Goal: Task Accomplishment & Management: Manage account settings

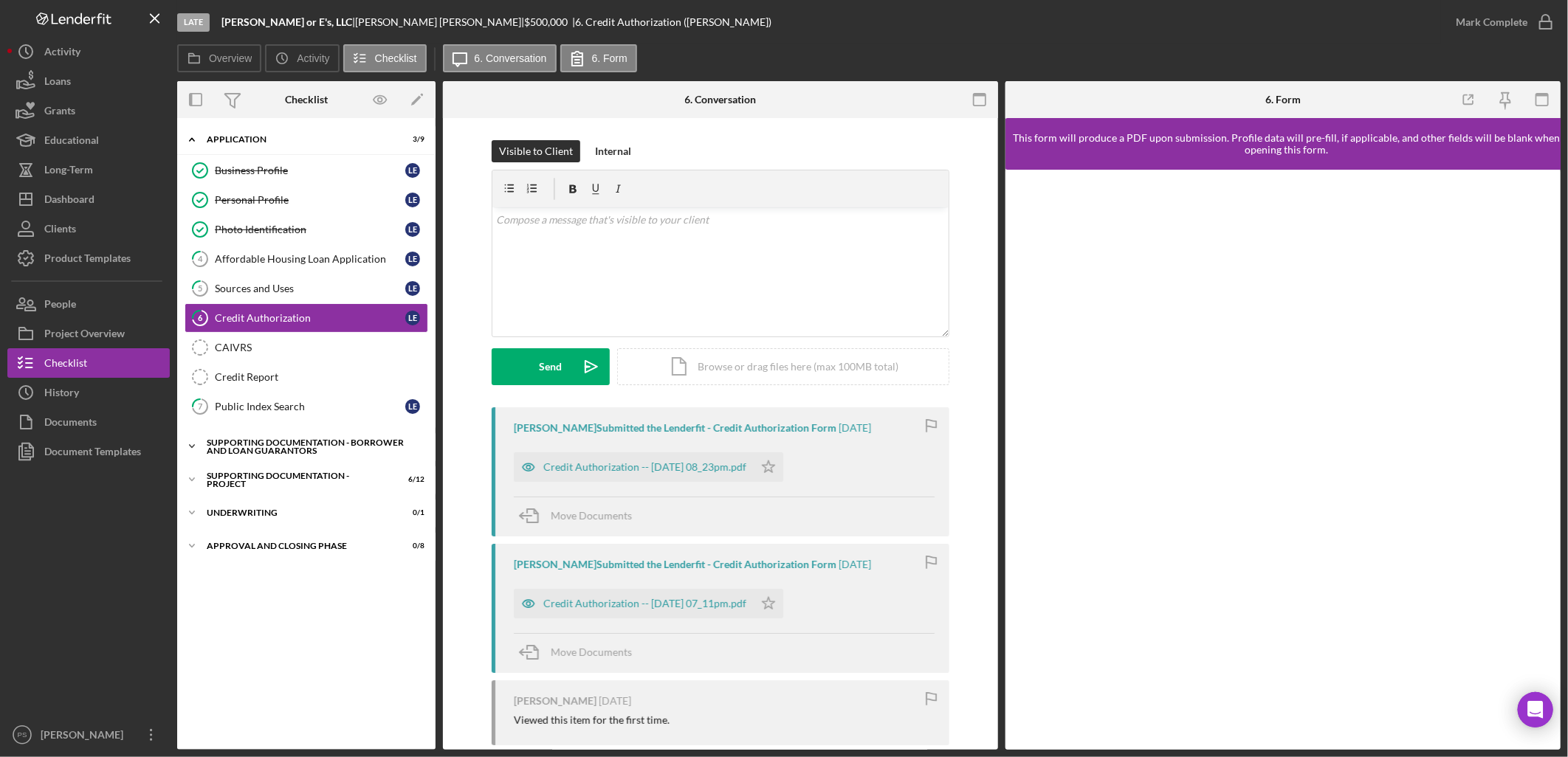
click at [289, 443] on div "Supporting Documentation - Borrower and Loan Guarantors" at bounding box center [311, 446] width 210 height 17
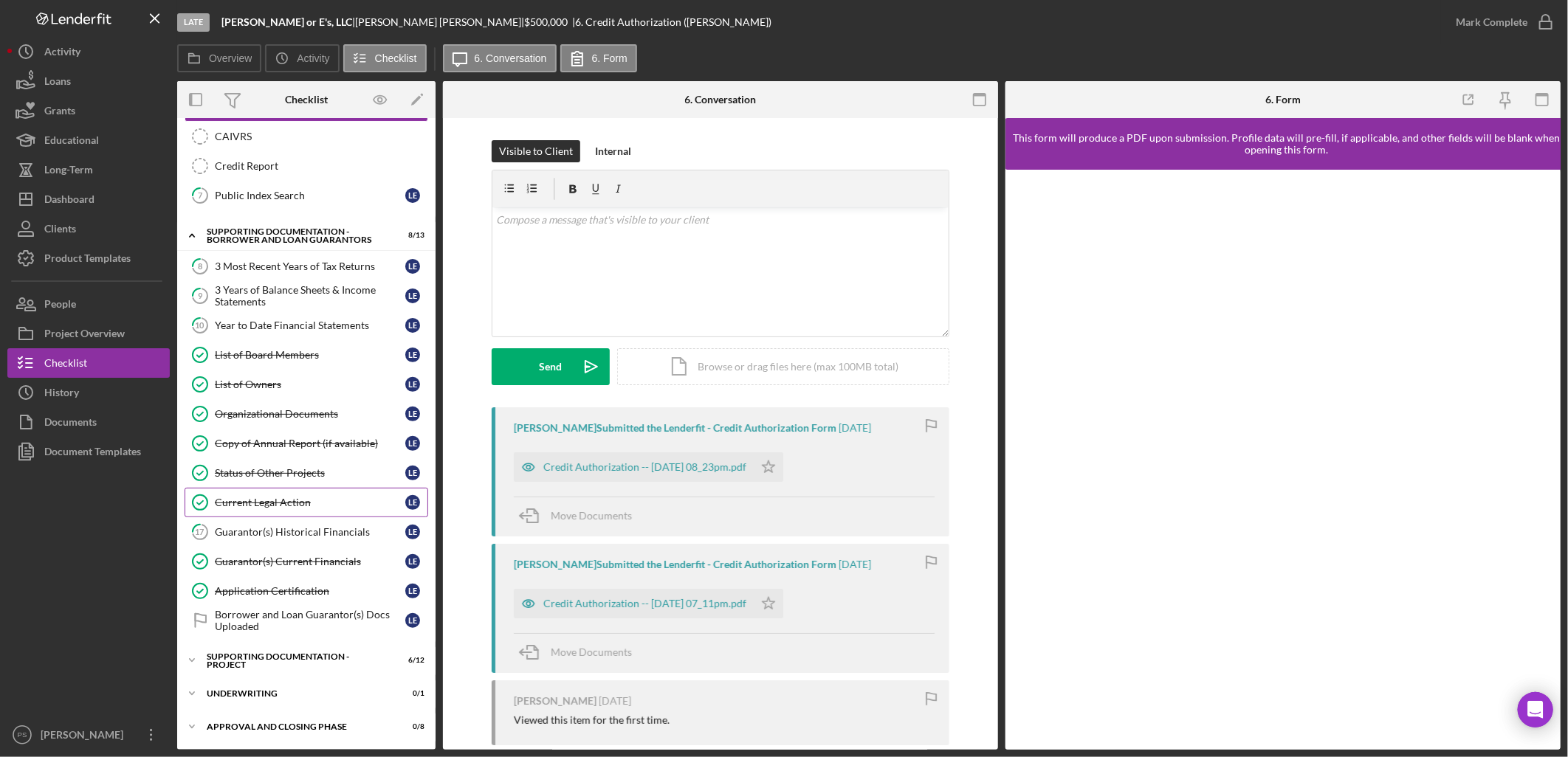
scroll to position [214, 0]
click at [318, 443] on div "Guarantor(s) Current Financials" at bounding box center [310, 562] width 190 height 12
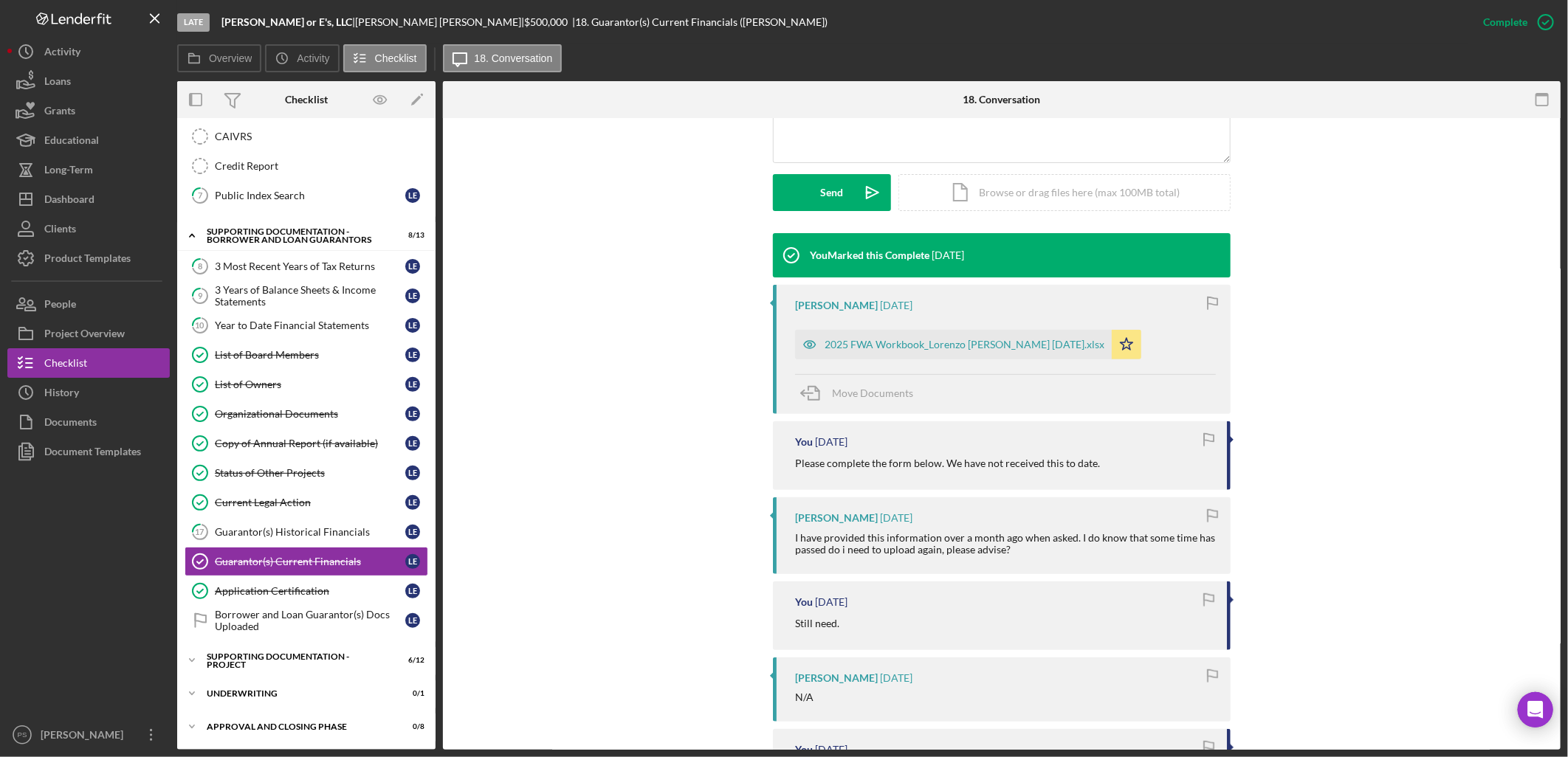
scroll to position [382, 0]
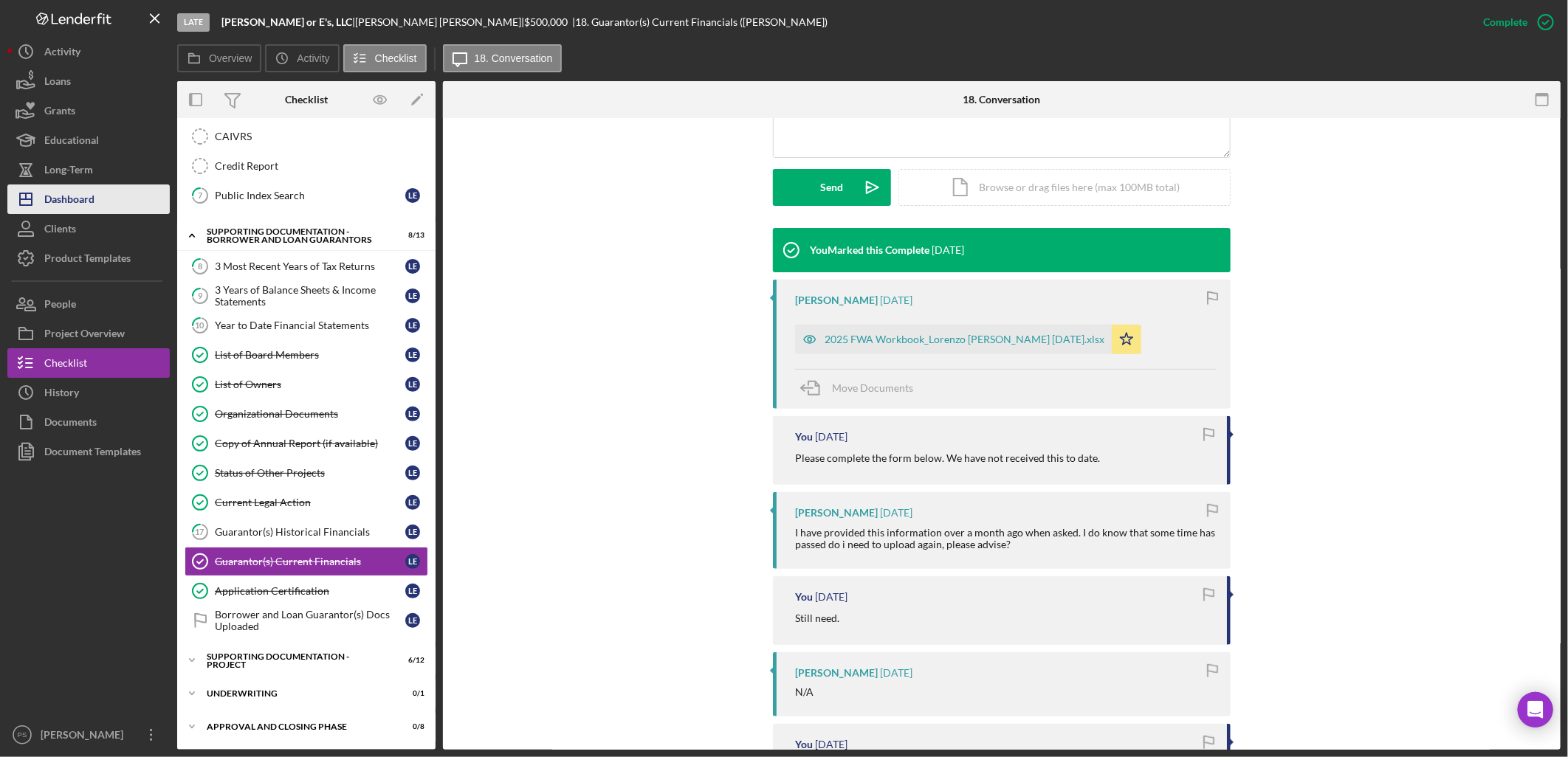
click at [102, 195] on button "Icon/Dashboard Dashboard" at bounding box center [88, 199] width 162 height 30
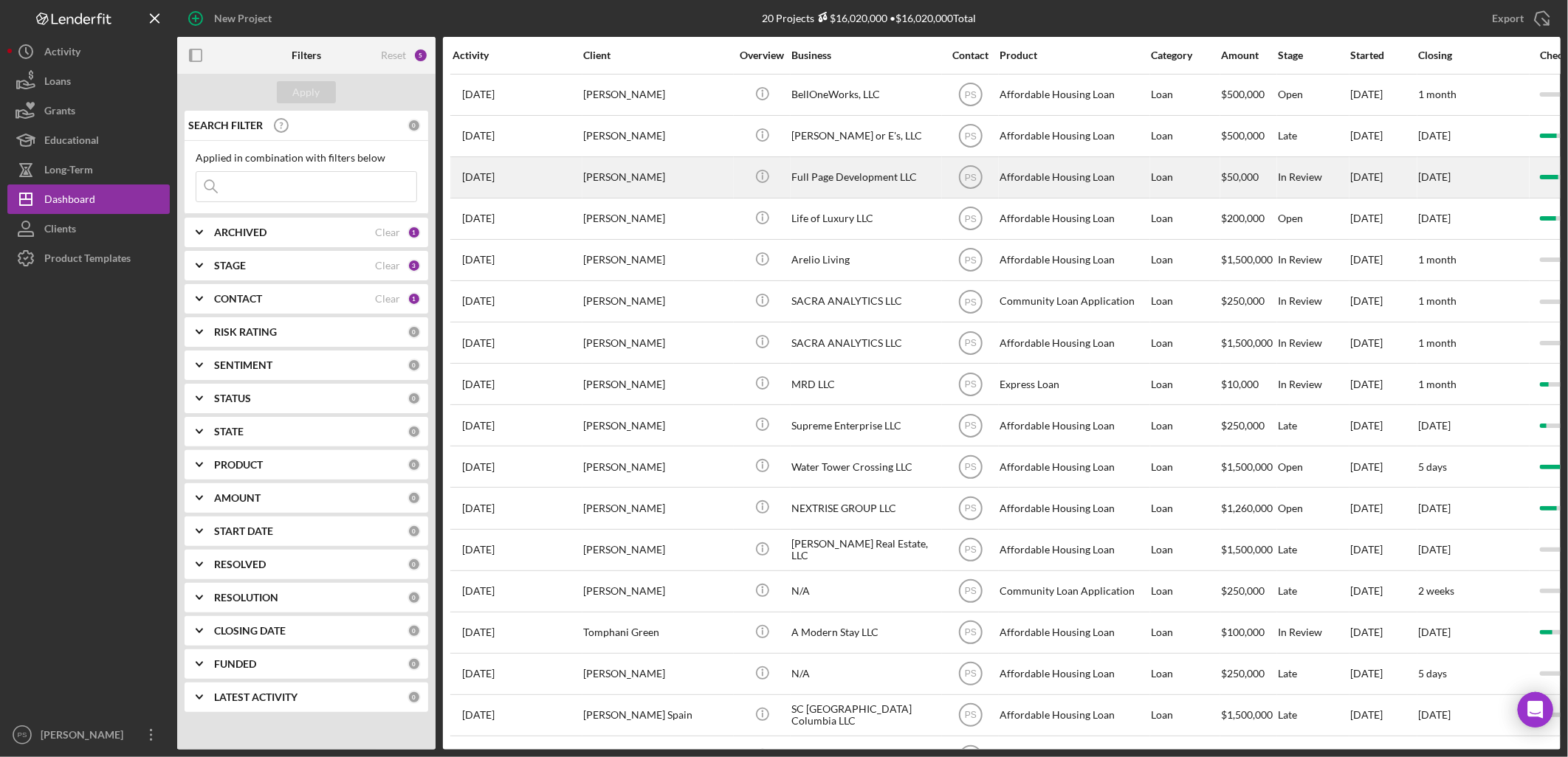
click at [653, 179] on div "[PERSON_NAME]" at bounding box center [656, 177] width 147 height 39
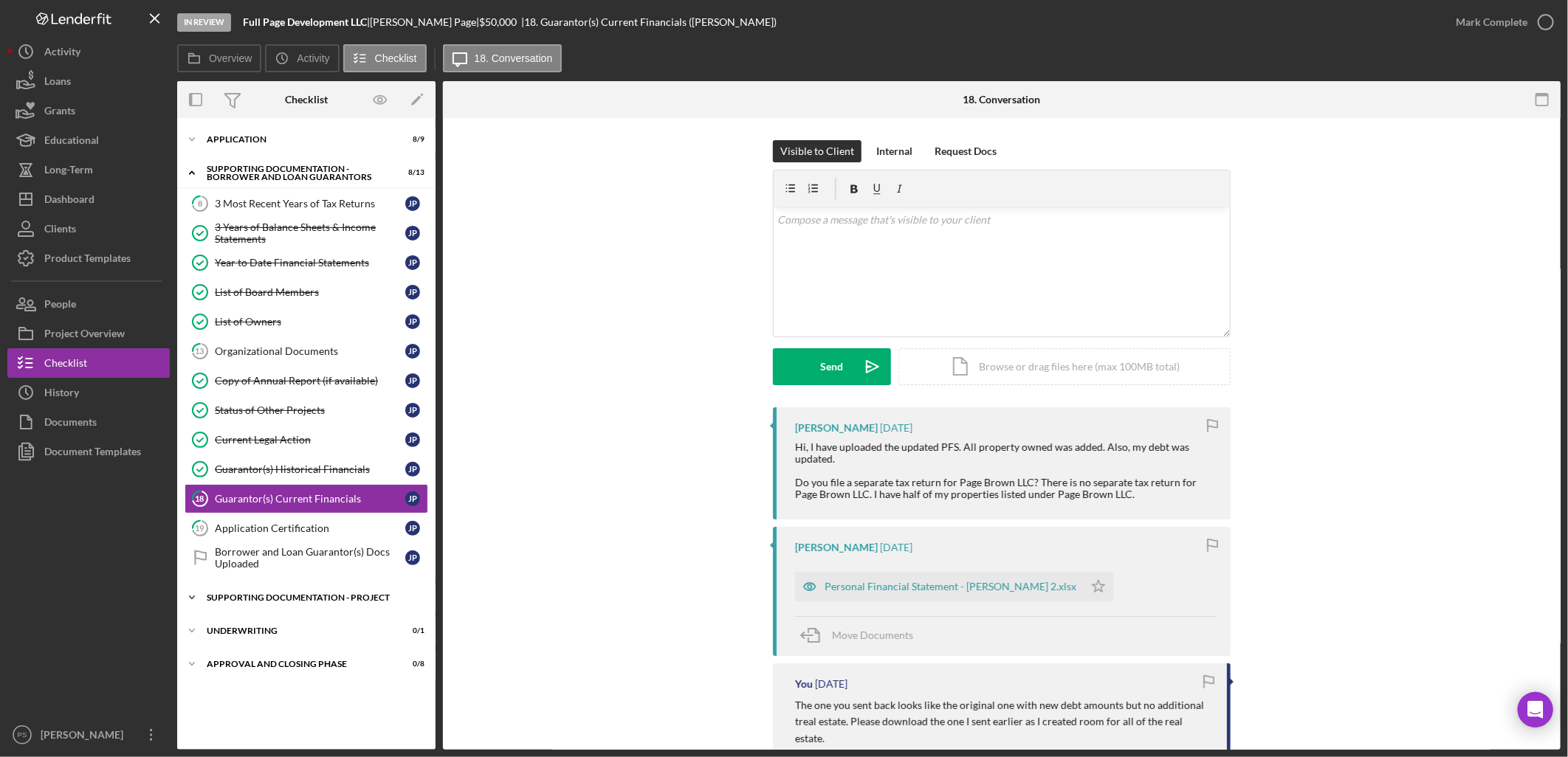
click at [192, 443] on icon "Icon/Expander" at bounding box center [192, 598] width 30 height 30
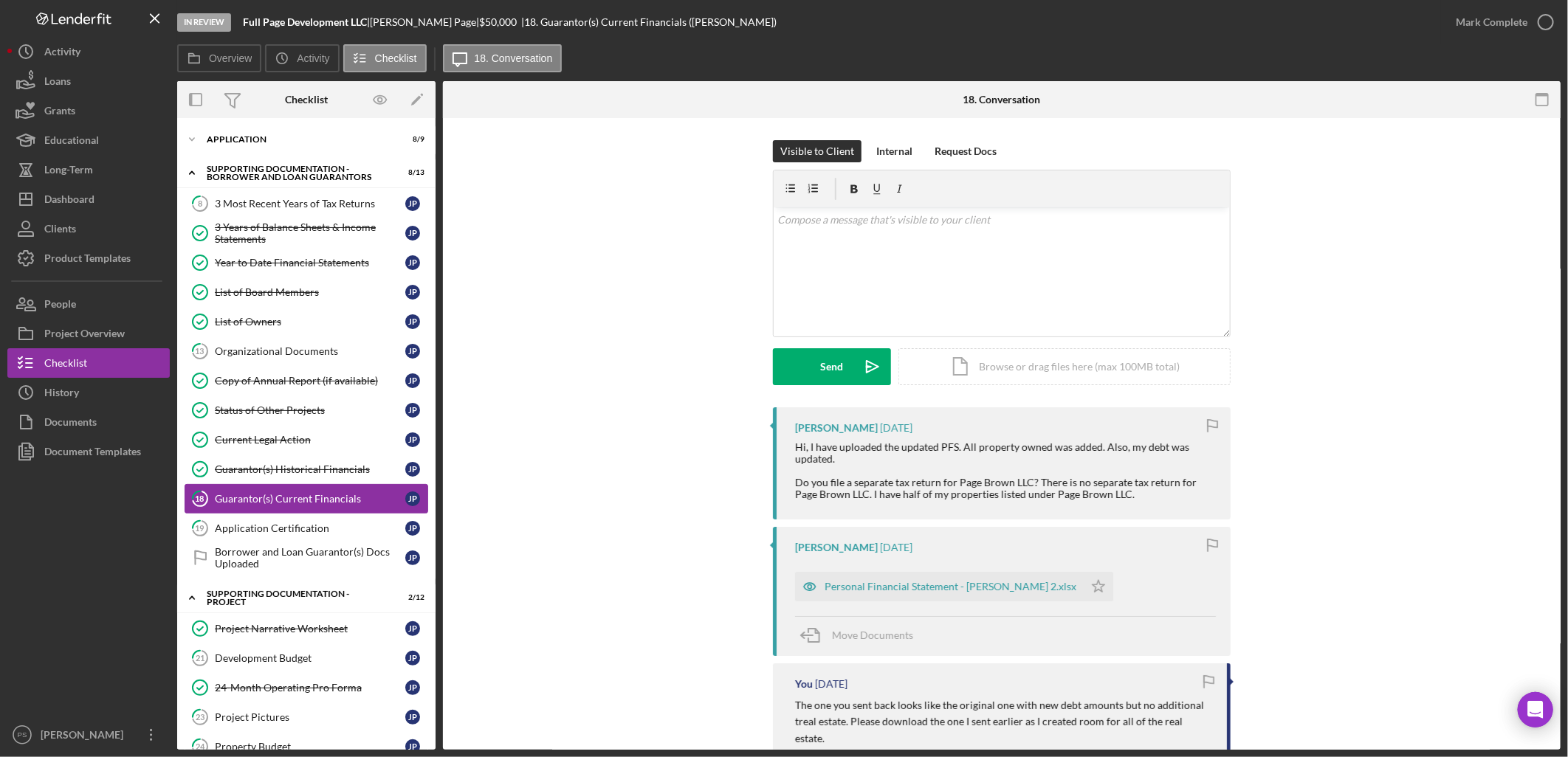
click at [309, 443] on div "Guarantor(s) Current Financials" at bounding box center [310, 499] width 190 height 12
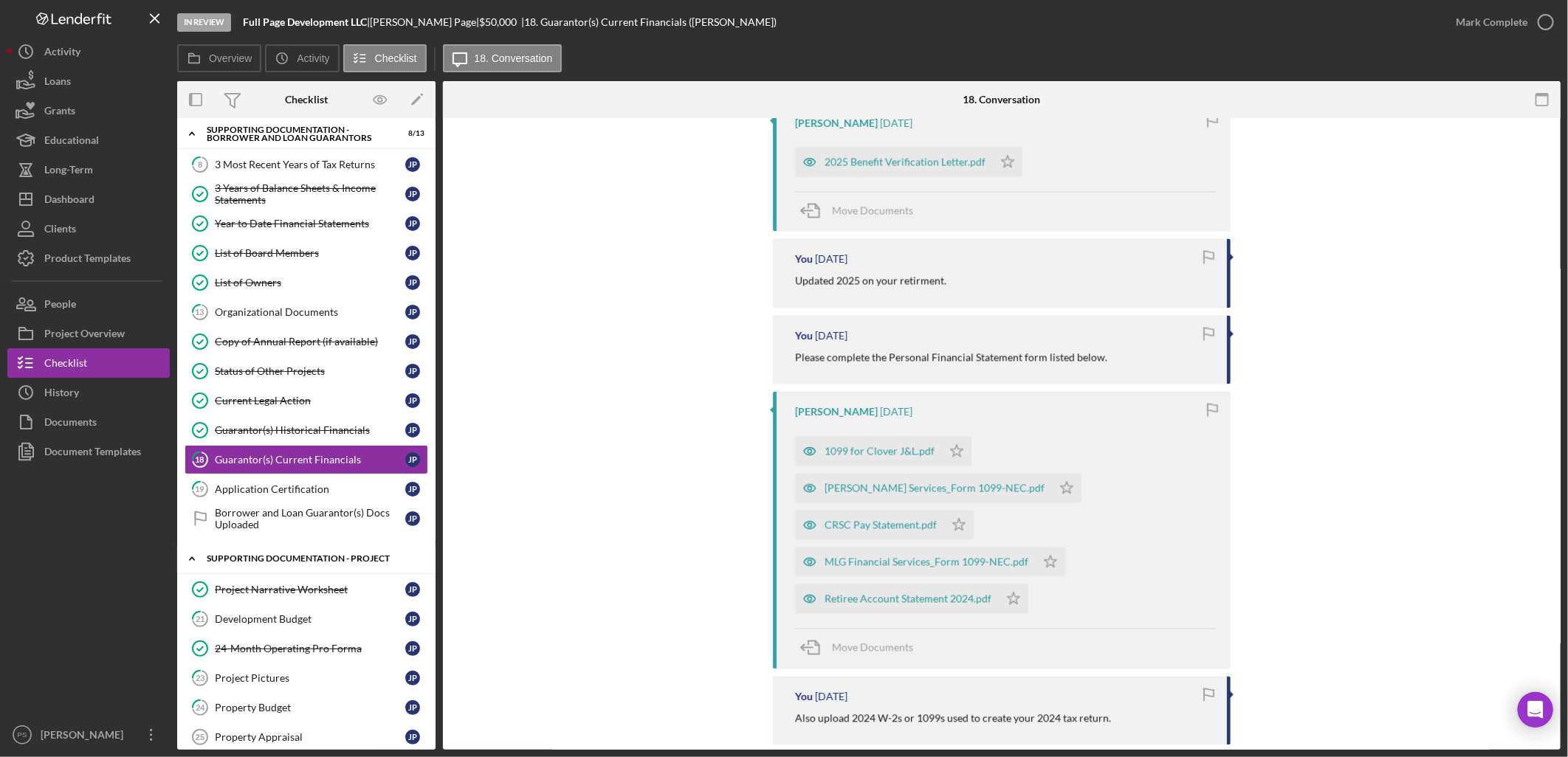
scroll to position [163, 0]
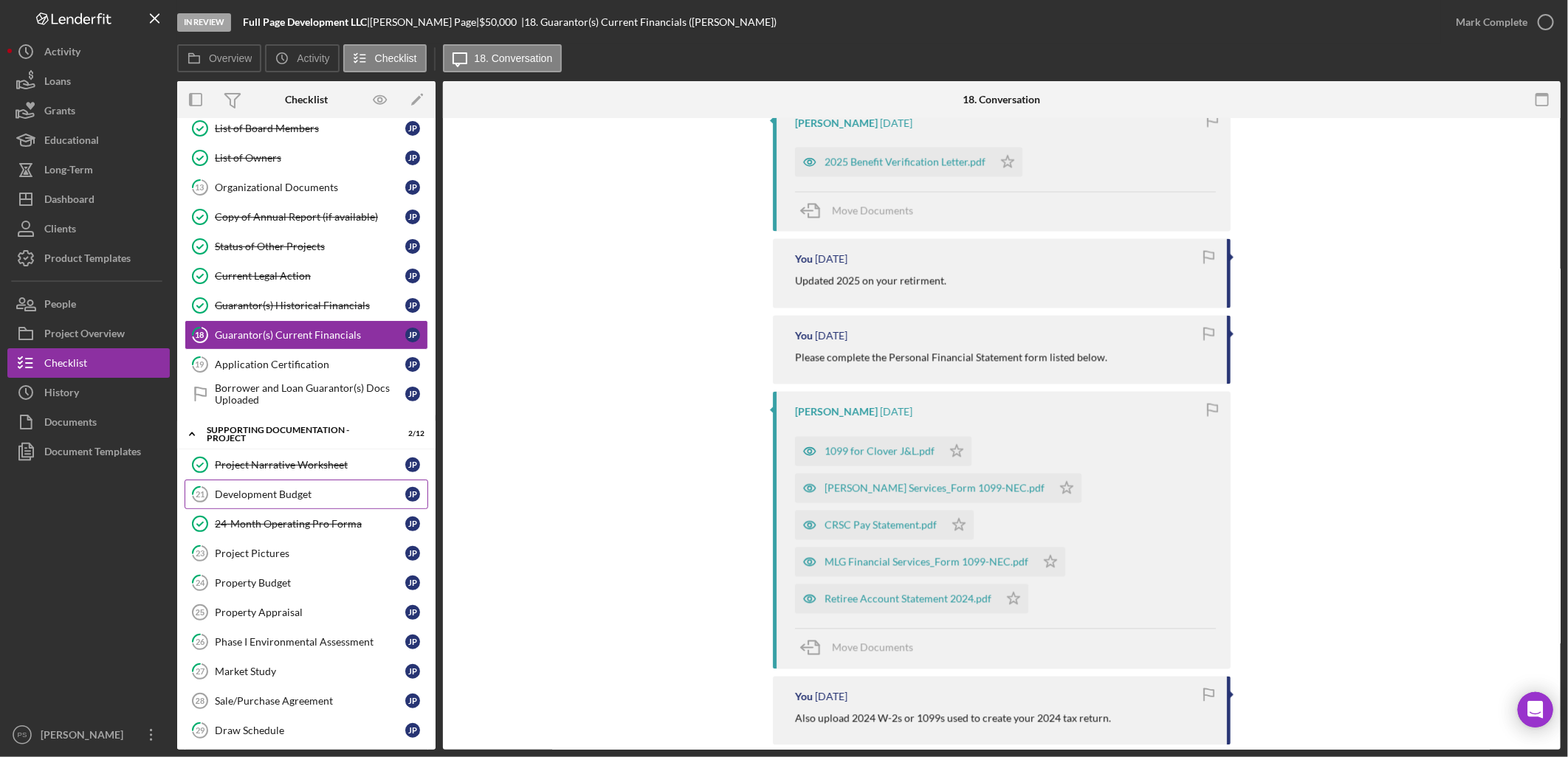
click at [312, 443] on div "Development Budget" at bounding box center [310, 495] width 190 height 12
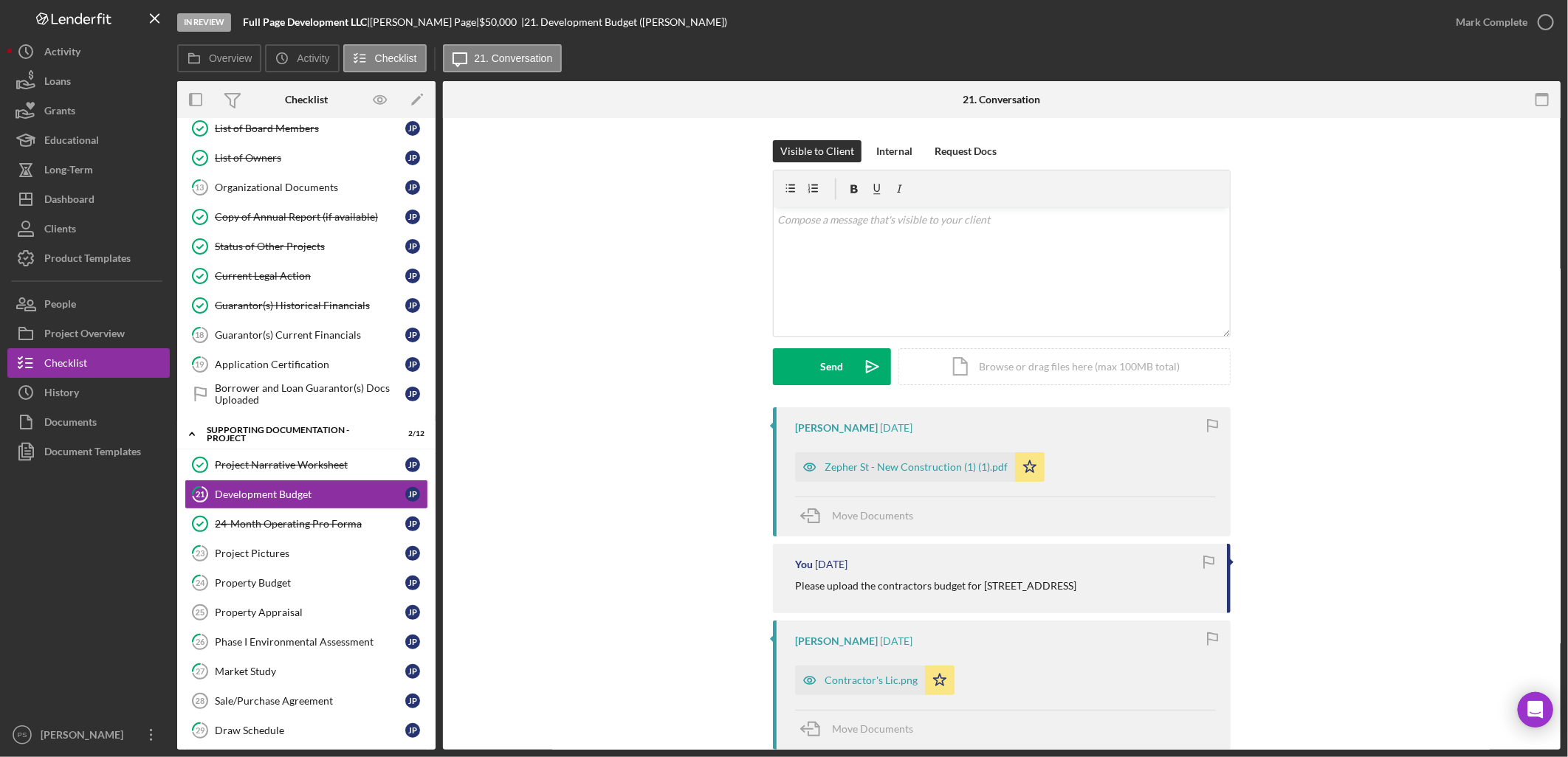
click at [849, 443] on div "Zepher St - New Construction (1) (1).pdf" at bounding box center [916, 467] width 183 height 12
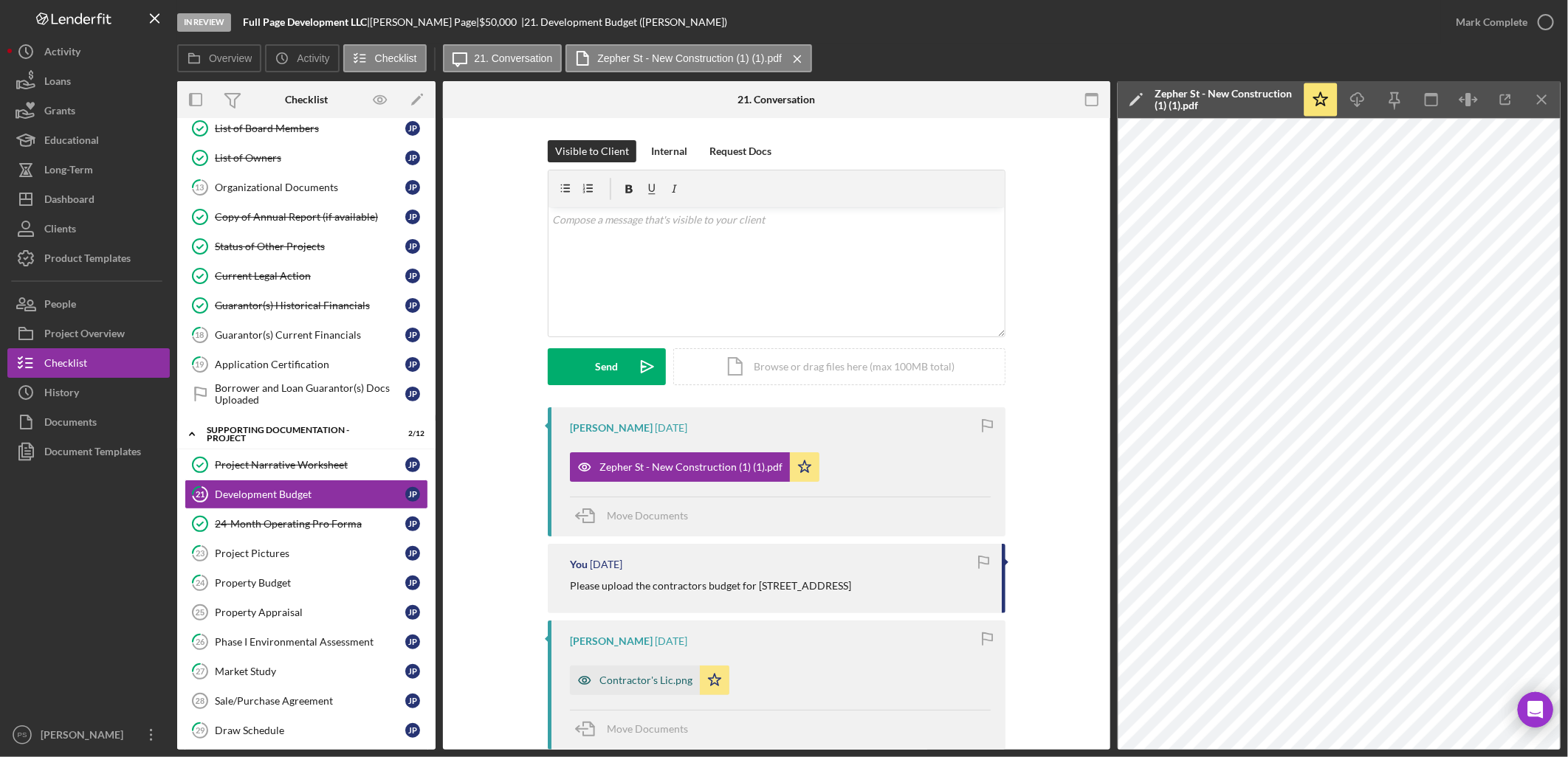
click at [674, 443] on div "Contractor's Lic.png" at bounding box center [646, 680] width 93 height 12
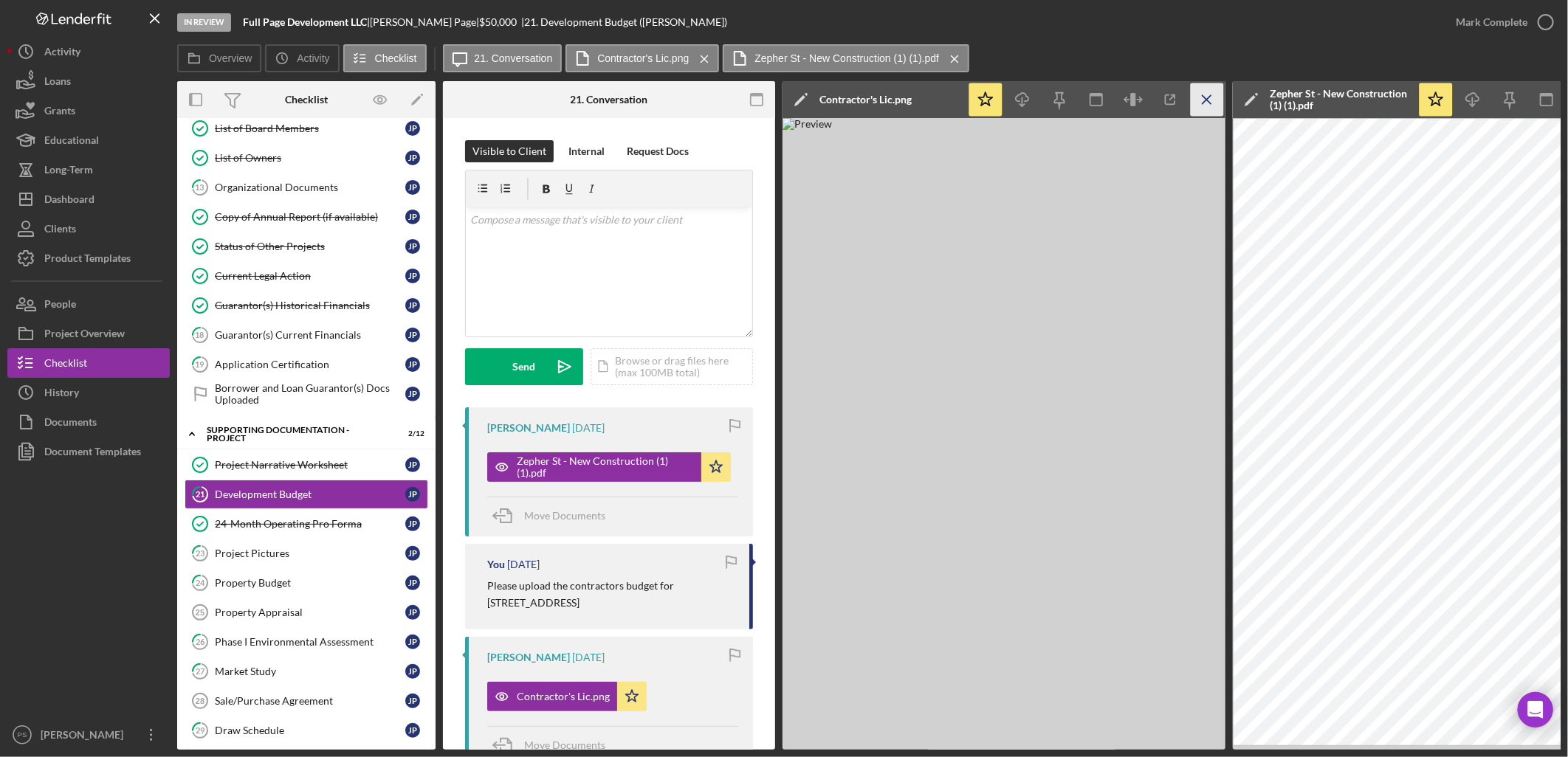
click at [991, 104] on icon "Icon/Menu Close" at bounding box center [1206, 100] width 33 height 33
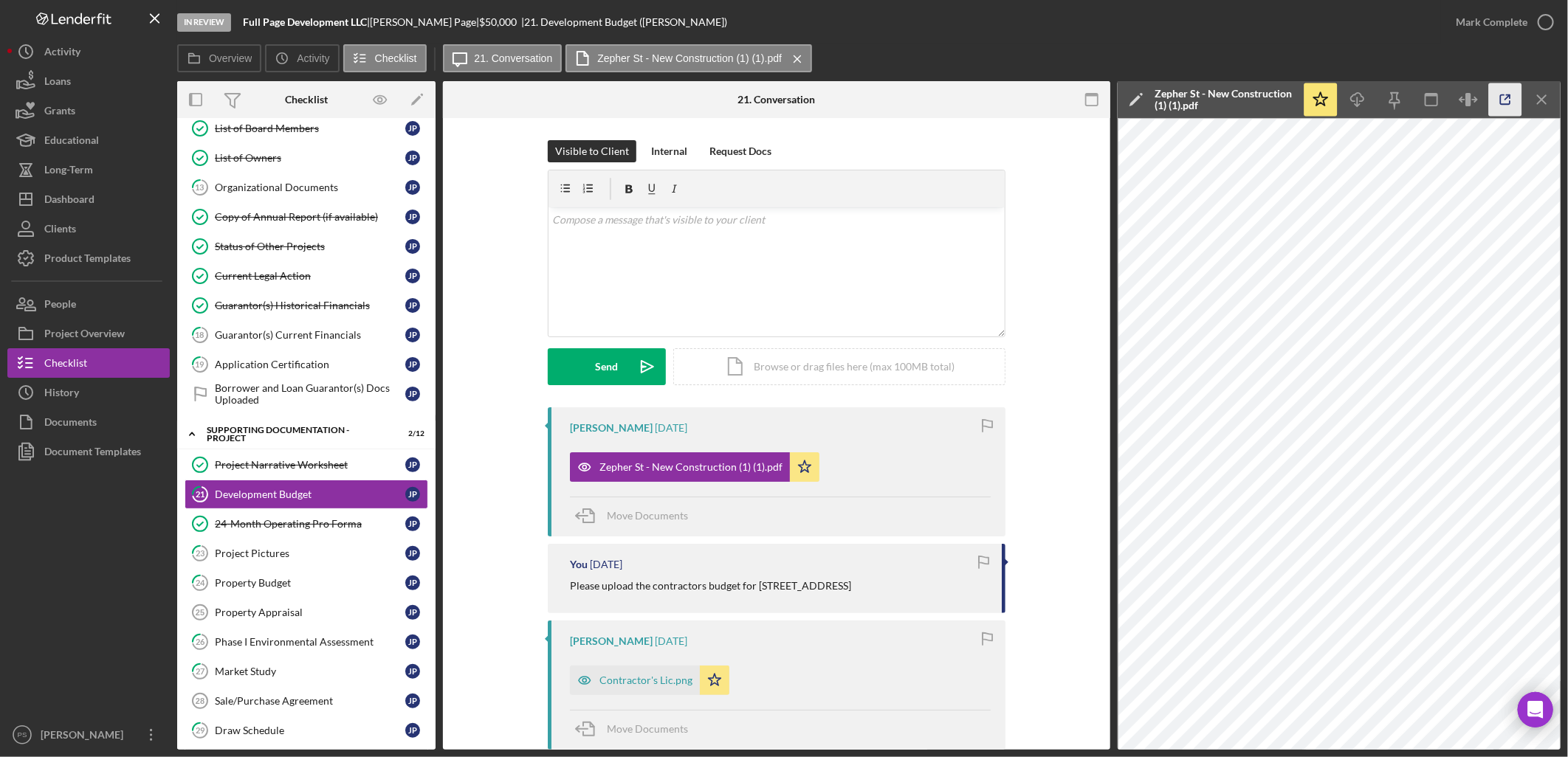
click at [991, 104] on icon "button" at bounding box center [1505, 100] width 33 height 33
click at [649, 443] on div "Contractor's Lic.png" at bounding box center [635, 680] width 130 height 30
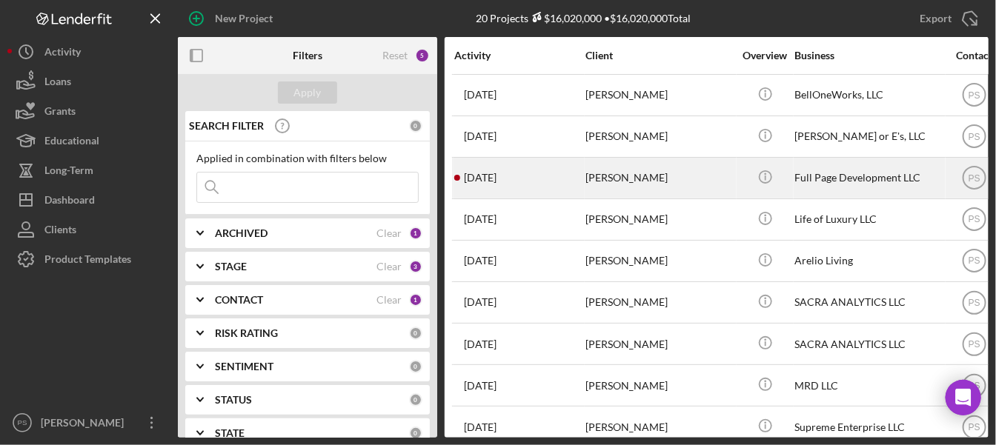
click at [656, 168] on div "Jacqueline Page" at bounding box center [659, 178] width 148 height 39
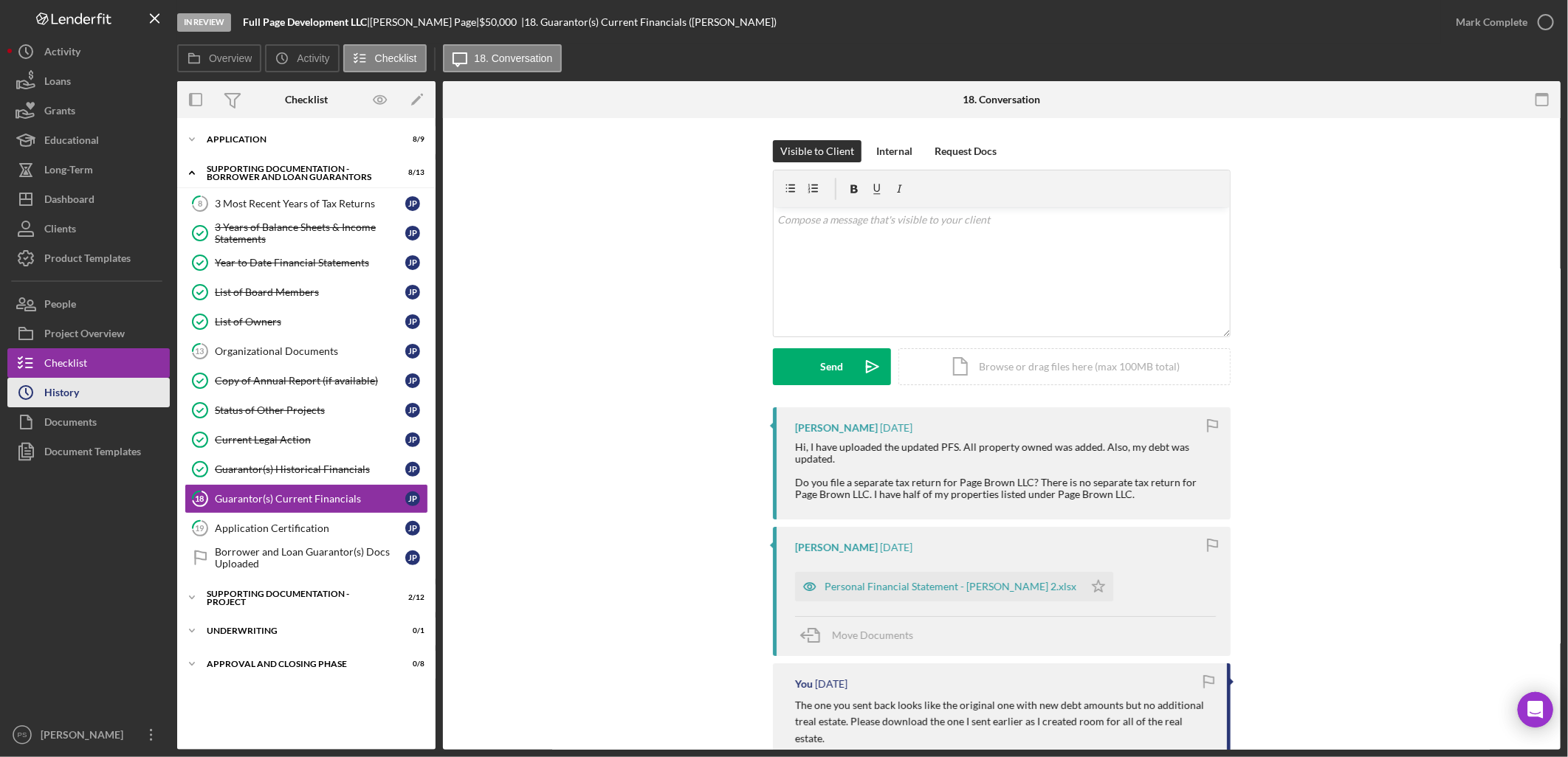
drag, startPoint x: 138, startPoint y: 380, endPoint x: 136, endPoint y: 391, distance: 11.2
click at [140, 380] on button "Icon/History History" at bounding box center [88, 392] width 162 height 30
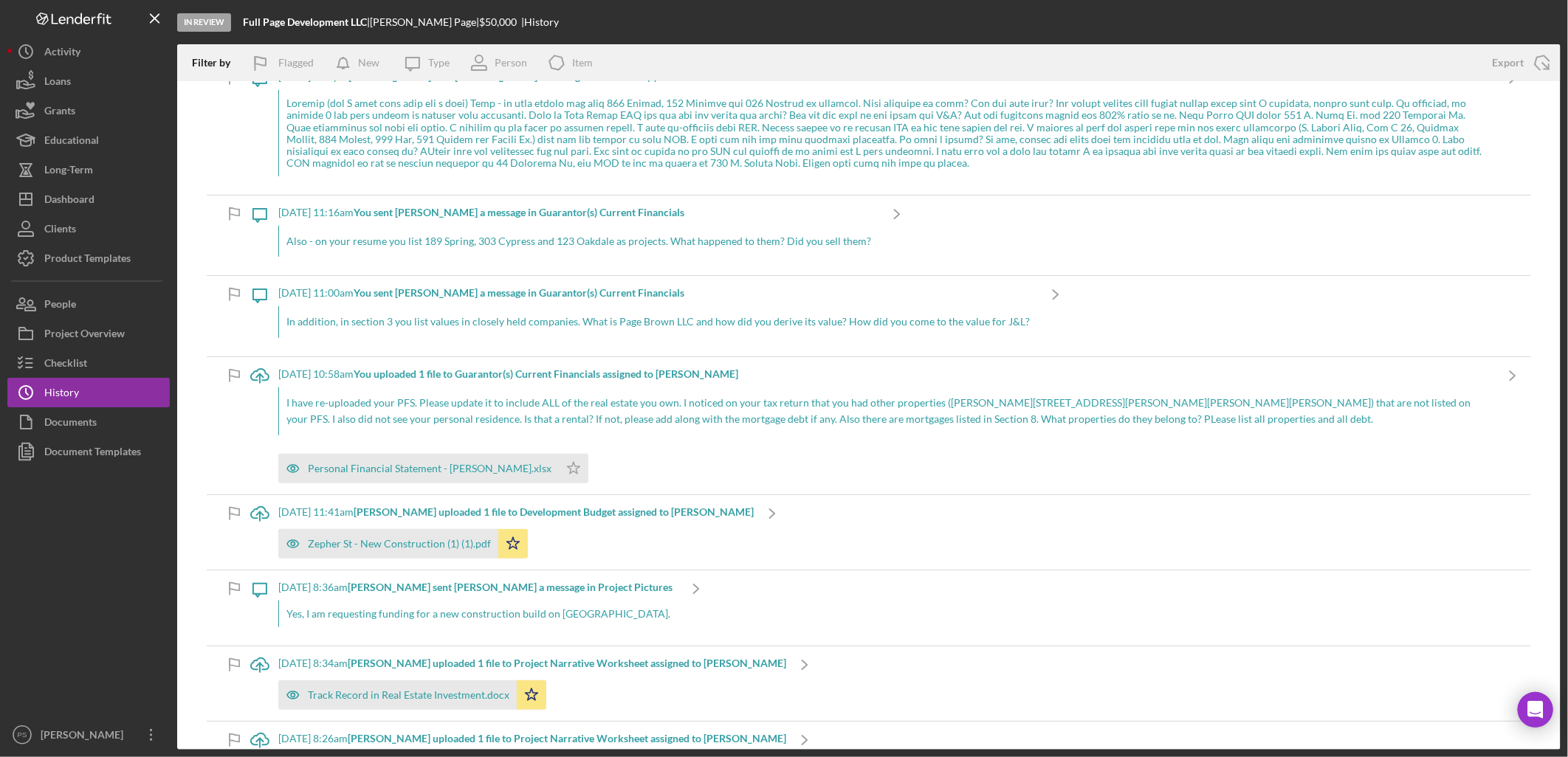
scroll to position [218, 0]
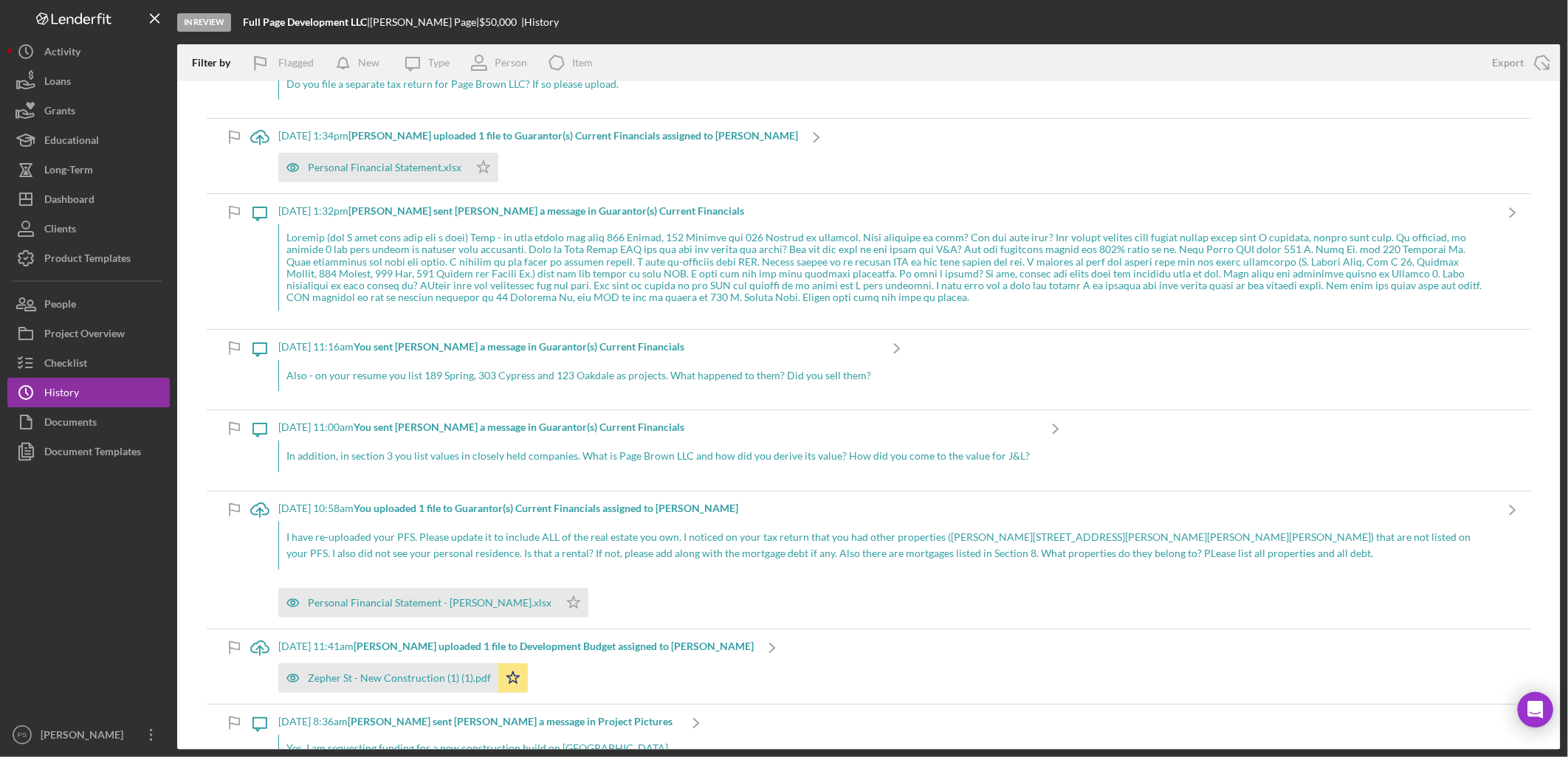
click at [986, 210] on div "9/4/2025 at 1:32pm Jacqueline P. sent Paul S. a message in Guarantor(s) Current…" at bounding box center [886, 211] width 1215 height 12
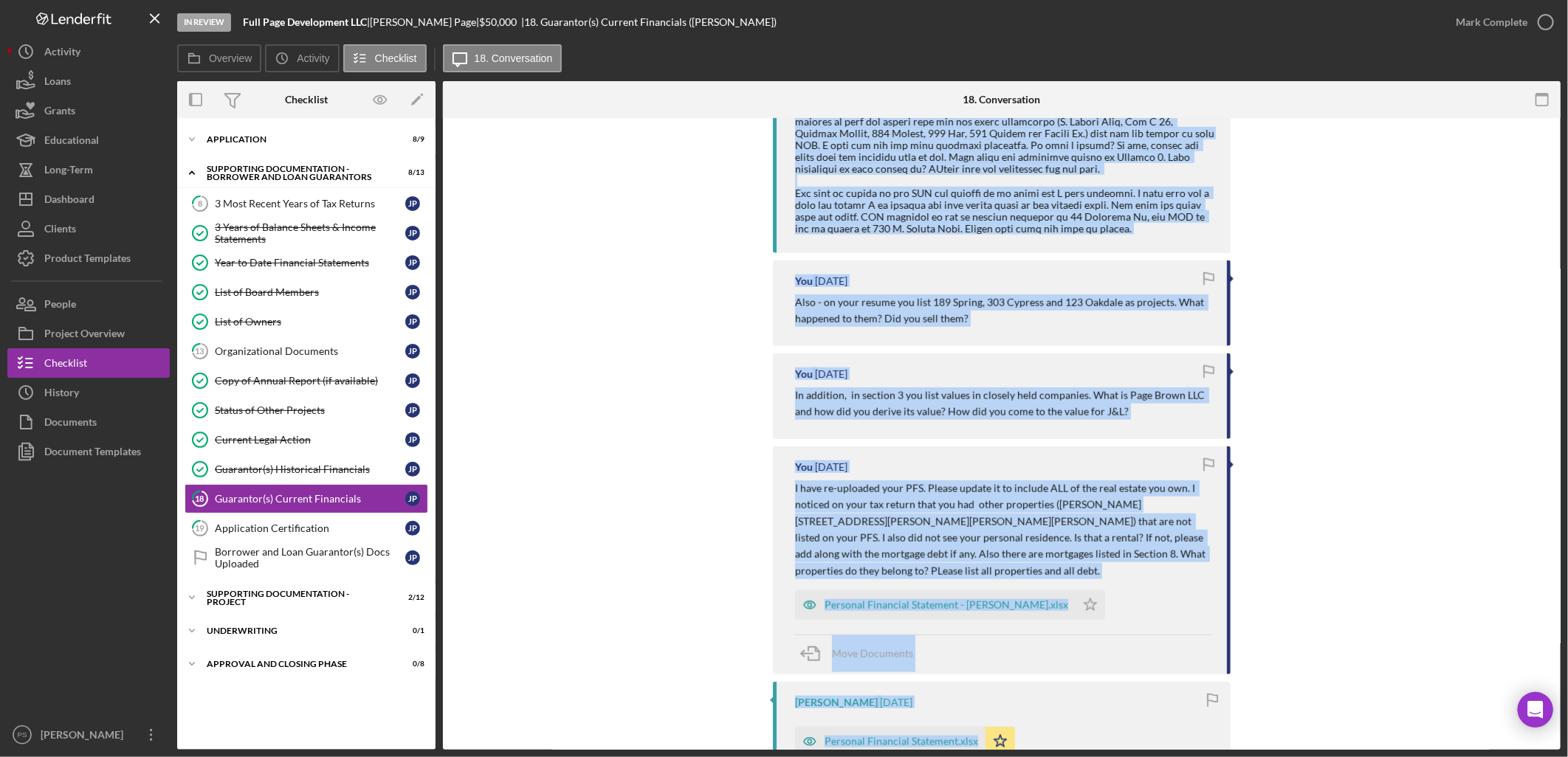
scroll to position [1023, 0]
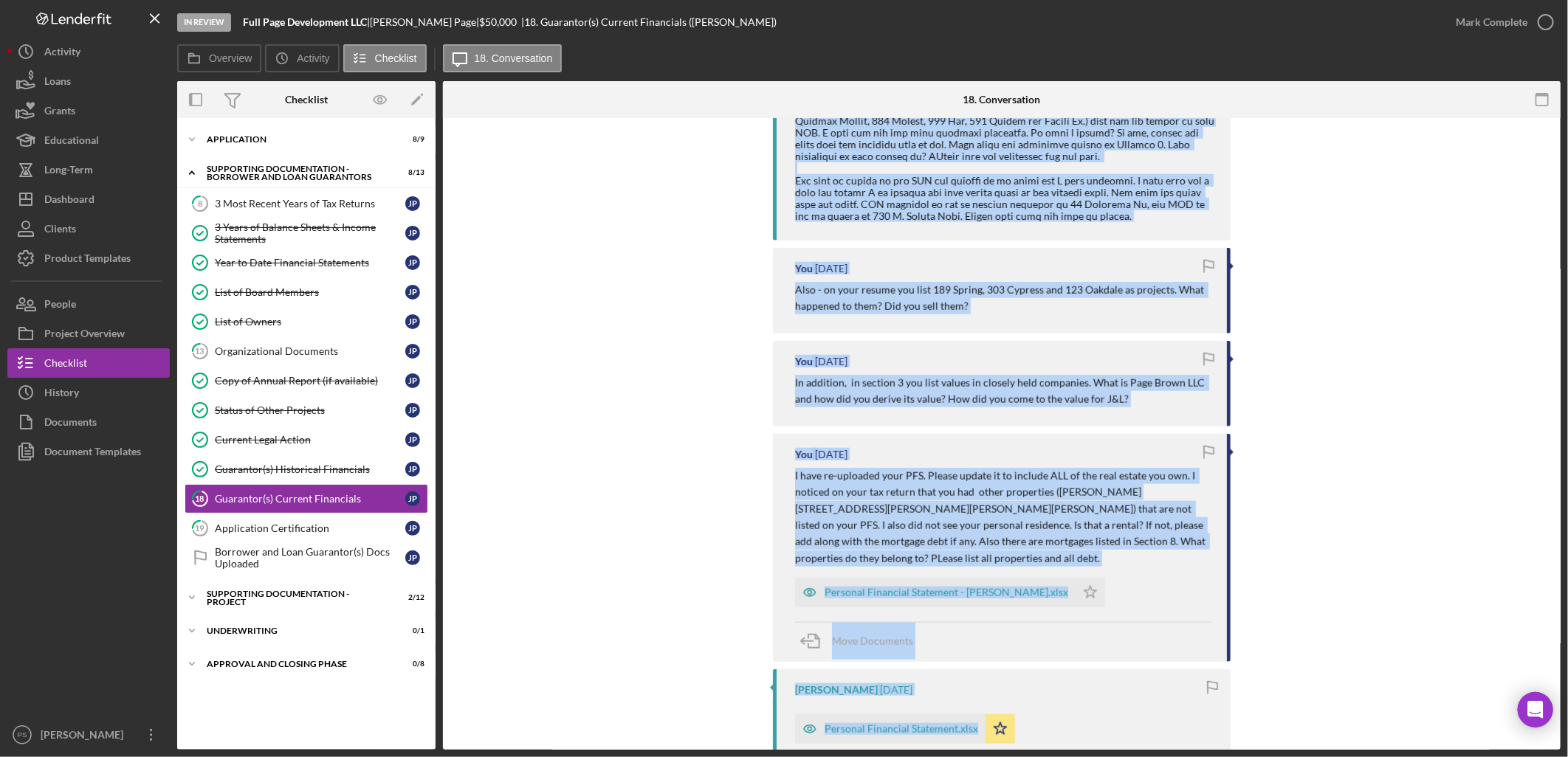
drag, startPoint x: 794, startPoint y: 290, endPoint x: 1075, endPoint y: 528, distance: 368.2
click at [991, 443] on div "Jacqueline Page 3 days ago Hi, I have uploaded the updated PFS. All property ow…" at bounding box center [1001, 680] width 457 height 2592
copy div "Answers (and I will also give you a call) Also - on your resume you list 189 Sp…"
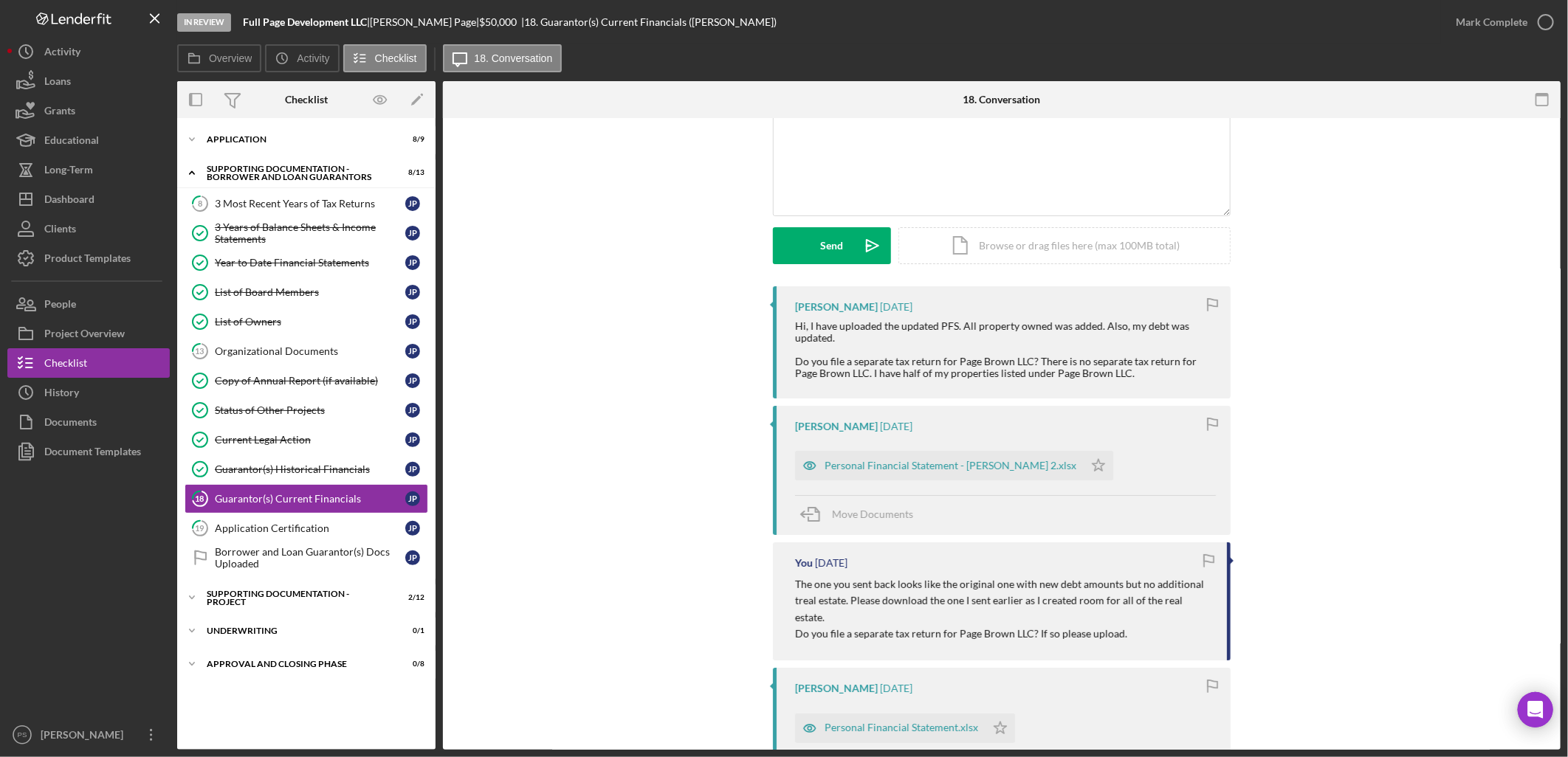
scroll to position [110, 0]
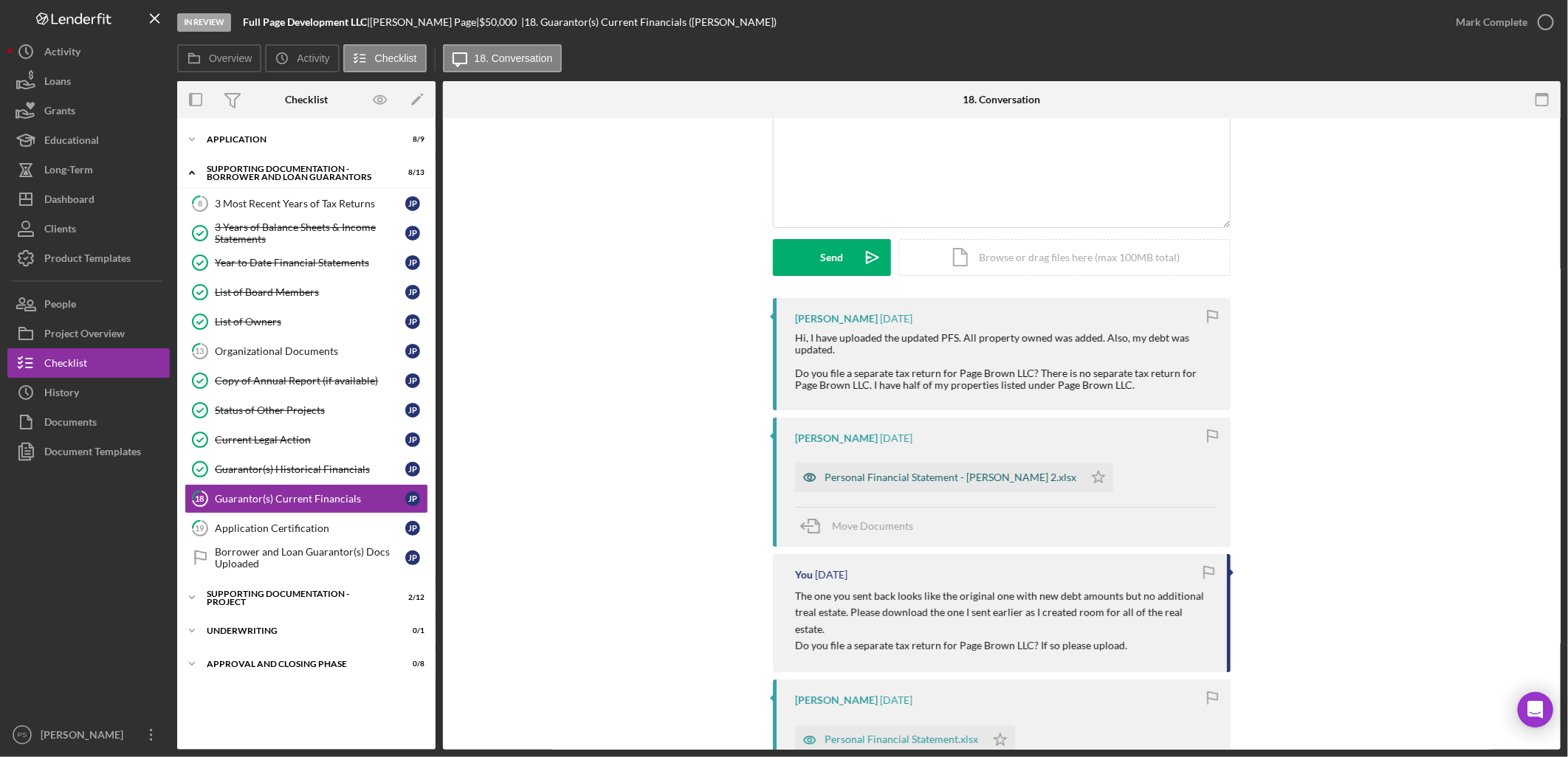
click at [918, 443] on div "Personal Financial Statement - [PERSON_NAME] 2.xlsx" at bounding box center [950, 477] width 252 height 12
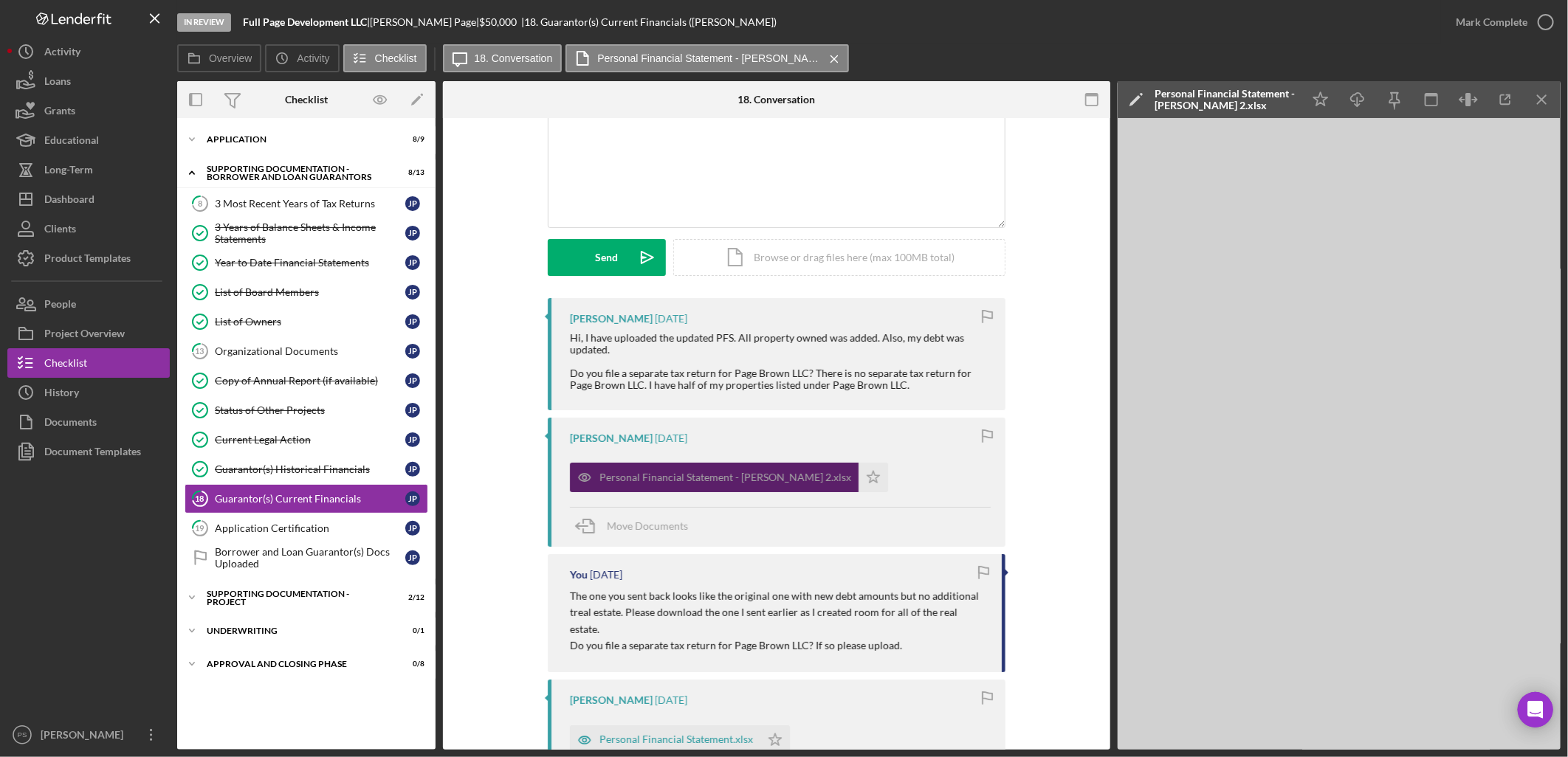
click at [786, 443] on div "Personal Financial Statement - [PERSON_NAME] 2.xlsx" at bounding box center [725, 477] width 252 height 12
click at [991, 92] on icon "button" at bounding box center [1505, 100] width 33 height 33
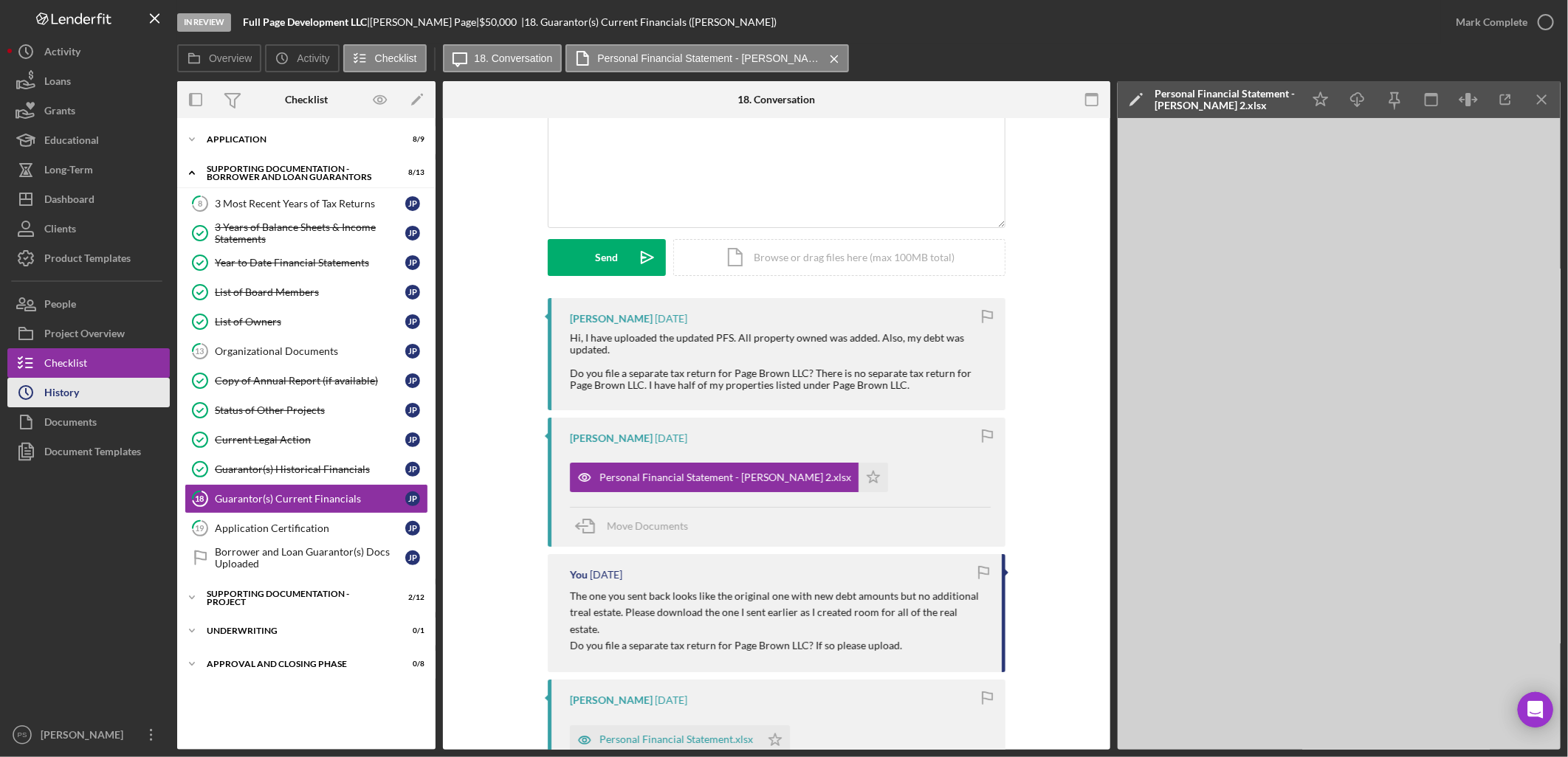
click at [93, 392] on button "Icon/History History" at bounding box center [88, 392] width 162 height 30
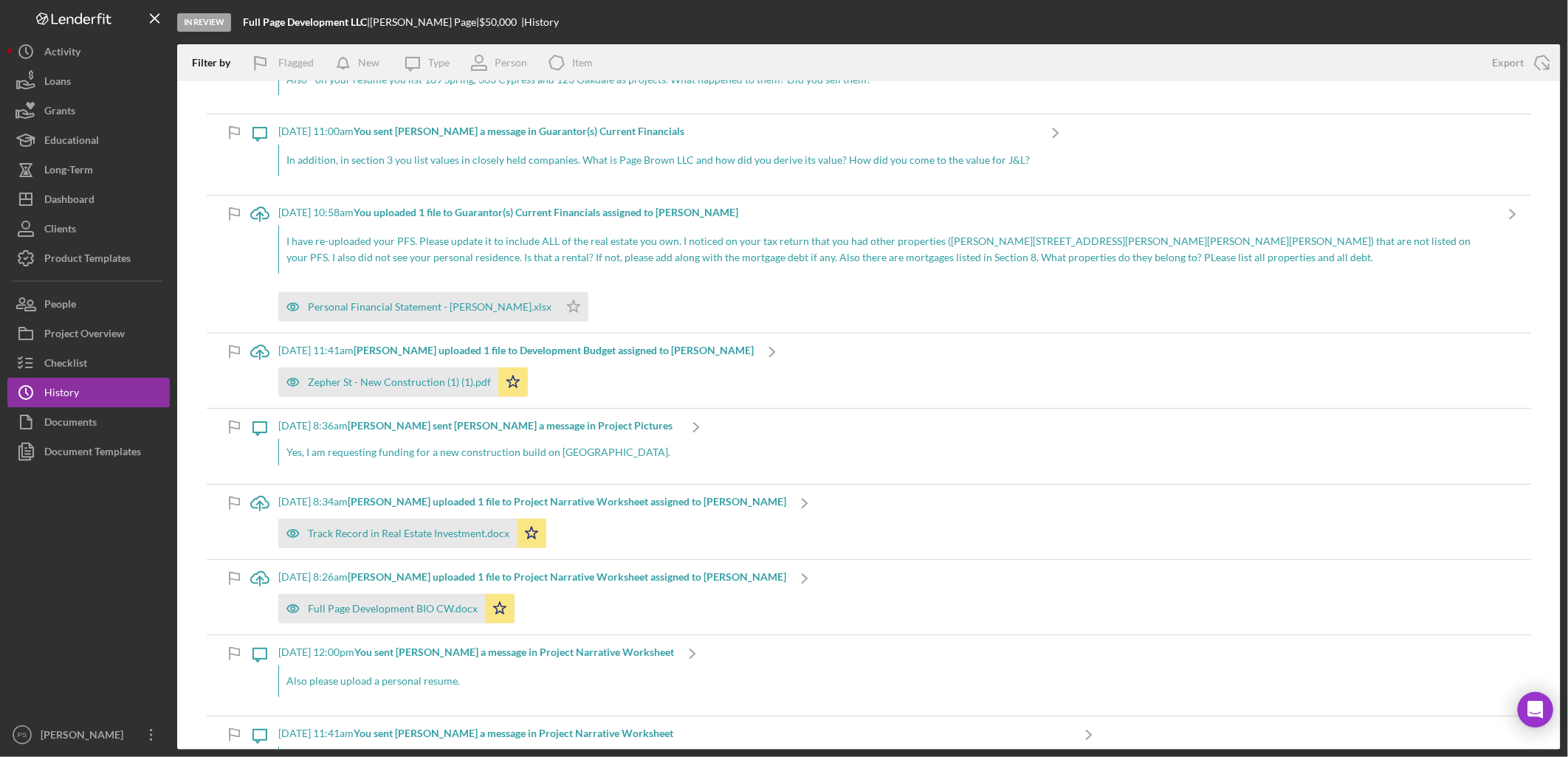
scroll to position [546, 0]
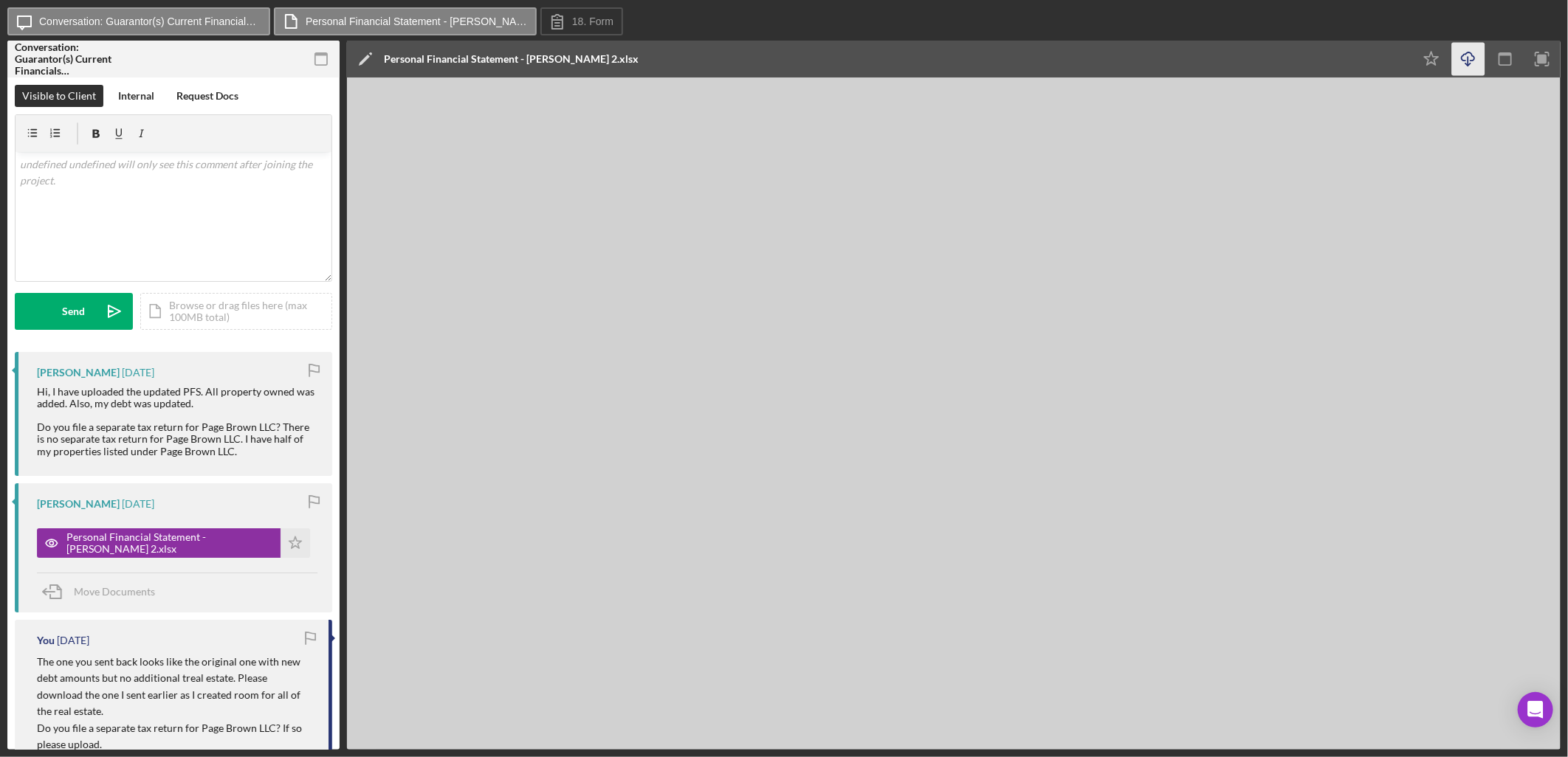
click at [1473, 55] on icon "Icon/Download" at bounding box center [1467, 59] width 33 height 33
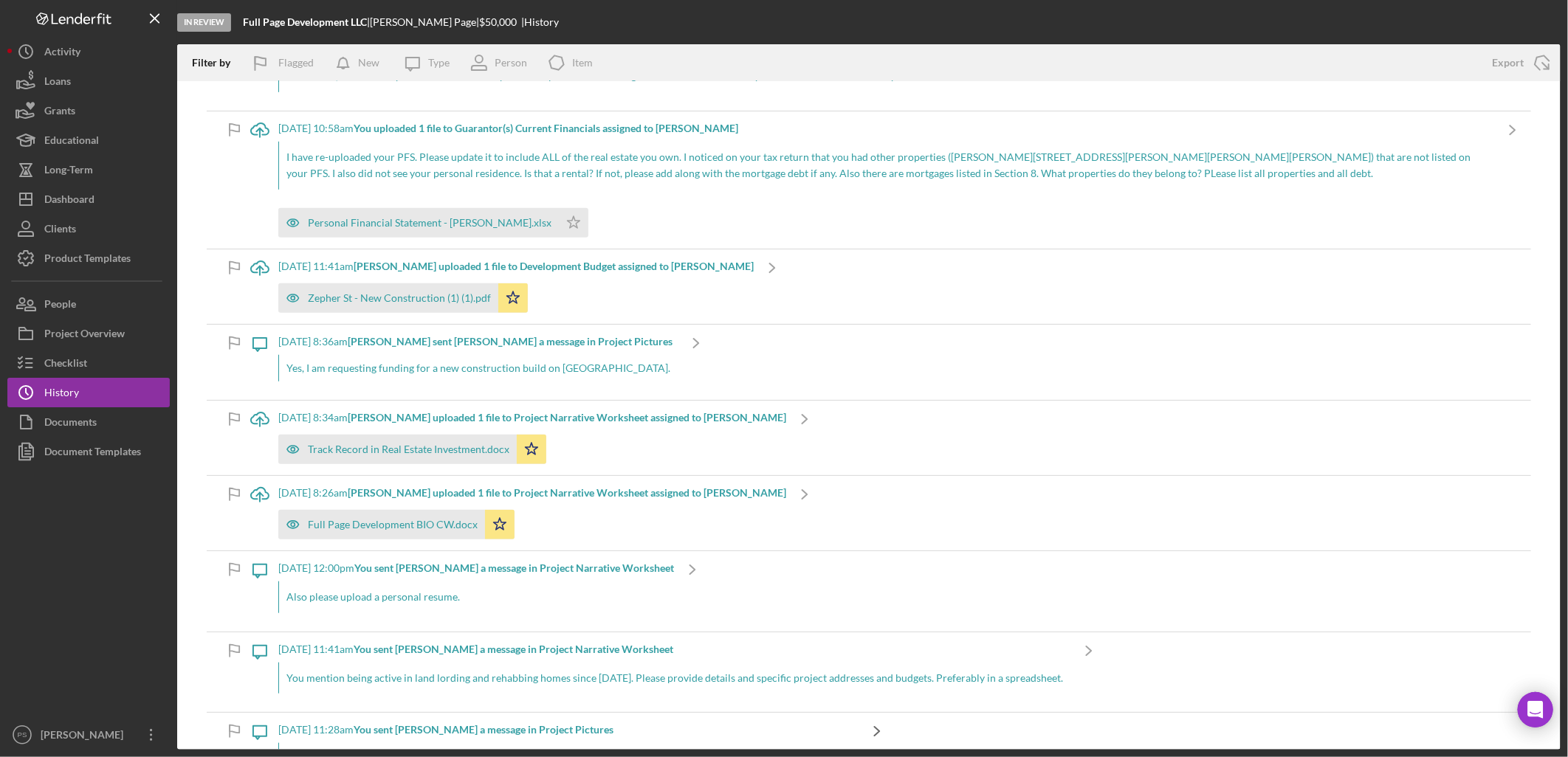
scroll to position [710, 0]
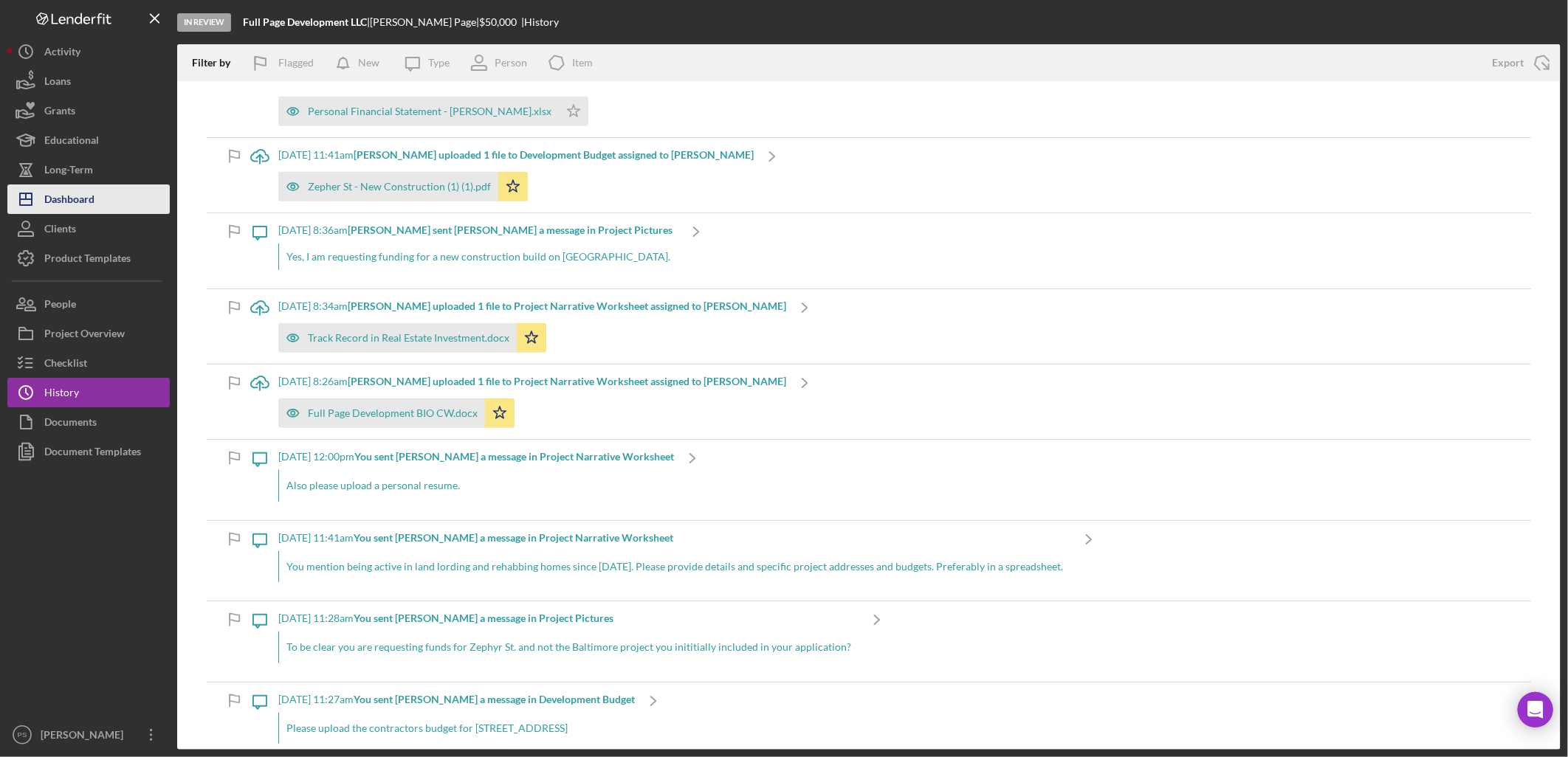
click at [111, 199] on button "Icon/Dashboard Dashboard" at bounding box center [88, 199] width 162 height 30
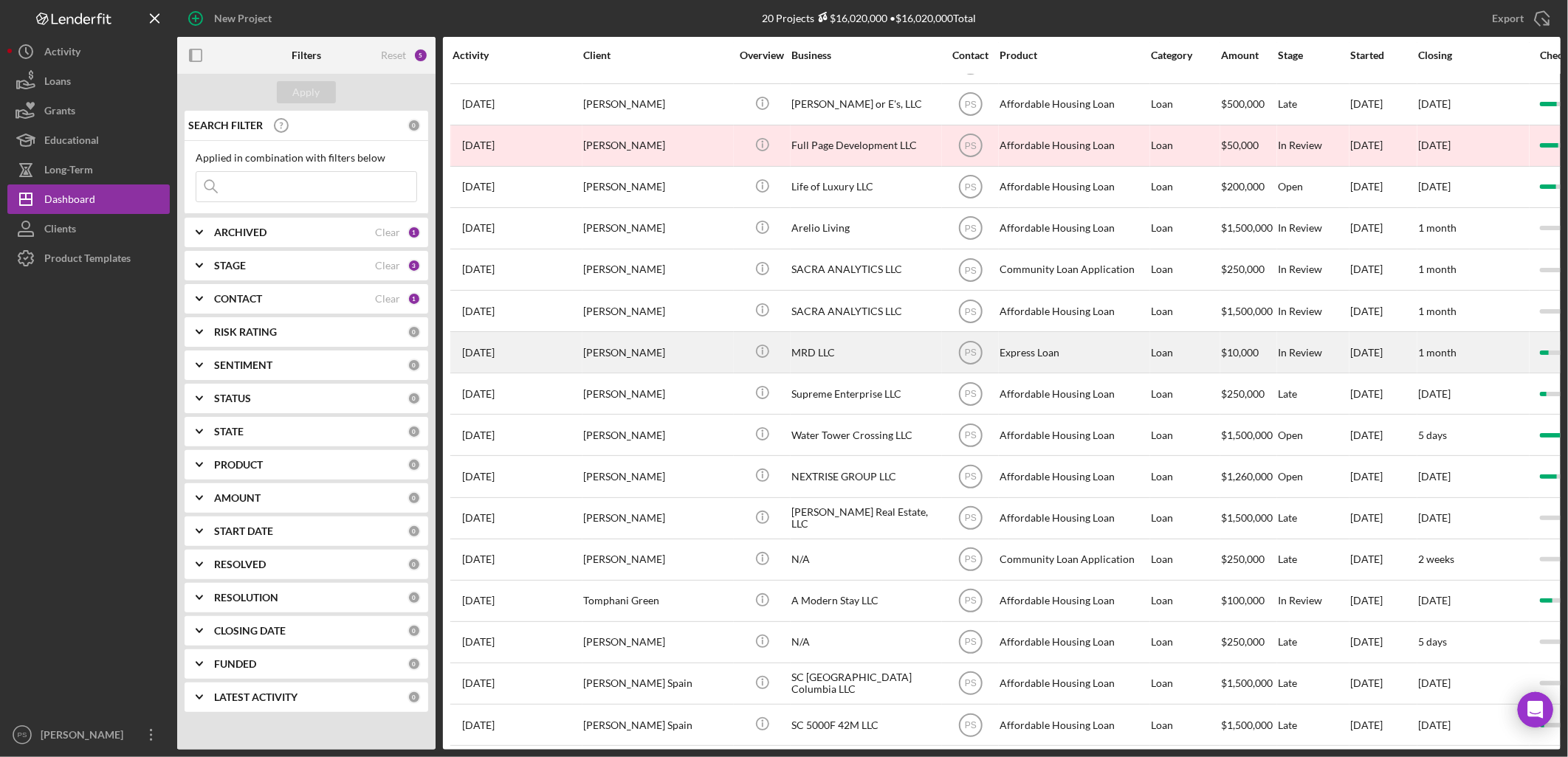
scroll to position [159, 0]
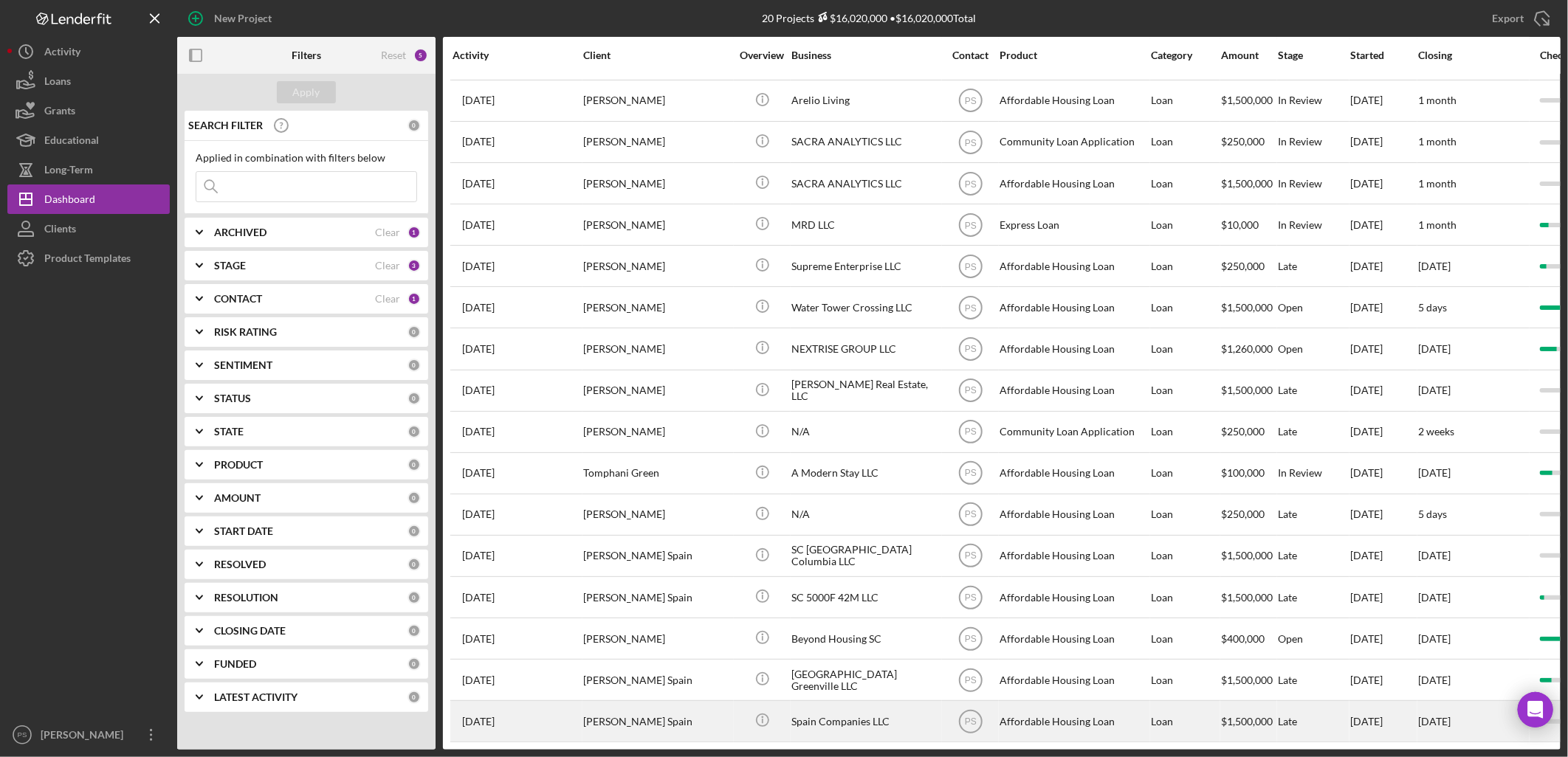
click at [657, 708] on div "[PERSON_NAME] Spain" at bounding box center [656, 721] width 147 height 39
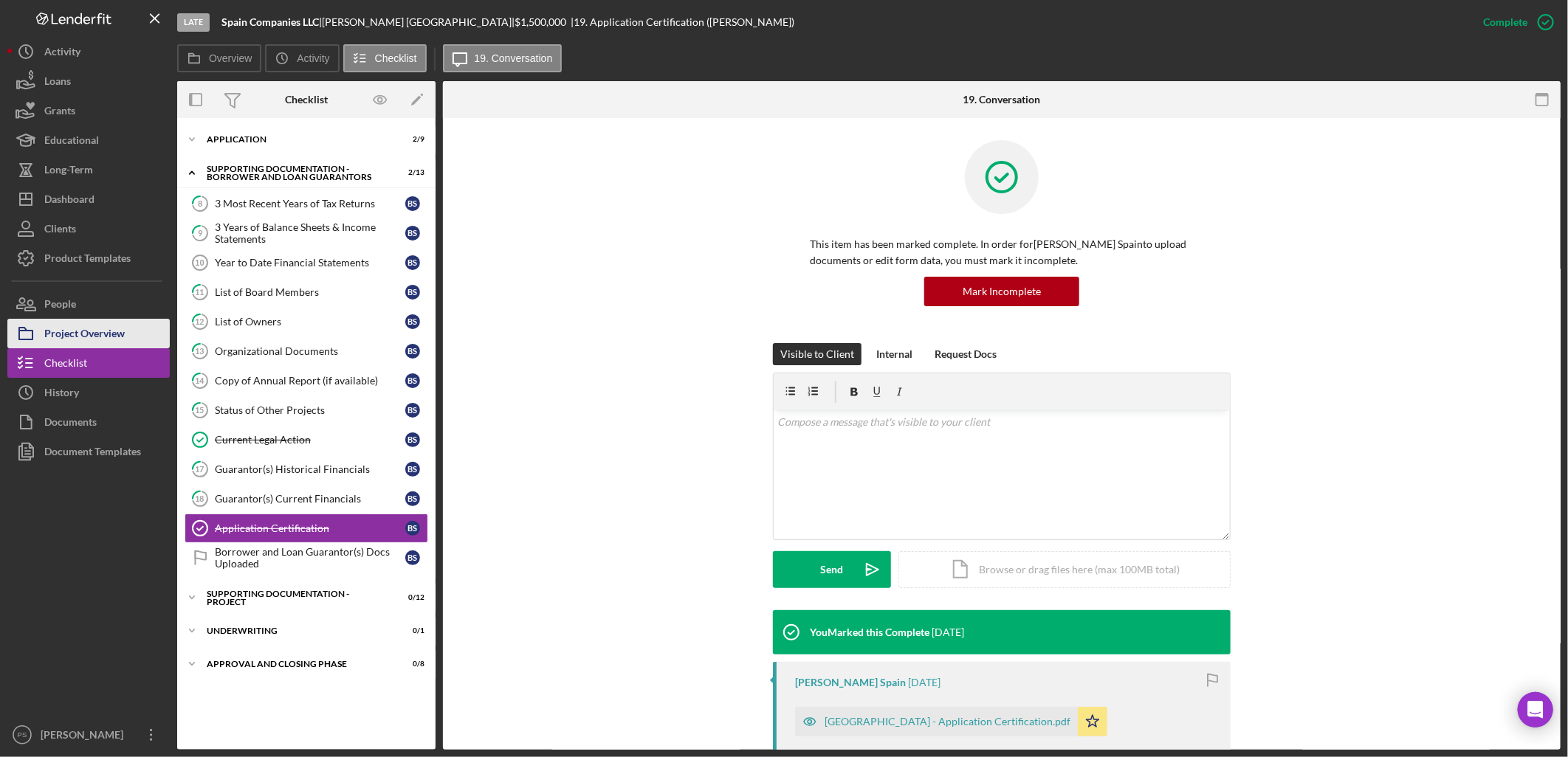
click at [115, 332] on div "Project Overview" at bounding box center [84, 335] width 81 height 33
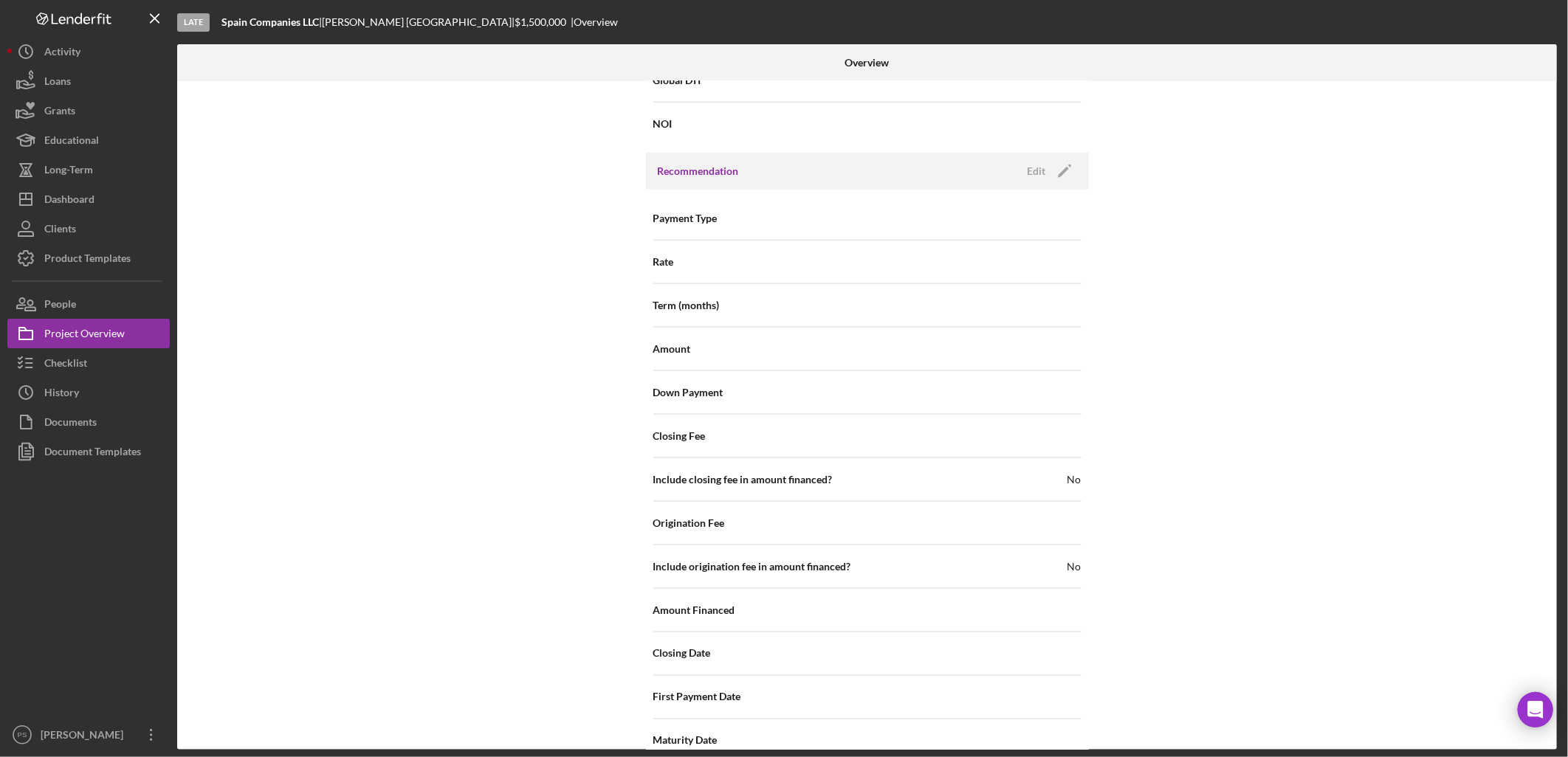
scroll to position [1344, 0]
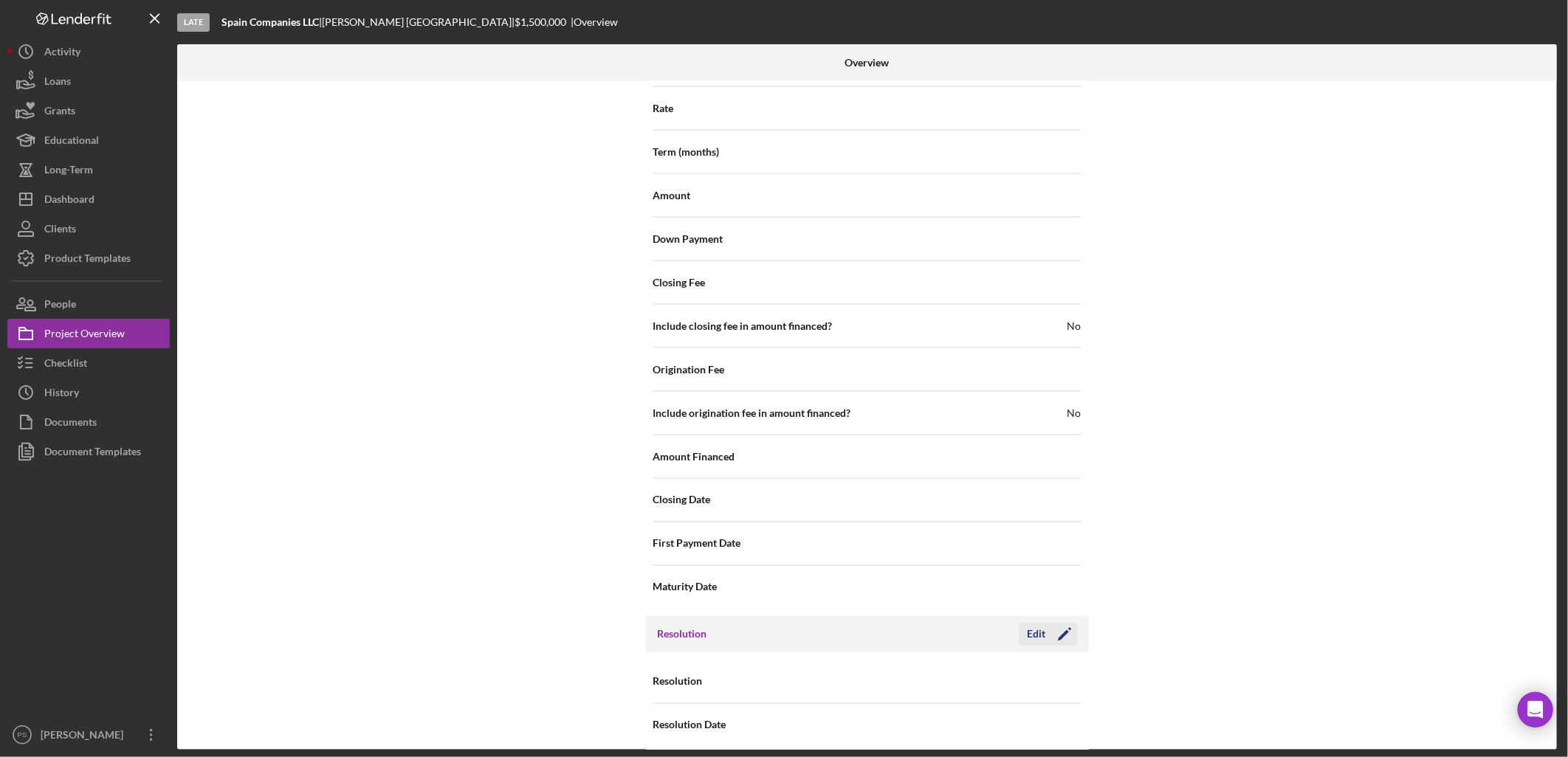
click at [1046, 626] on icon "Icon/Edit" at bounding box center [1064, 634] width 37 height 37
click at [957, 665] on div "Select..." at bounding box center [956, 682] width 177 height 34
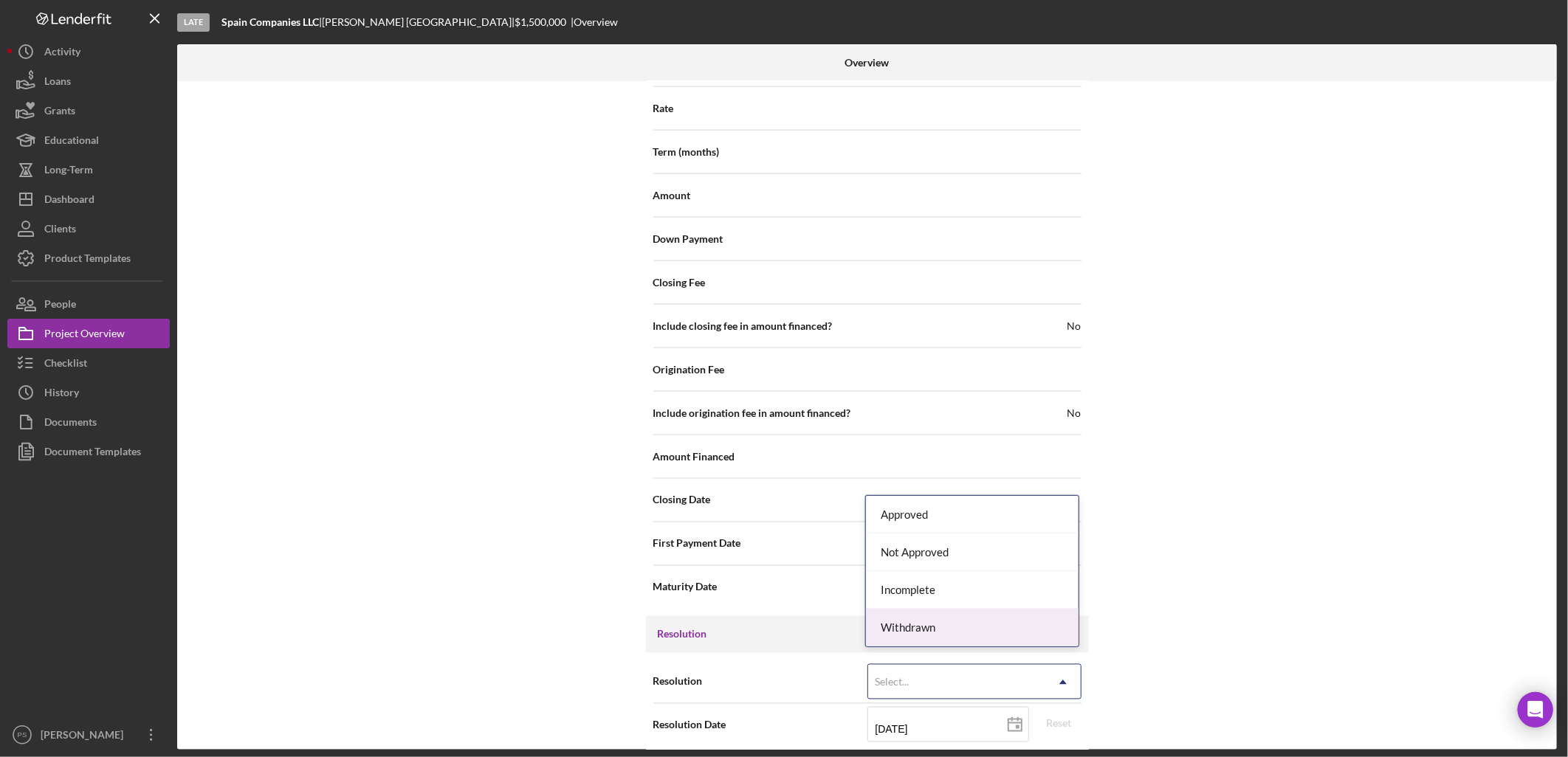
click at [951, 629] on div "Withdrawn" at bounding box center [971, 628] width 212 height 38
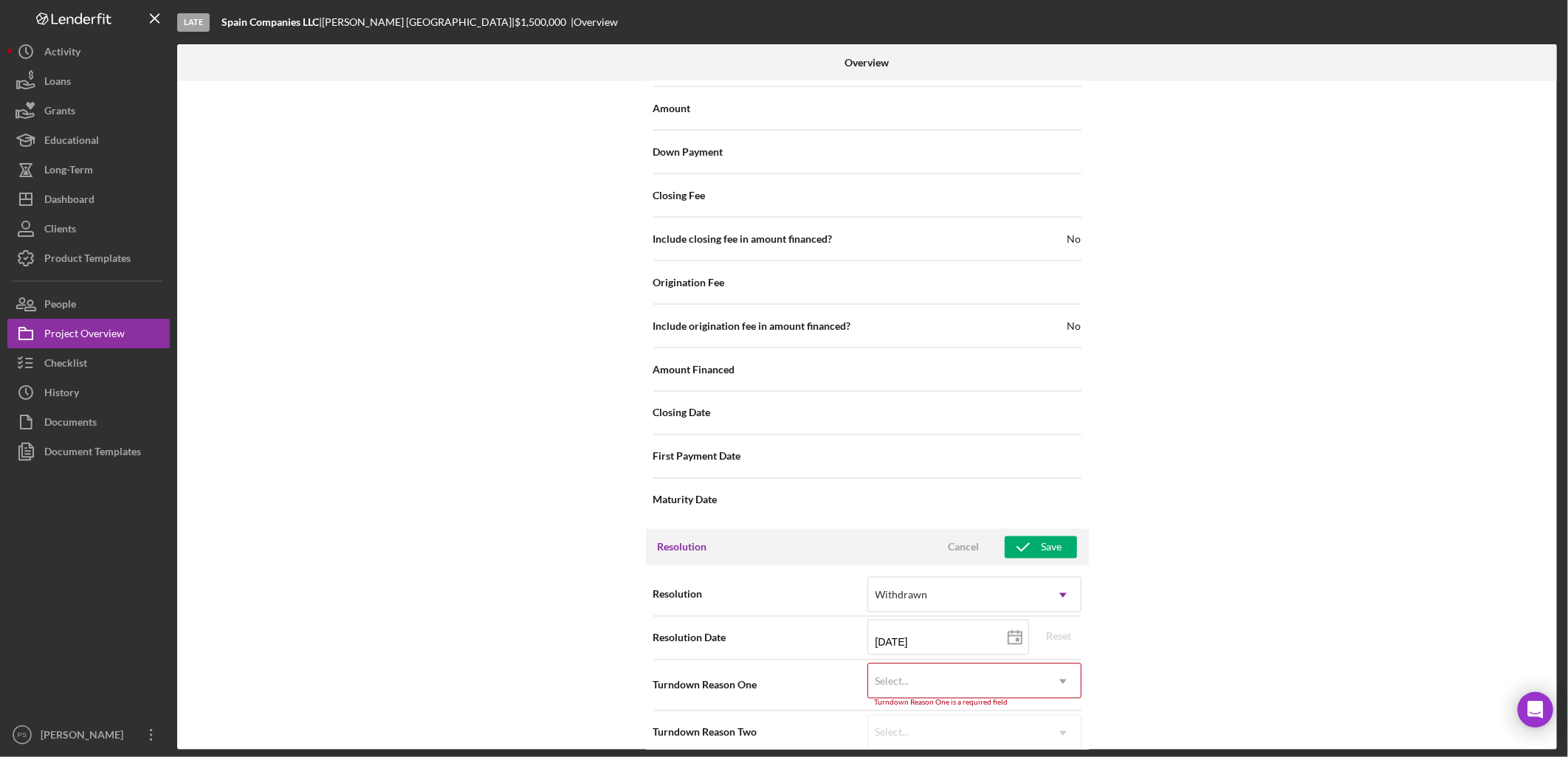
scroll to position [1437, 0]
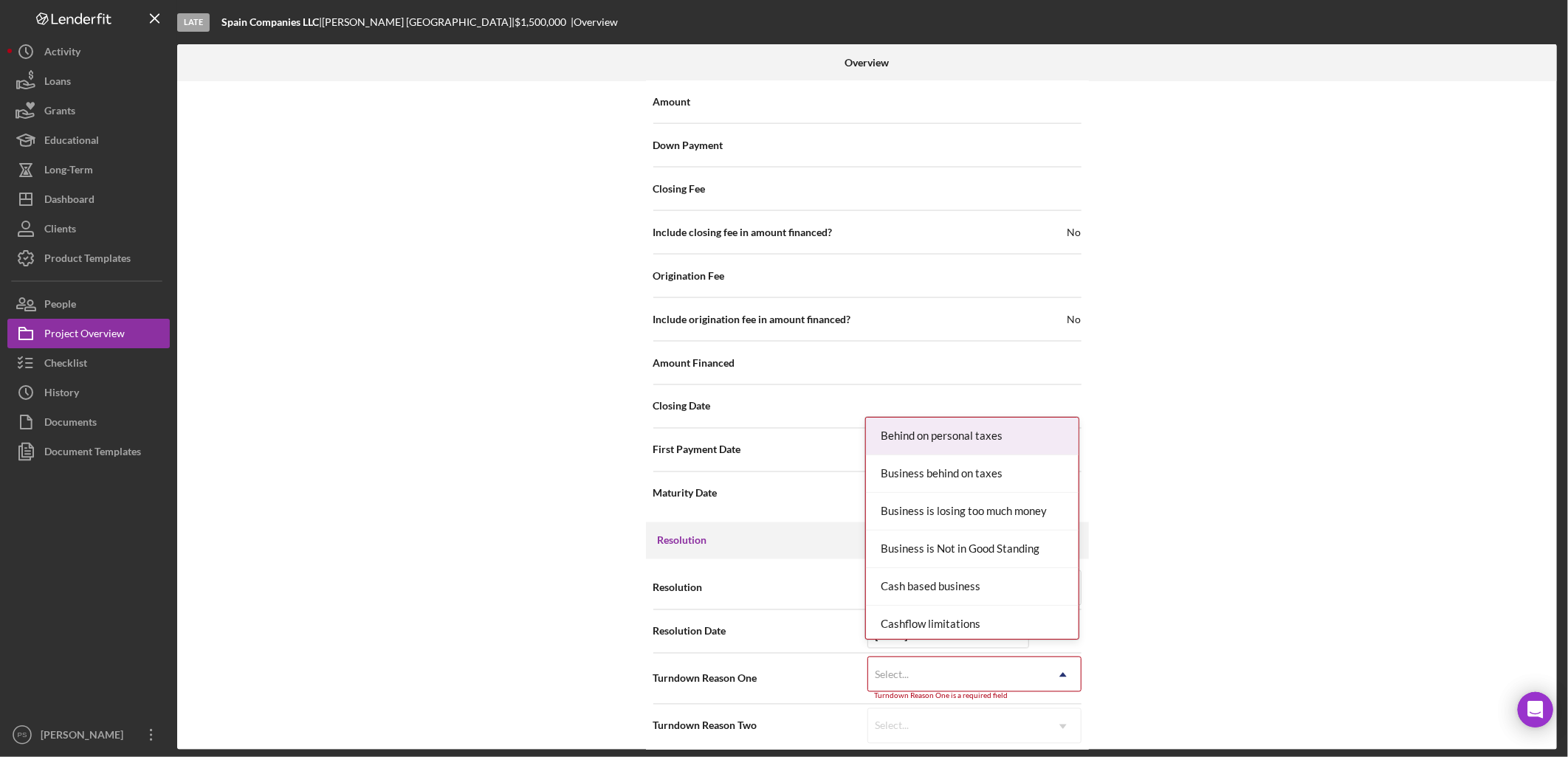
click at [927, 662] on div "Select..." at bounding box center [956, 675] width 177 height 34
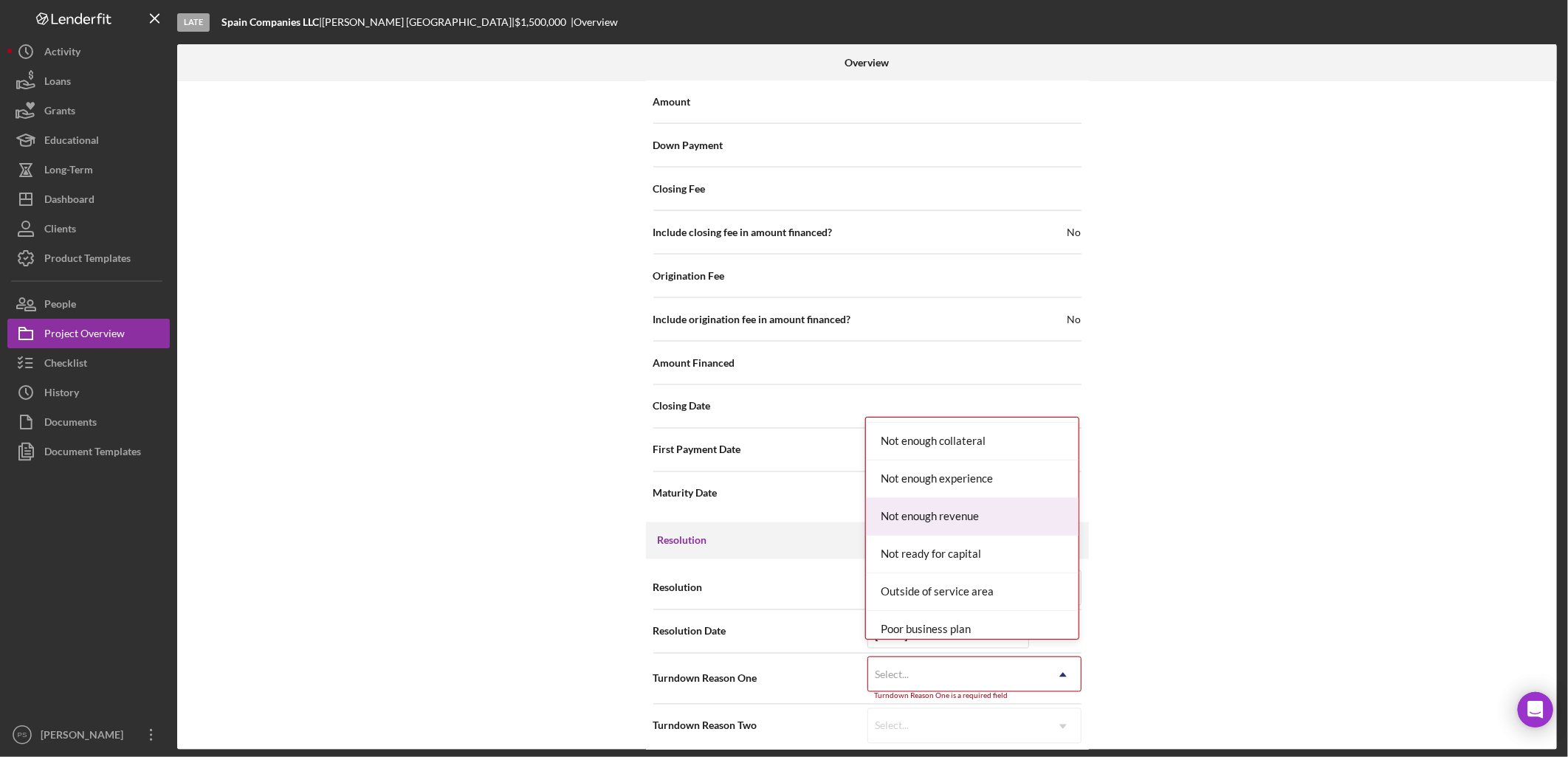
scroll to position [1147, 0]
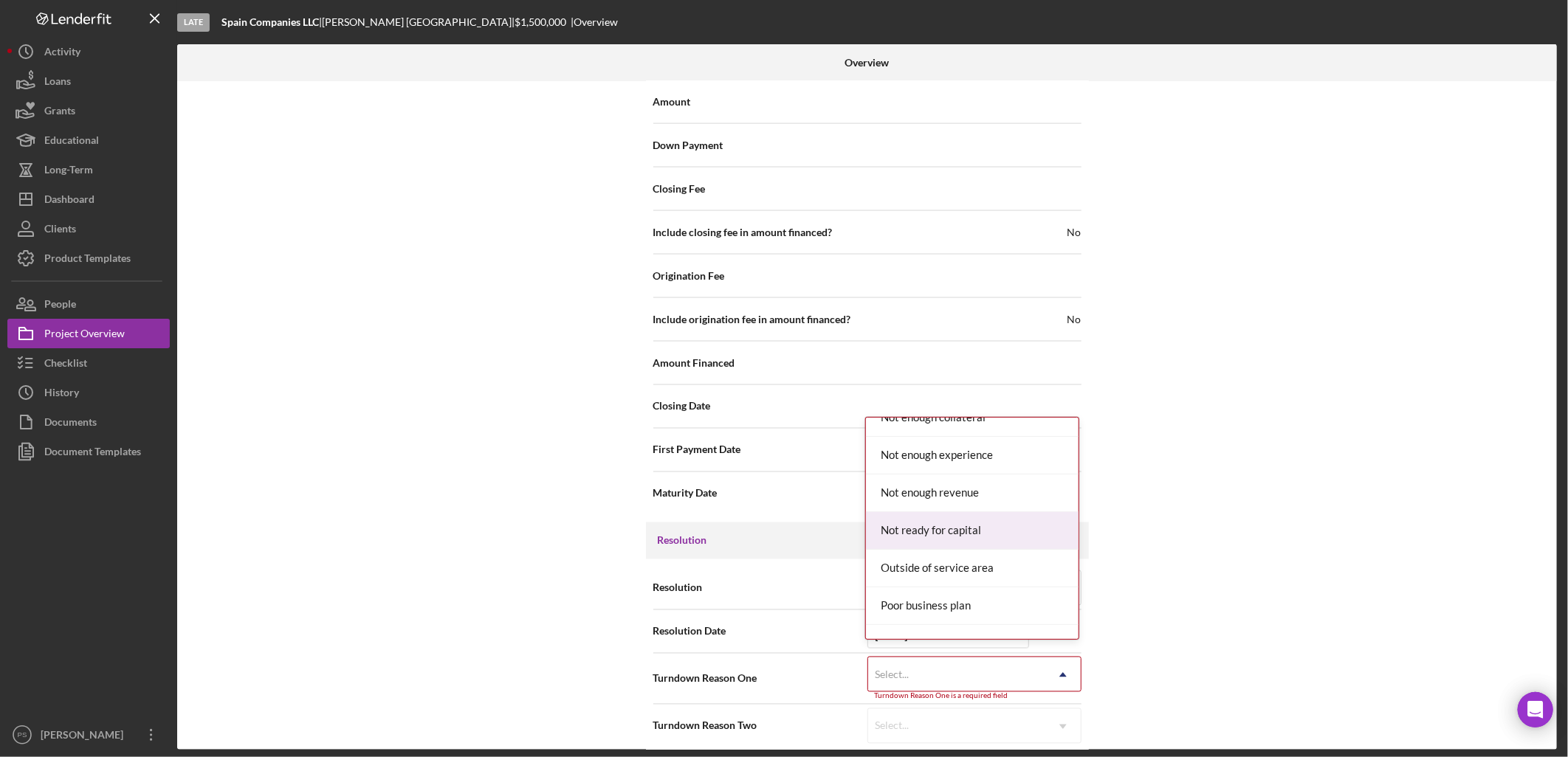
click at [937, 514] on div "Not ready for capital" at bounding box center [971, 531] width 212 height 38
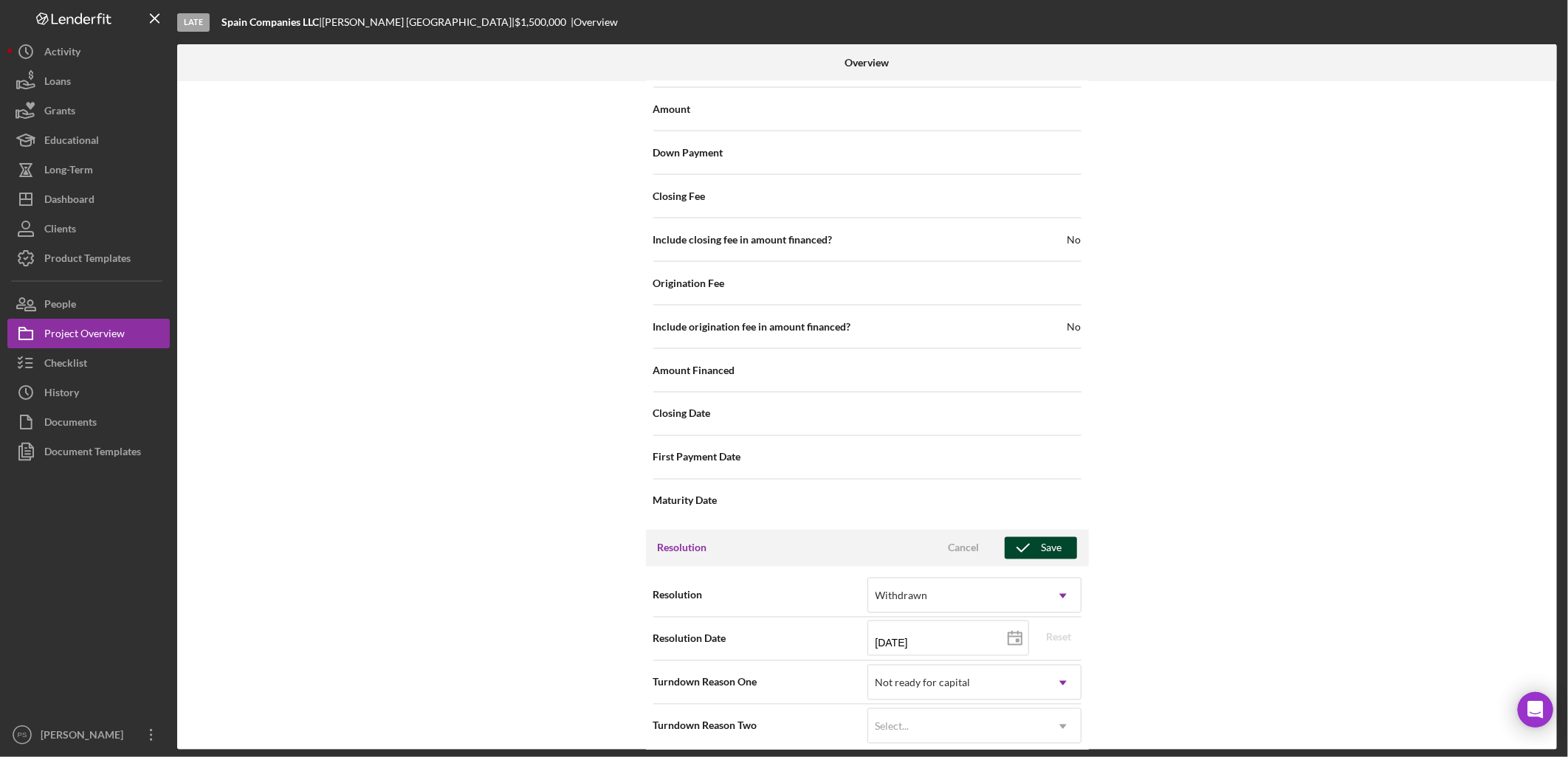
click at [1041, 537] on div "Save" at bounding box center [1051, 548] width 21 height 22
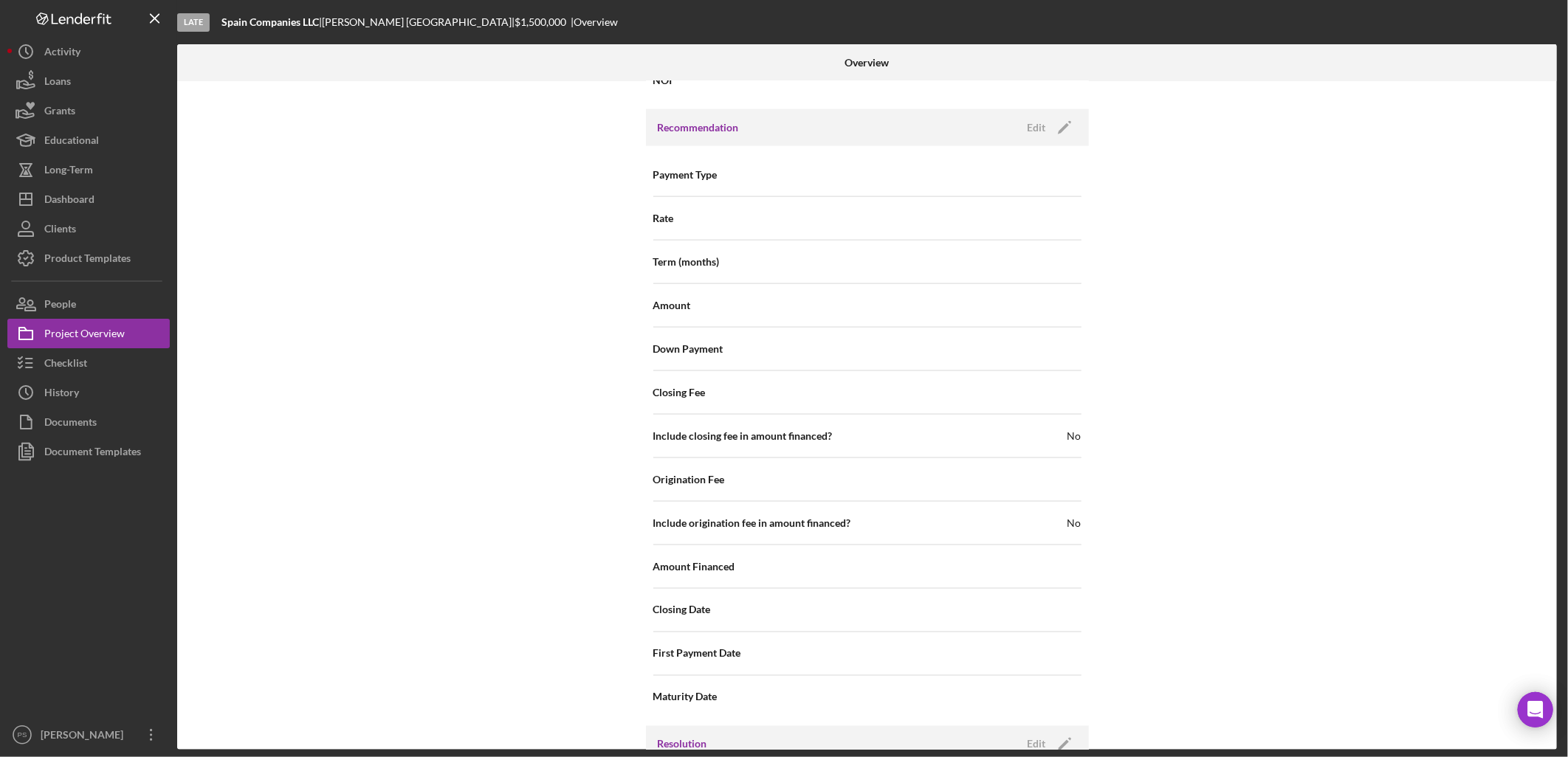
scroll to position [0, 0]
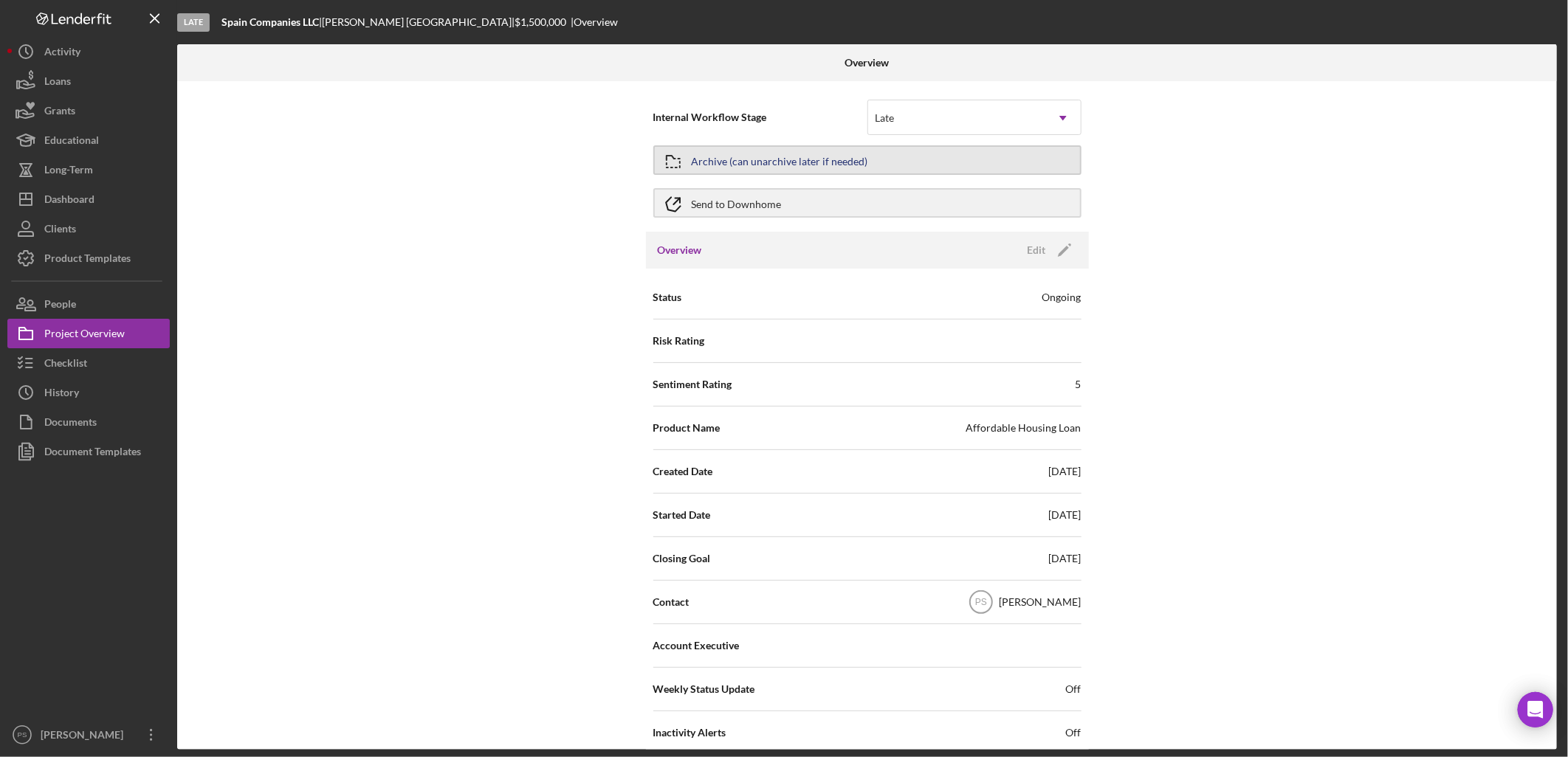
click at [895, 156] on button "Archive (can unarchive later if needed)" at bounding box center [868, 160] width 428 height 30
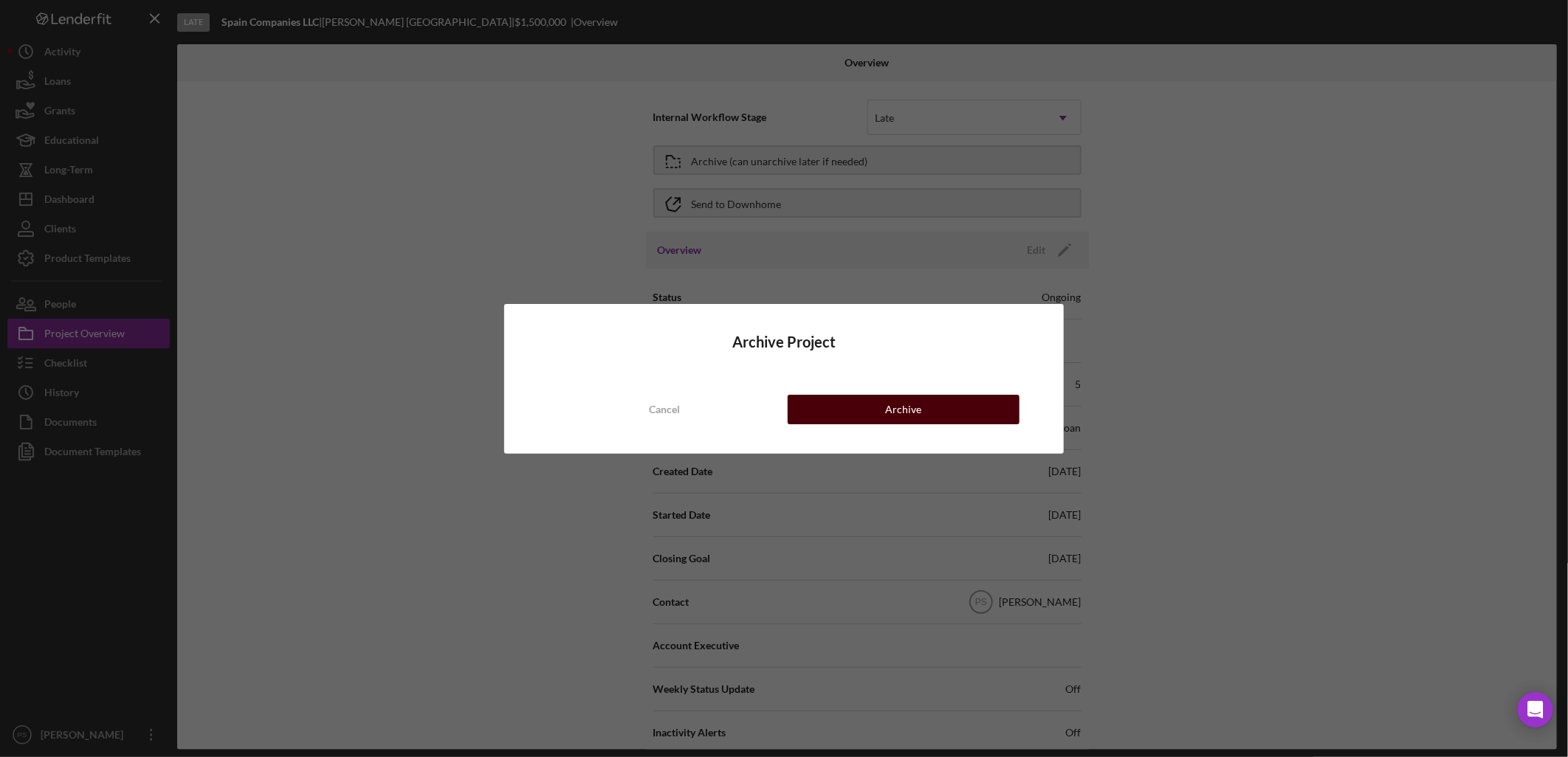
click at [899, 408] on div "Archive" at bounding box center [903, 409] width 36 height 30
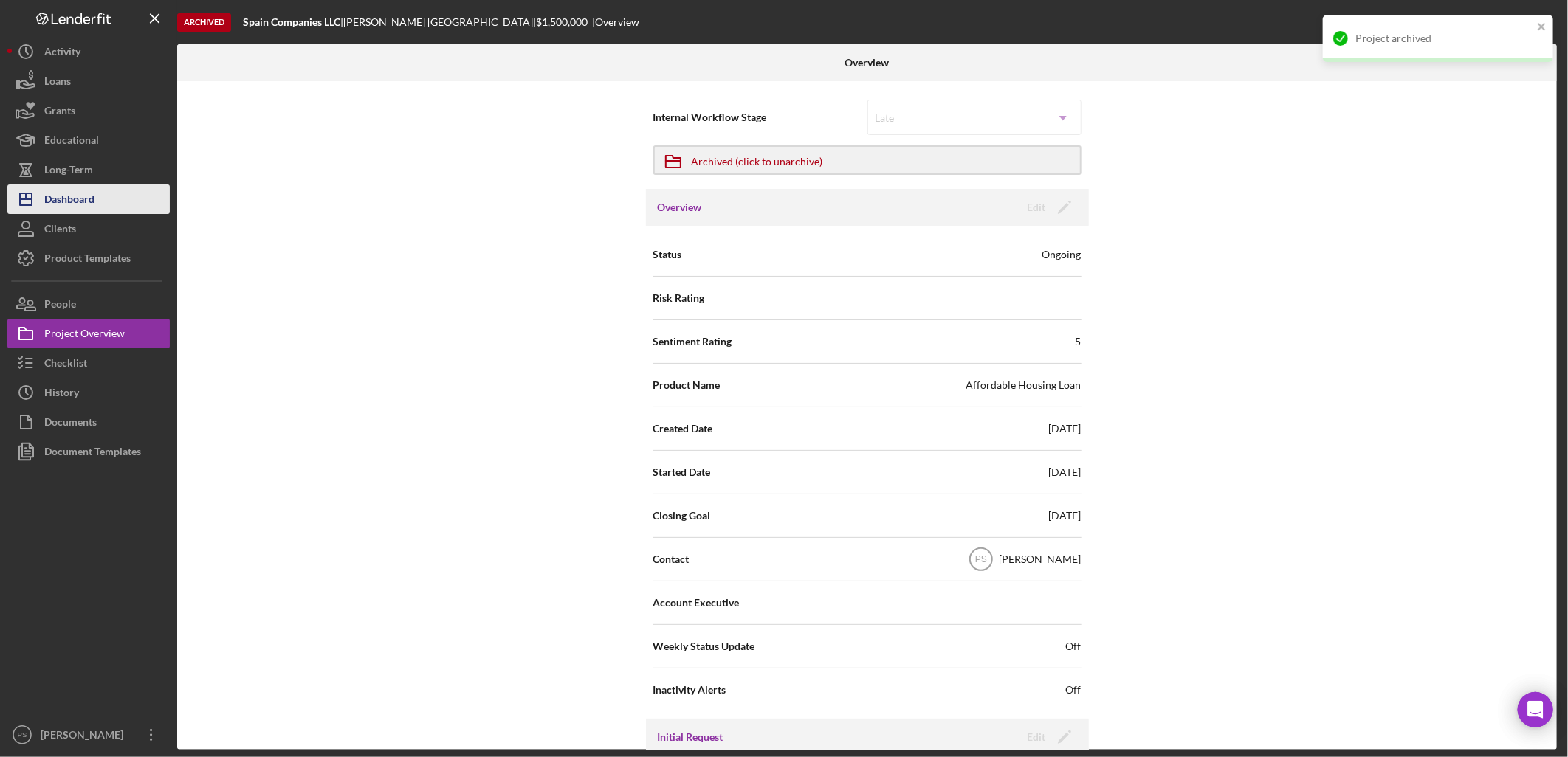
click at [92, 194] on div "Dashboard" at bounding box center [69, 200] width 50 height 33
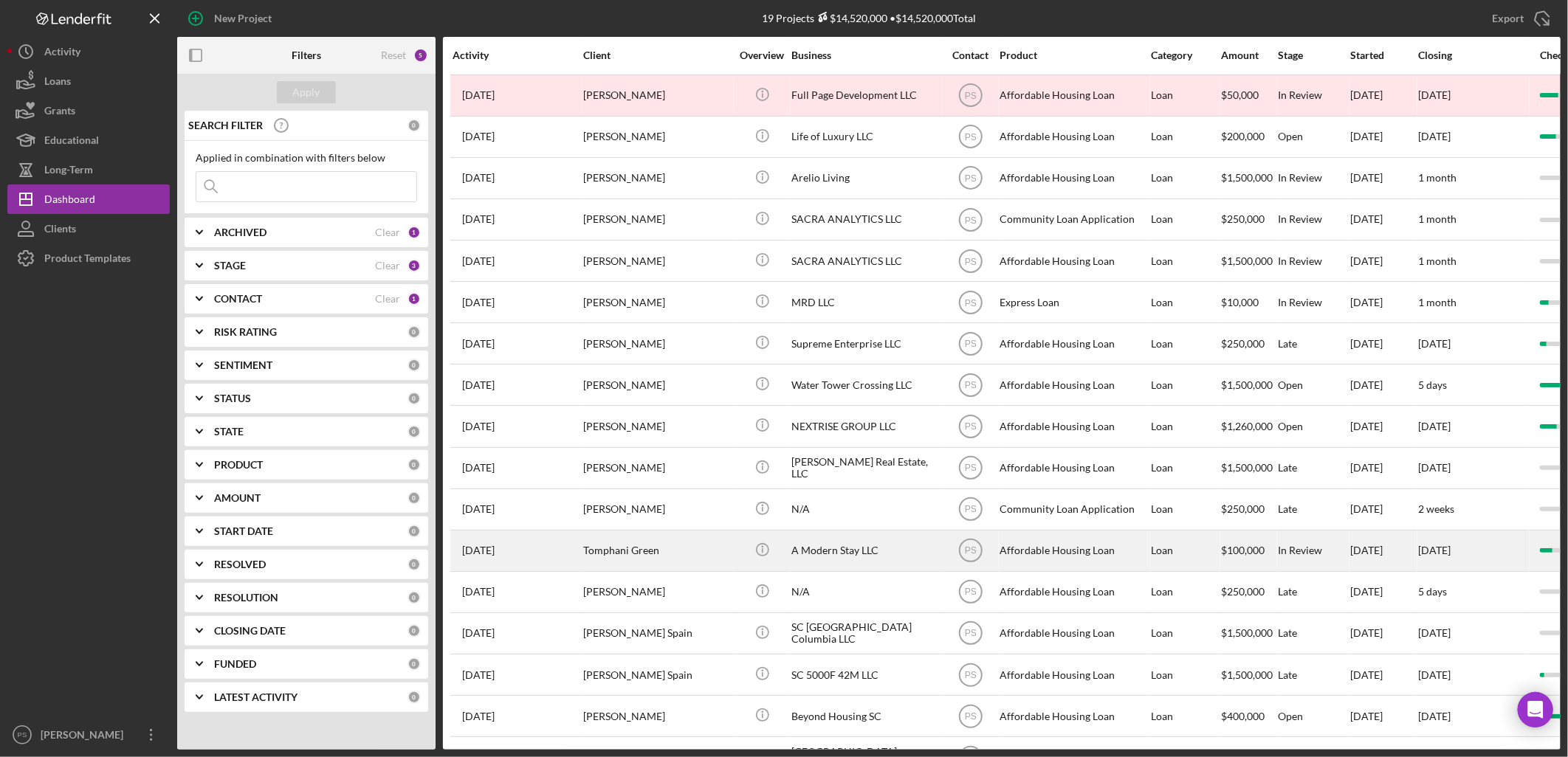
scroll to position [119, 0]
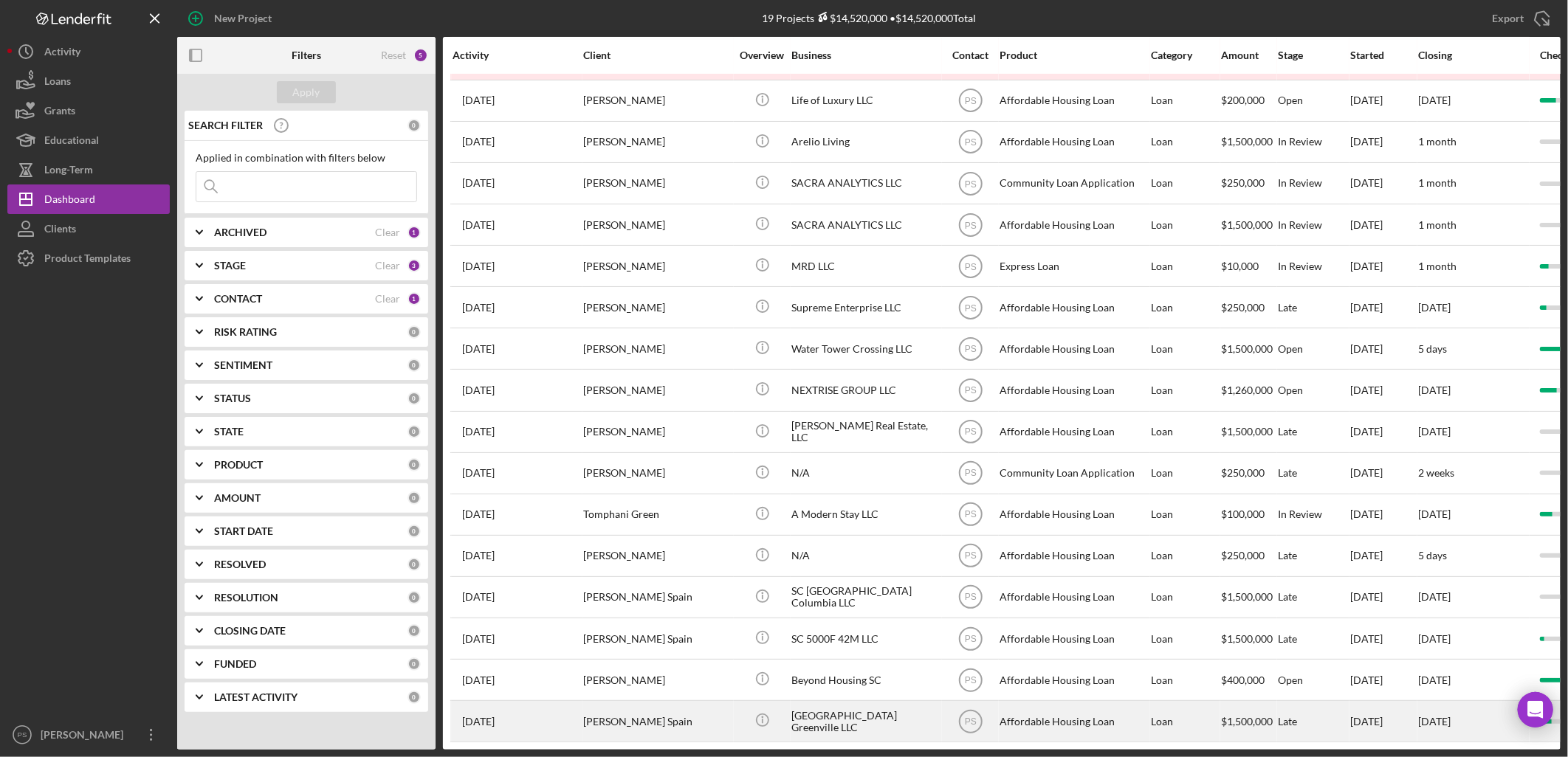
click at [812, 702] on div "[GEOGRAPHIC_DATA] Greenville LLC" at bounding box center [865, 721] width 147 height 39
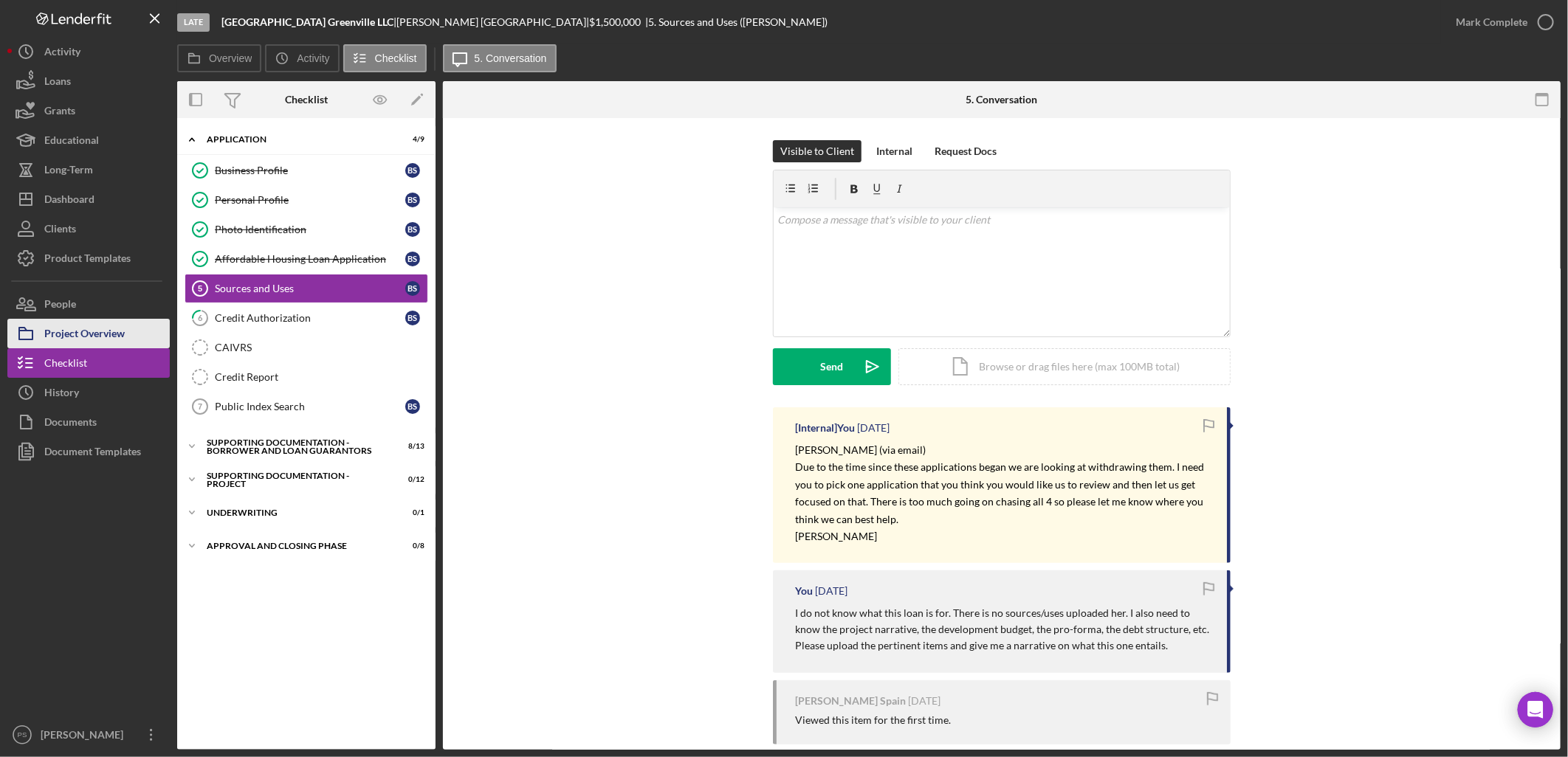
click at [111, 329] on div "Project Overview" at bounding box center [84, 335] width 81 height 33
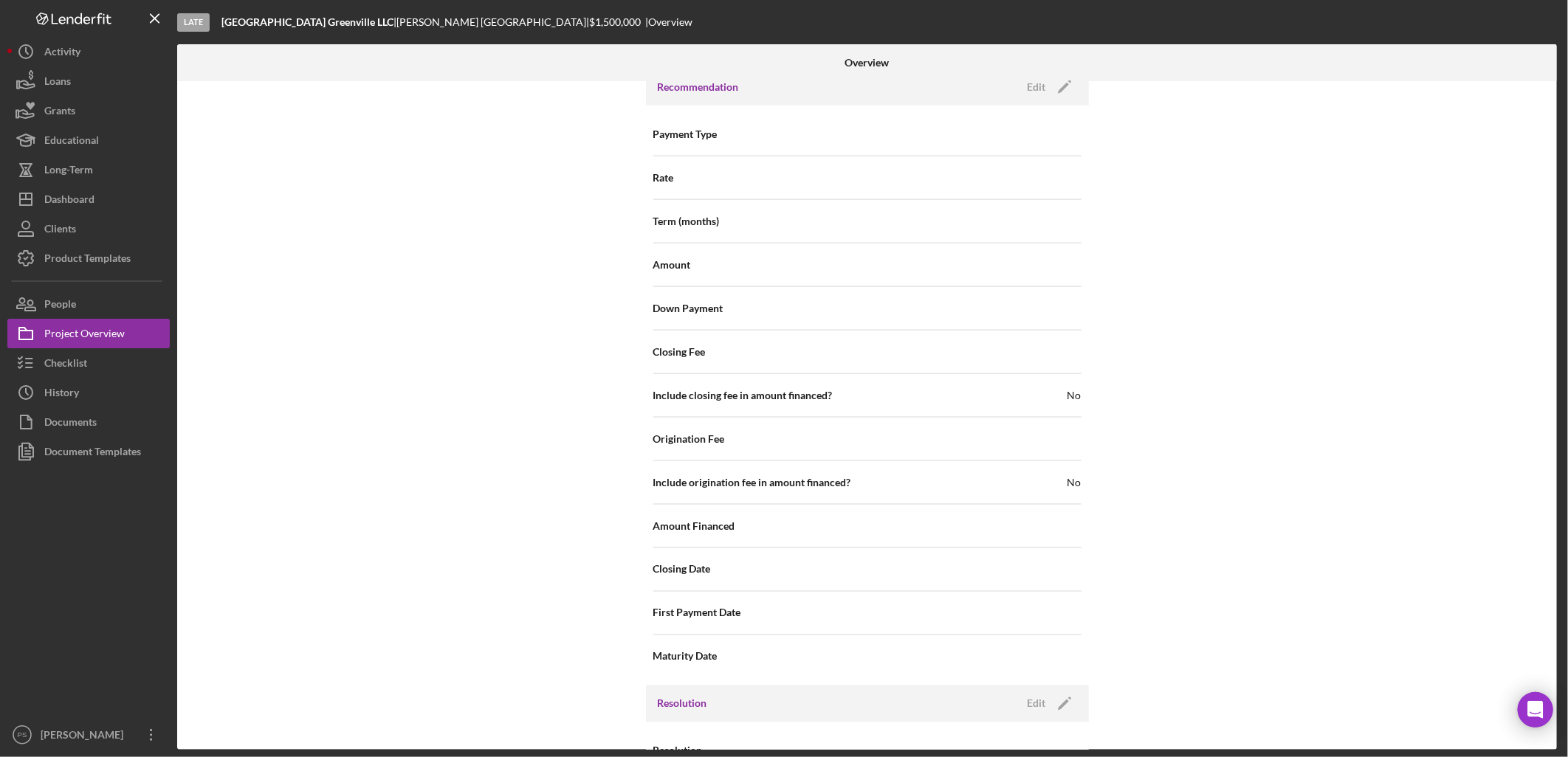
scroll to position [1344, 0]
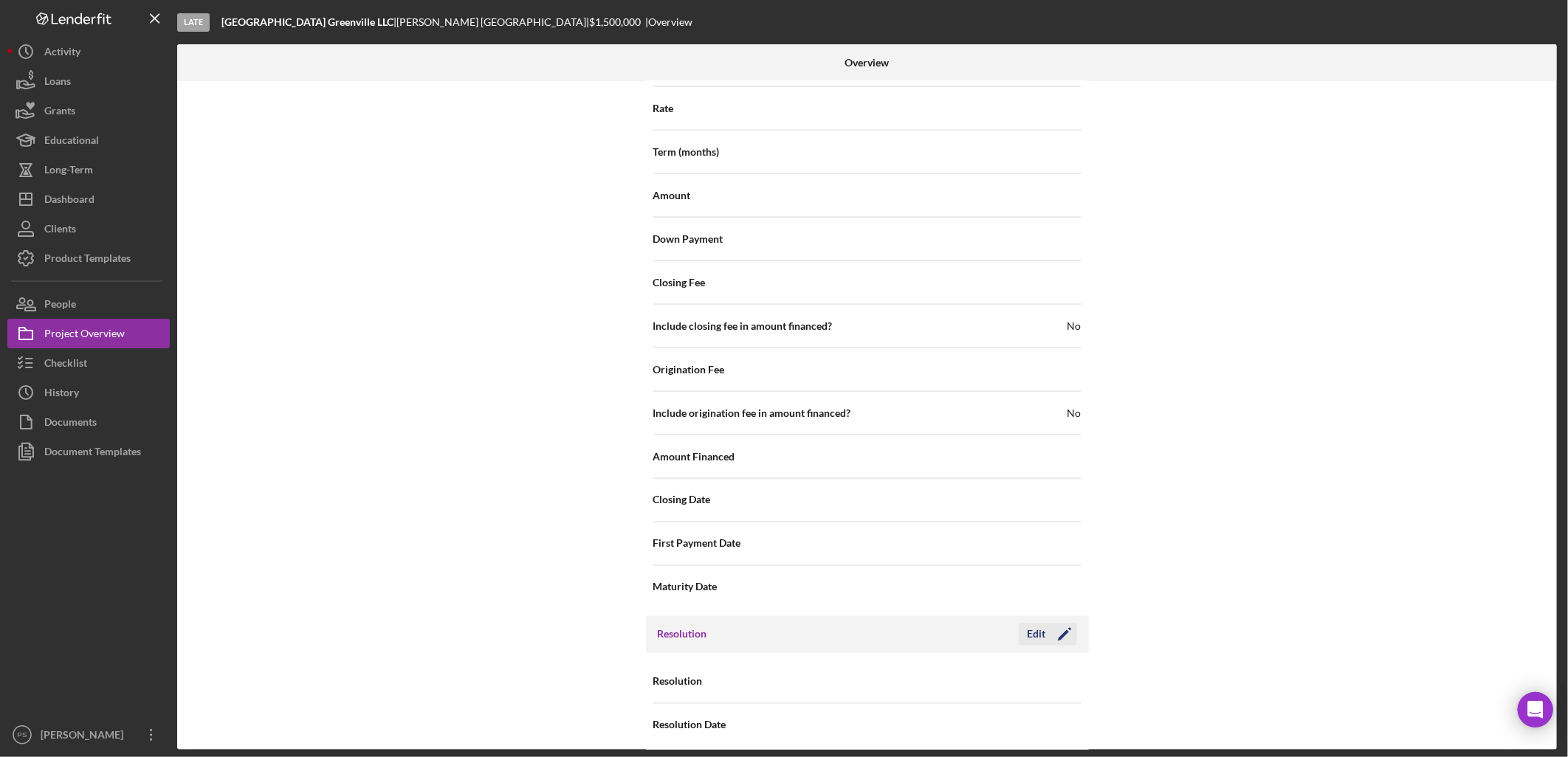
click at [1046, 624] on icon "Icon/Edit" at bounding box center [1064, 634] width 37 height 37
click at [931, 667] on div "Select..." at bounding box center [956, 682] width 177 height 34
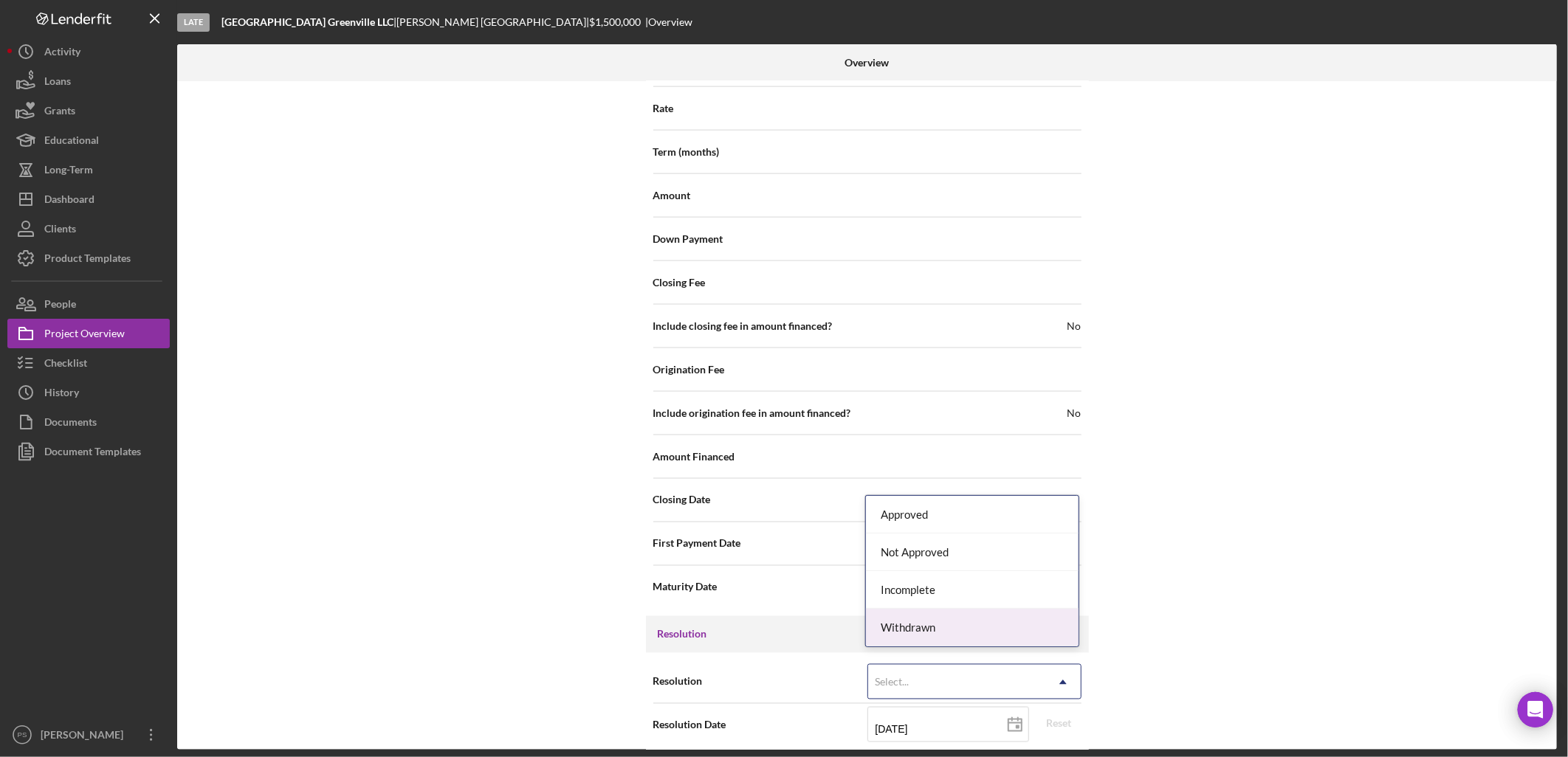
click at [927, 627] on div "Withdrawn" at bounding box center [971, 628] width 212 height 38
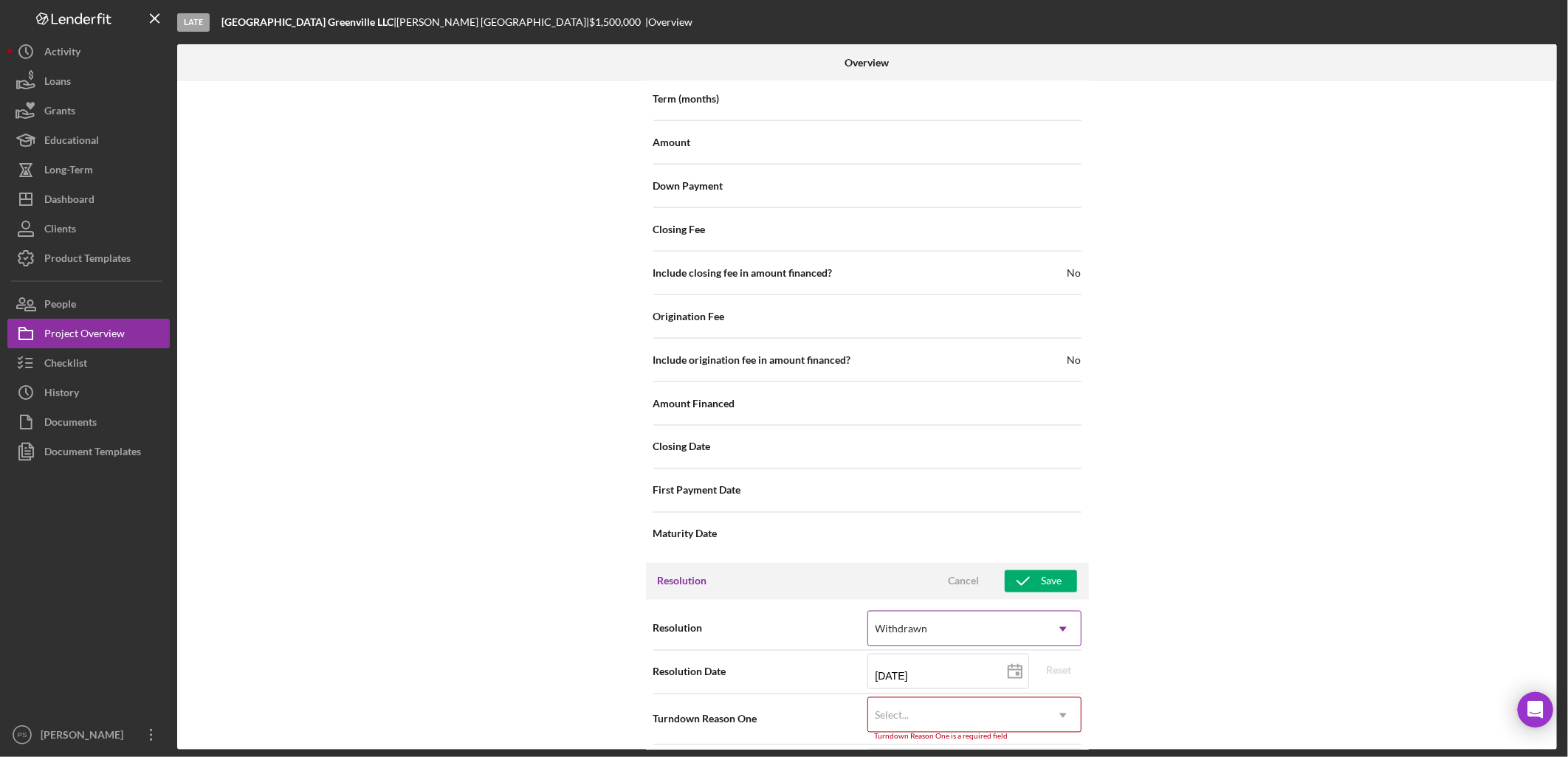
scroll to position [1437, 0]
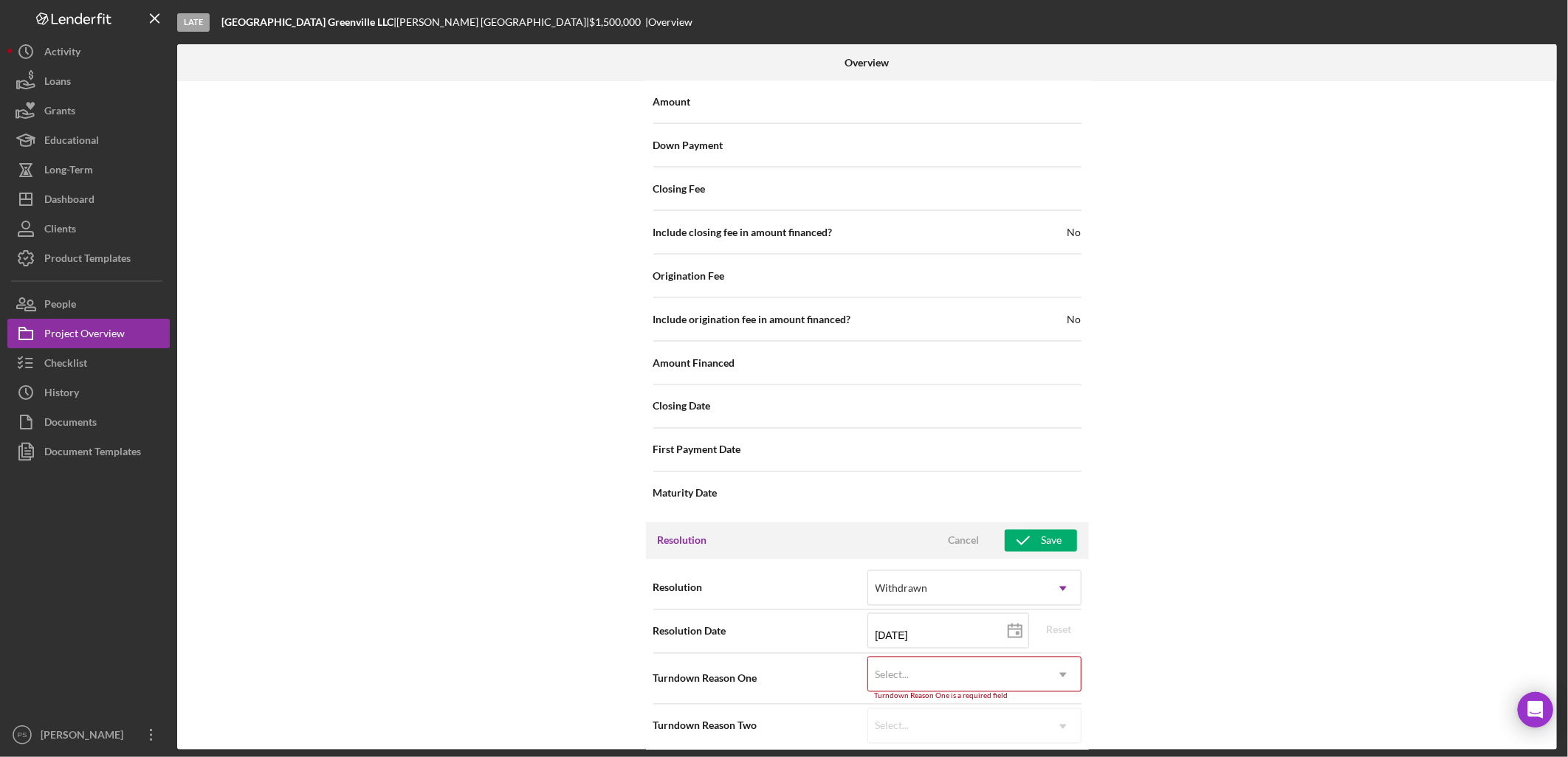
click at [905, 658] on div "Select..." at bounding box center [956, 675] width 177 height 34
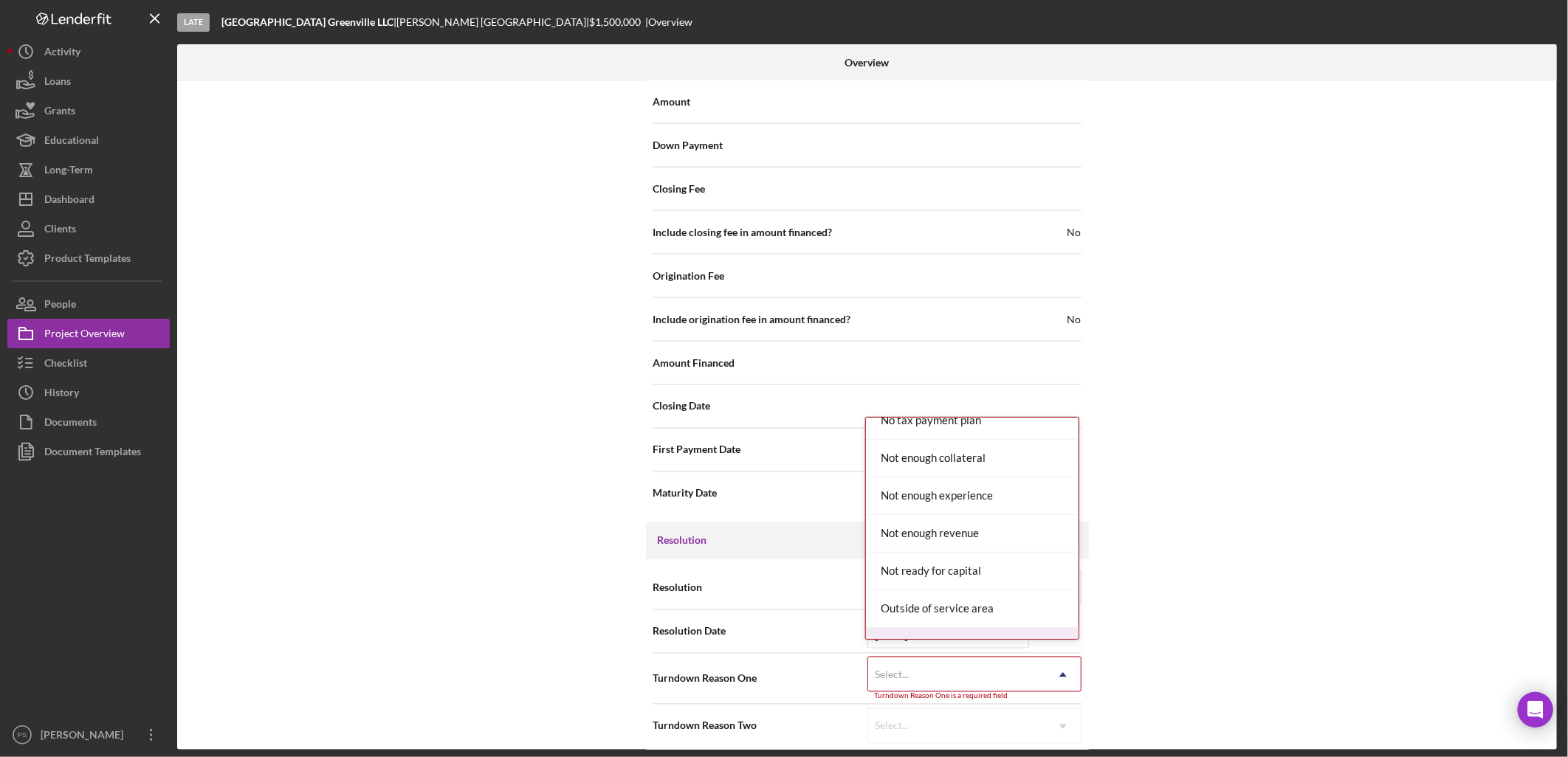
scroll to position [1093, 0]
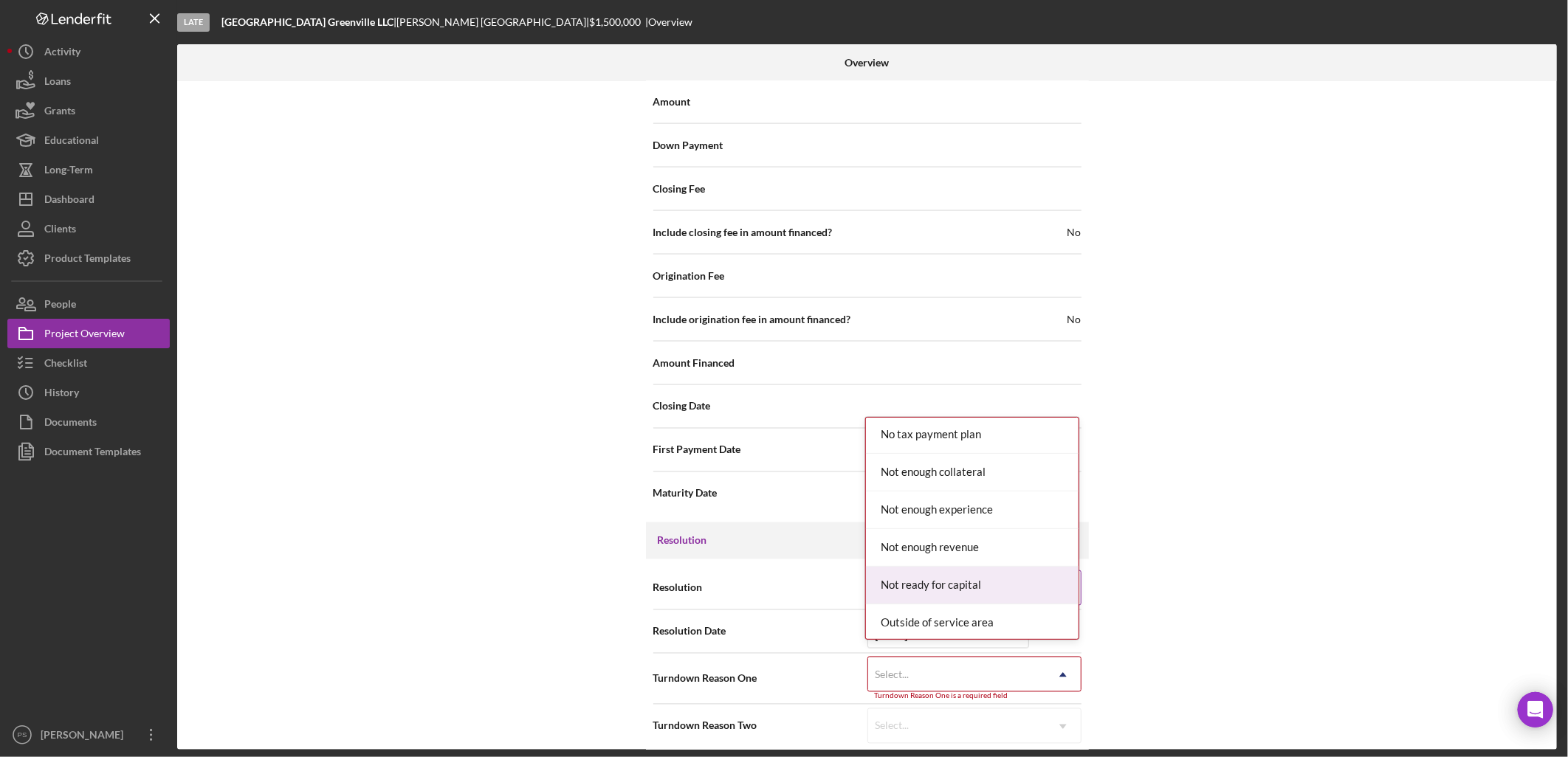
click at [931, 572] on div "Not ready for capital" at bounding box center [971, 586] width 212 height 38
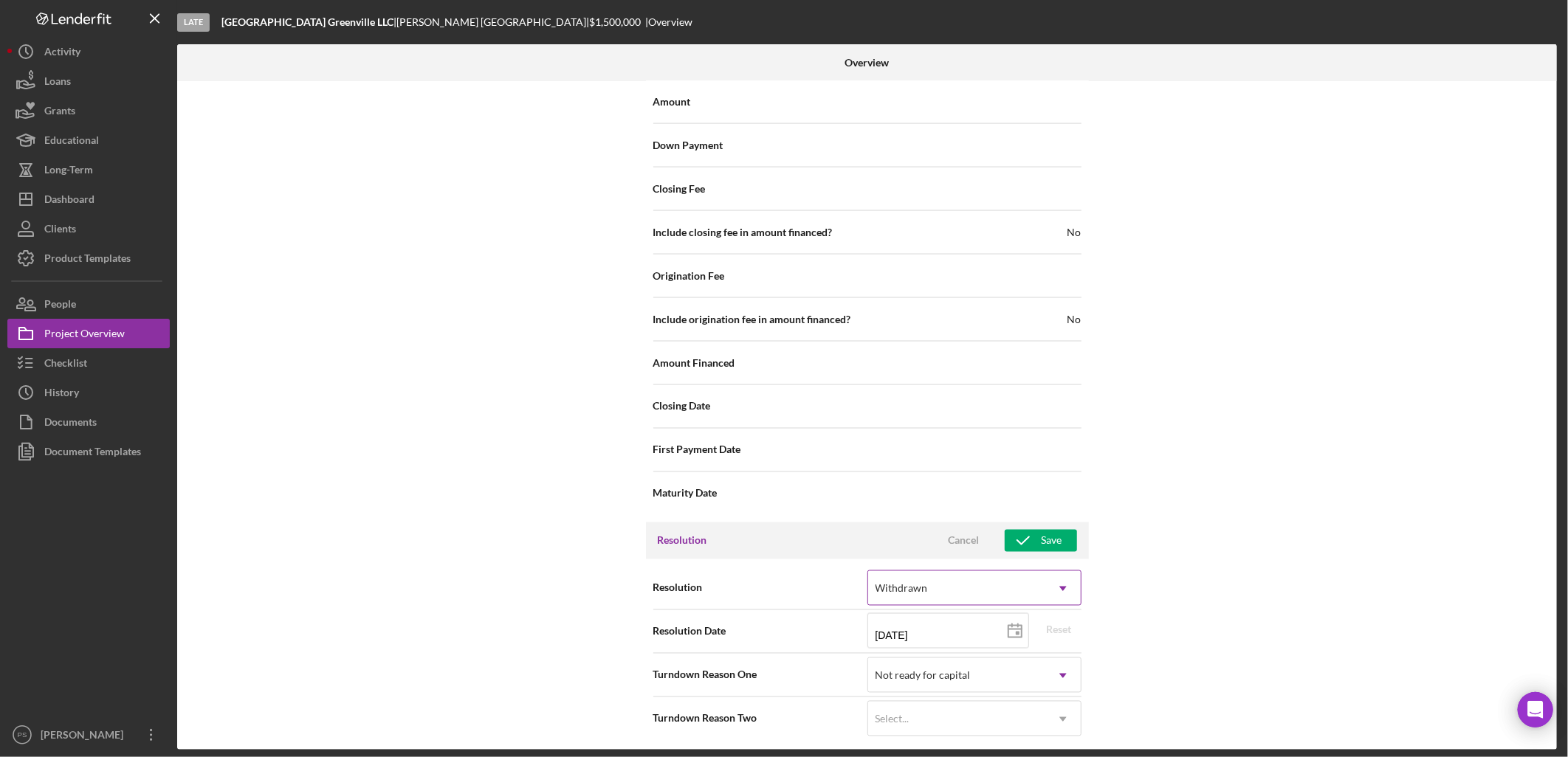
scroll to position [1429, 0]
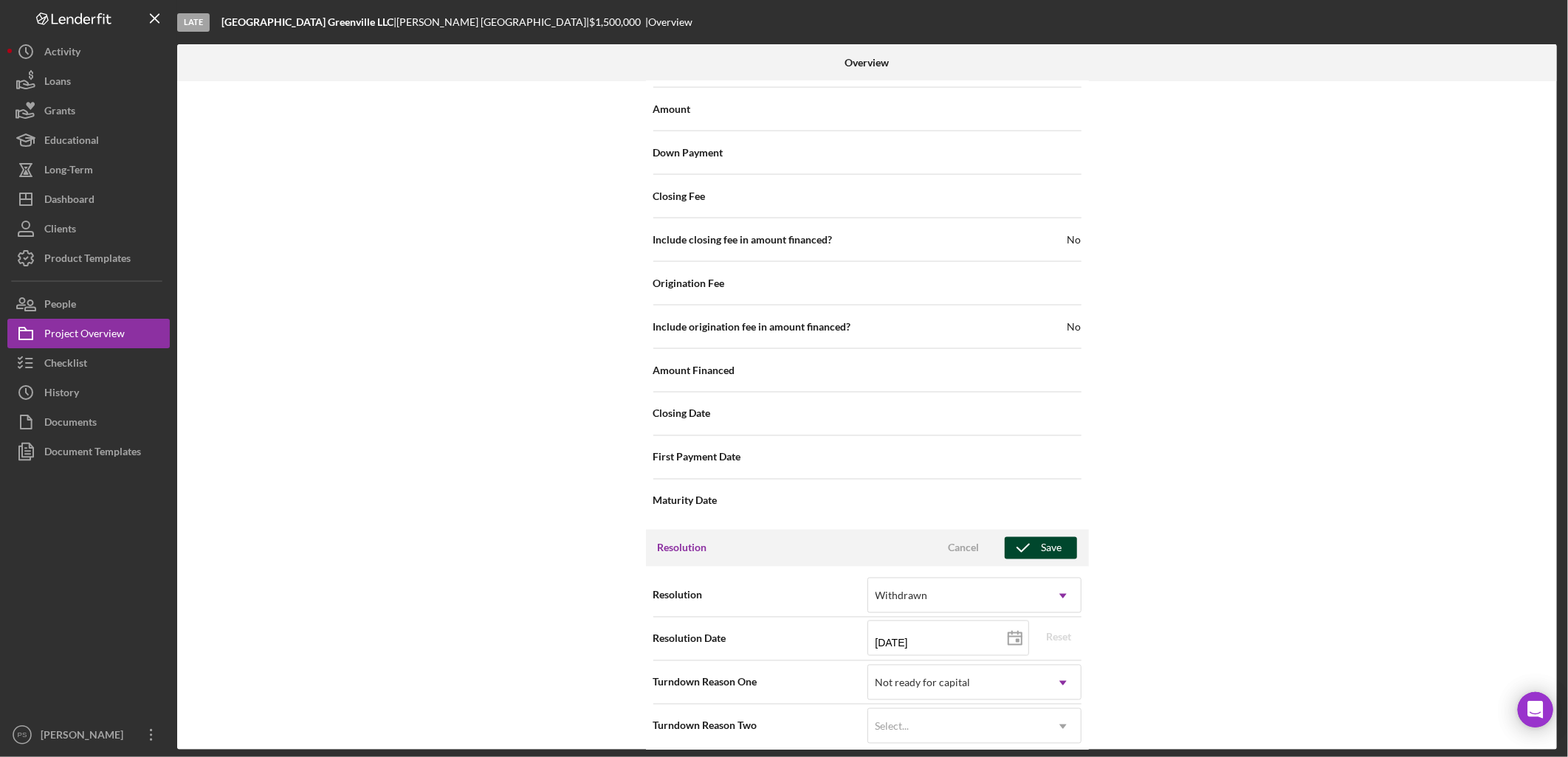
click at [1039, 539] on button "Save" at bounding box center [1040, 548] width 73 height 22
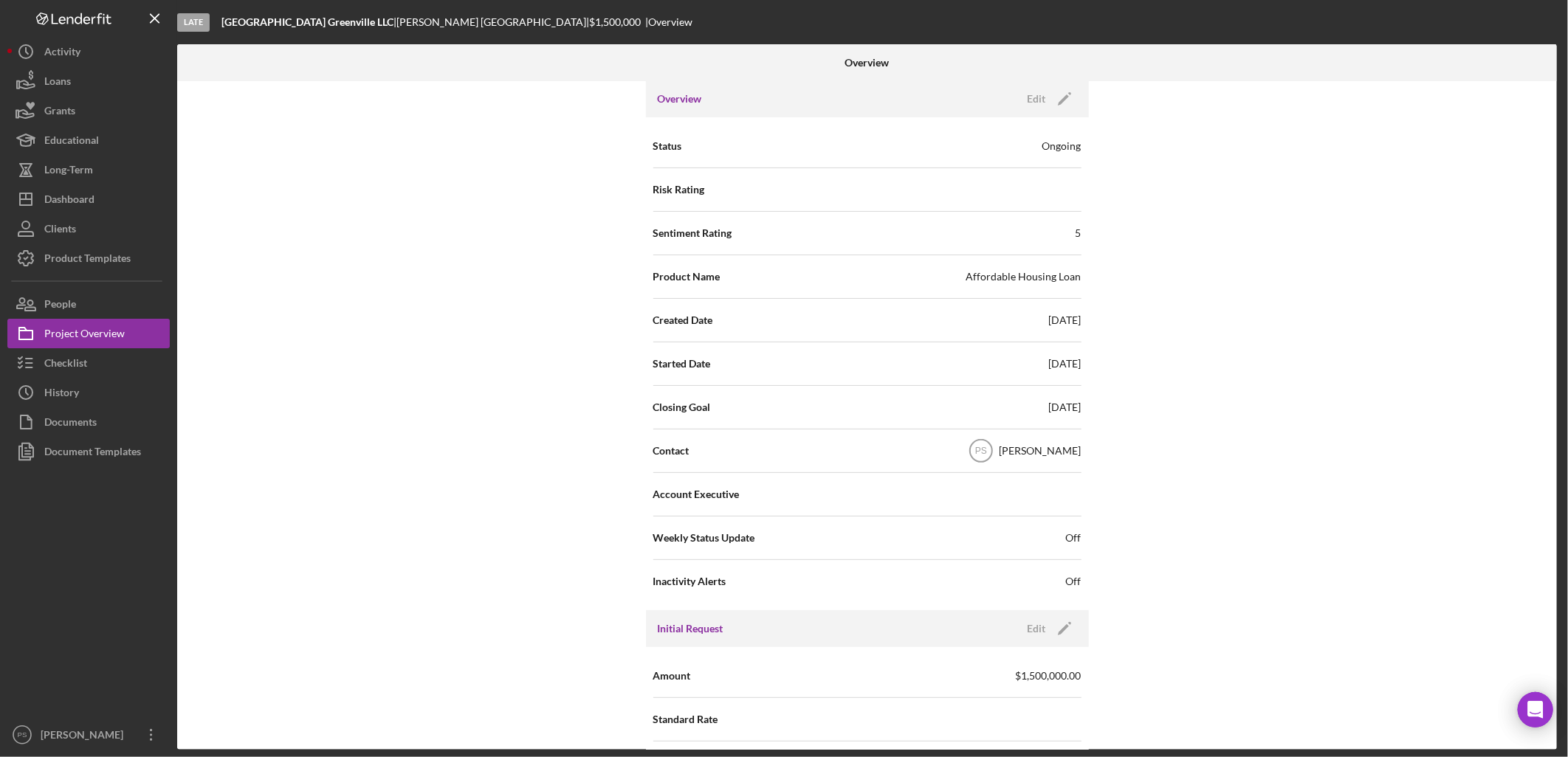
scroll to position [0, 0]
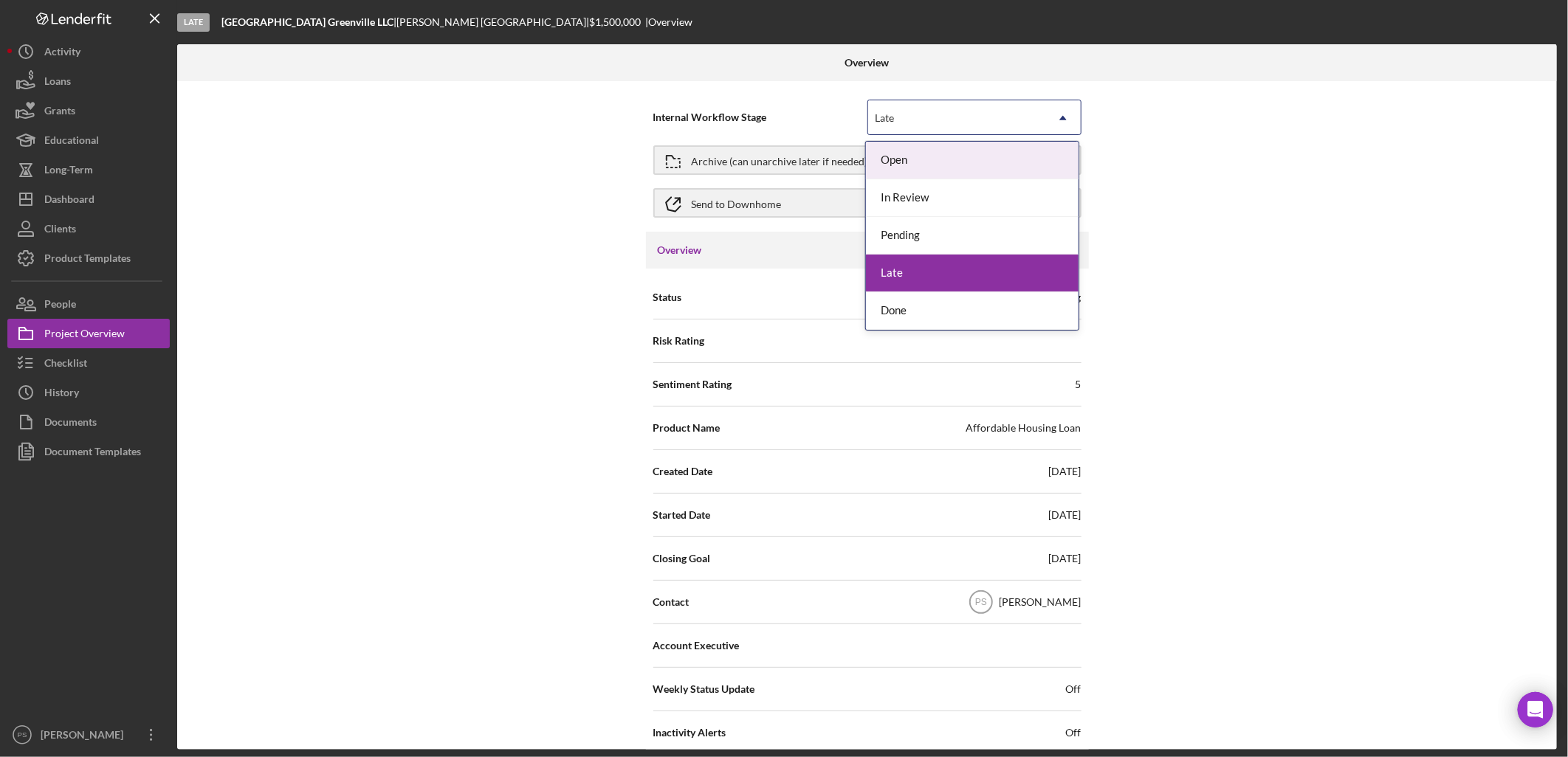
click at [907, 120] on div "Late" at bounding box center [956, 119] width 177 height 34
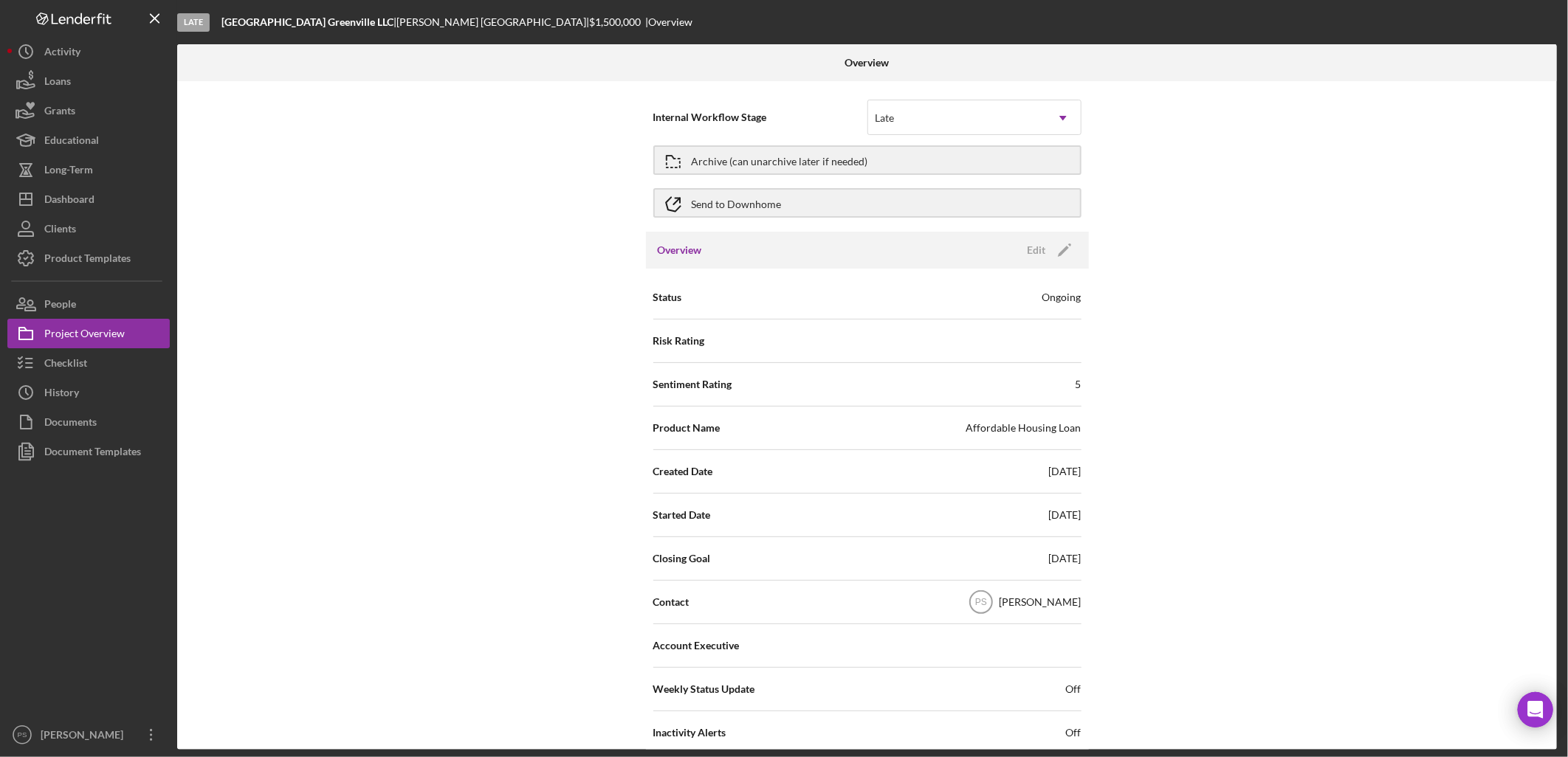
click at [765, 126] on div "Internal Workflow Stage Late Icon/Dropdown Arrow" at bounding box center [868, 117] width 428 height 37
click at [766, 162] on div "Archive (can unarchive later if needed)" at bounding box center [779, 159] width 176 height 27
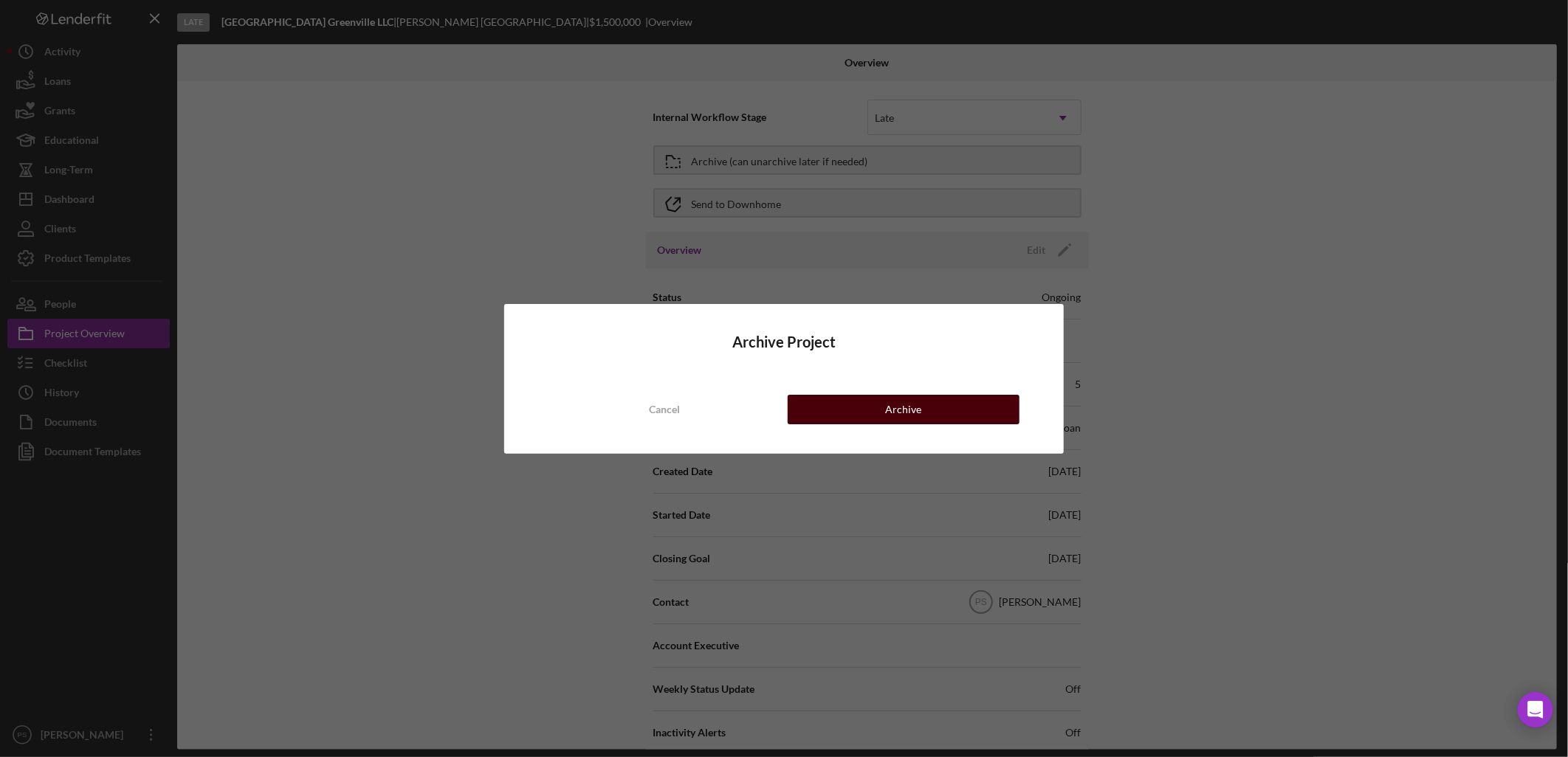
click at [913, 403] on div "Archive" at bounding box center [903, 409] width 36 height 30
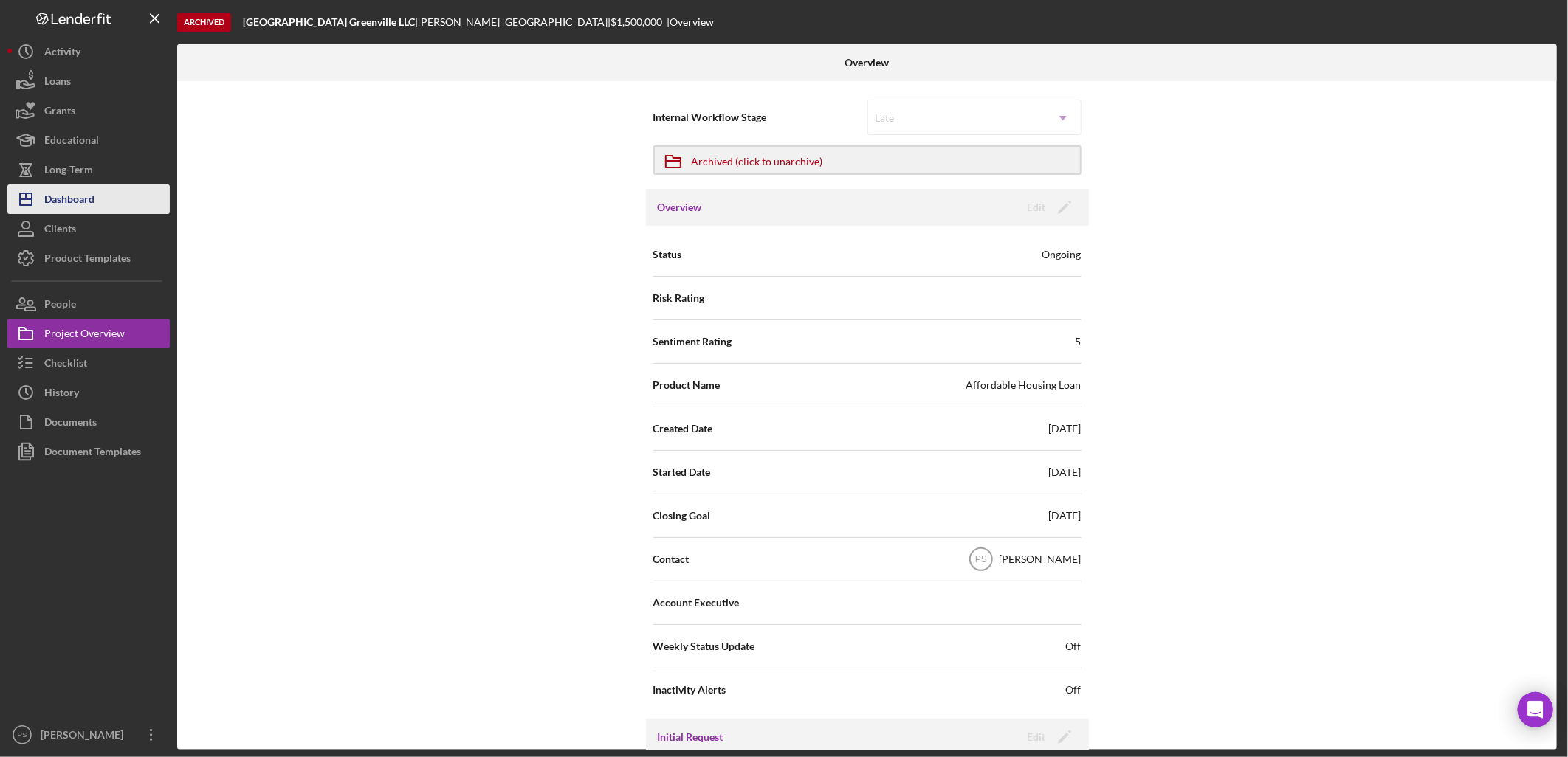
click at [81, 201] on div "Dashboard" at bounding box center [69, 200] width 50 height 33
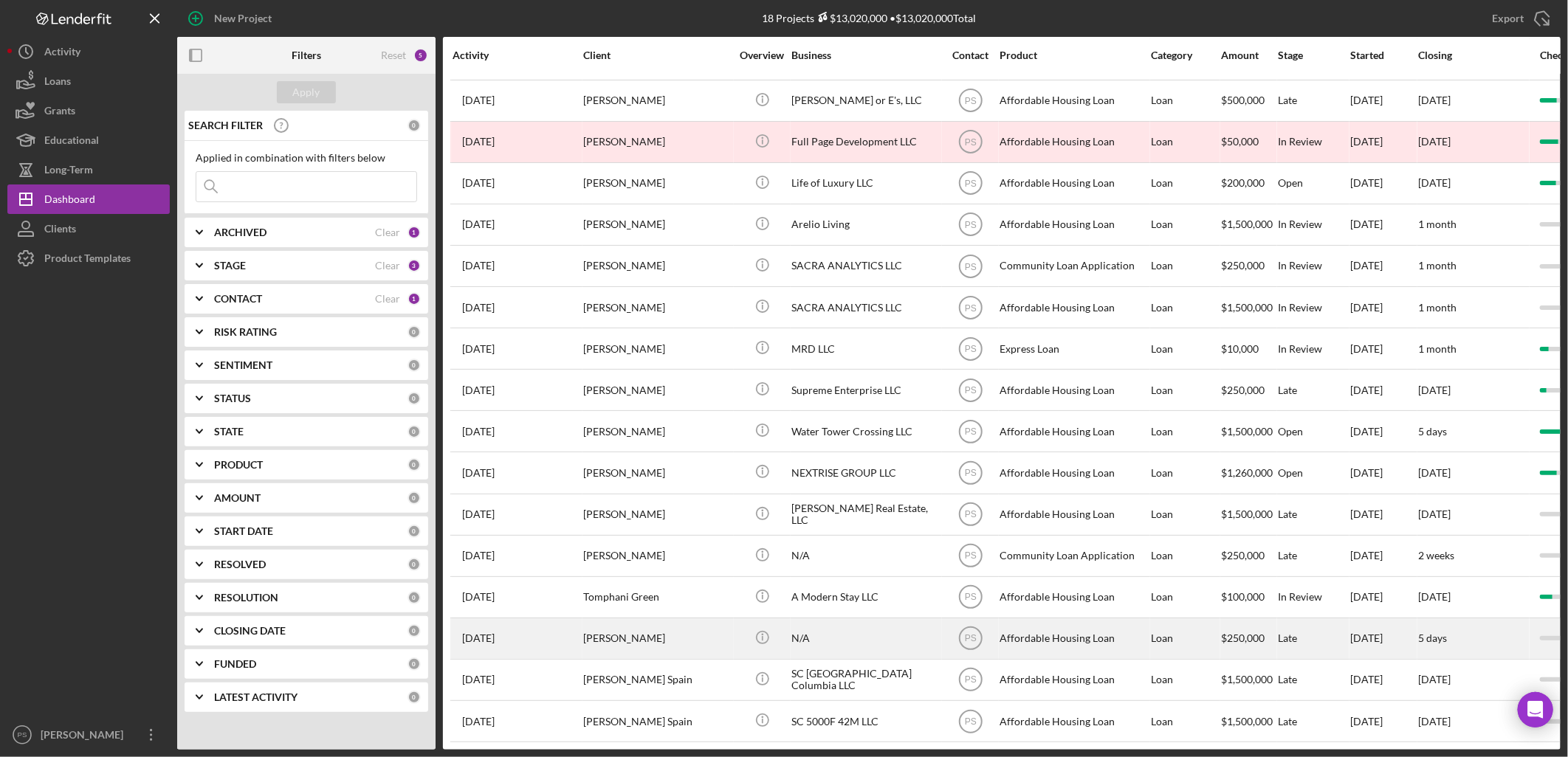
scroll to position [79, 0]
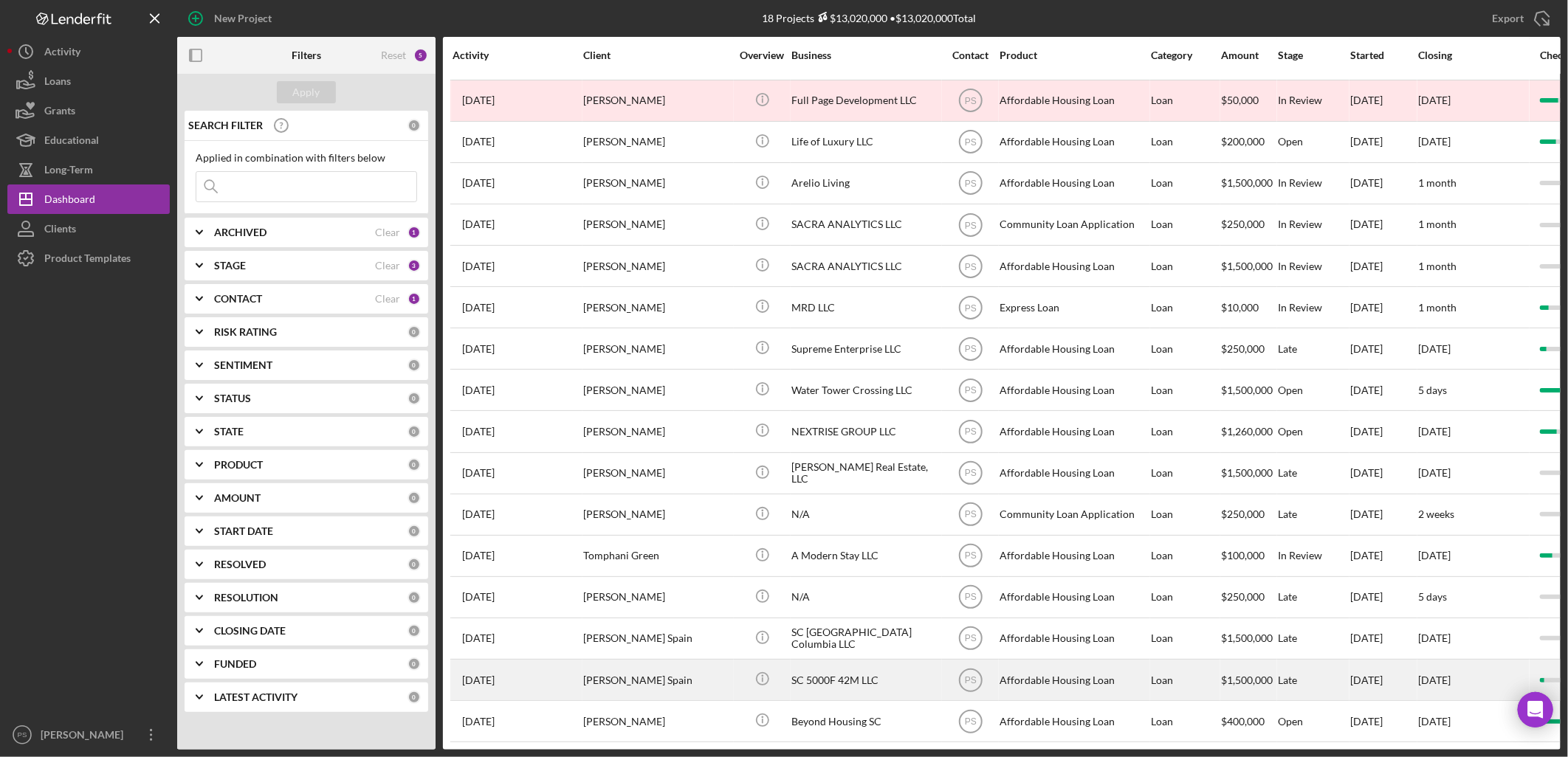
click at [662, 669] on div "[PERSON_NAME] Spain" at bounding box center [656, 679] width 147 height 39
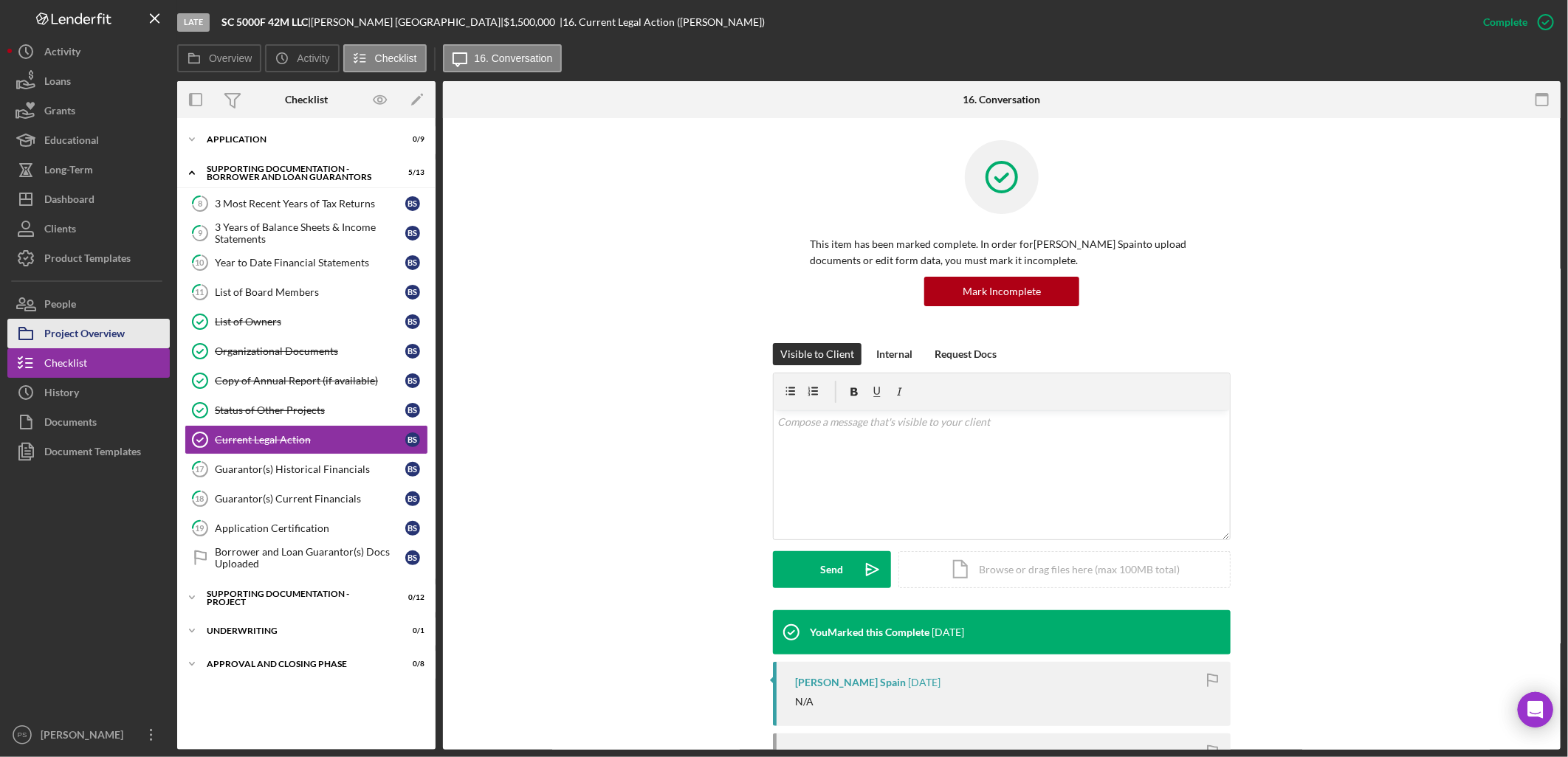
click at [115, 321] on div "Project Overview" at bounding box center [84, 335] width 81 height 33
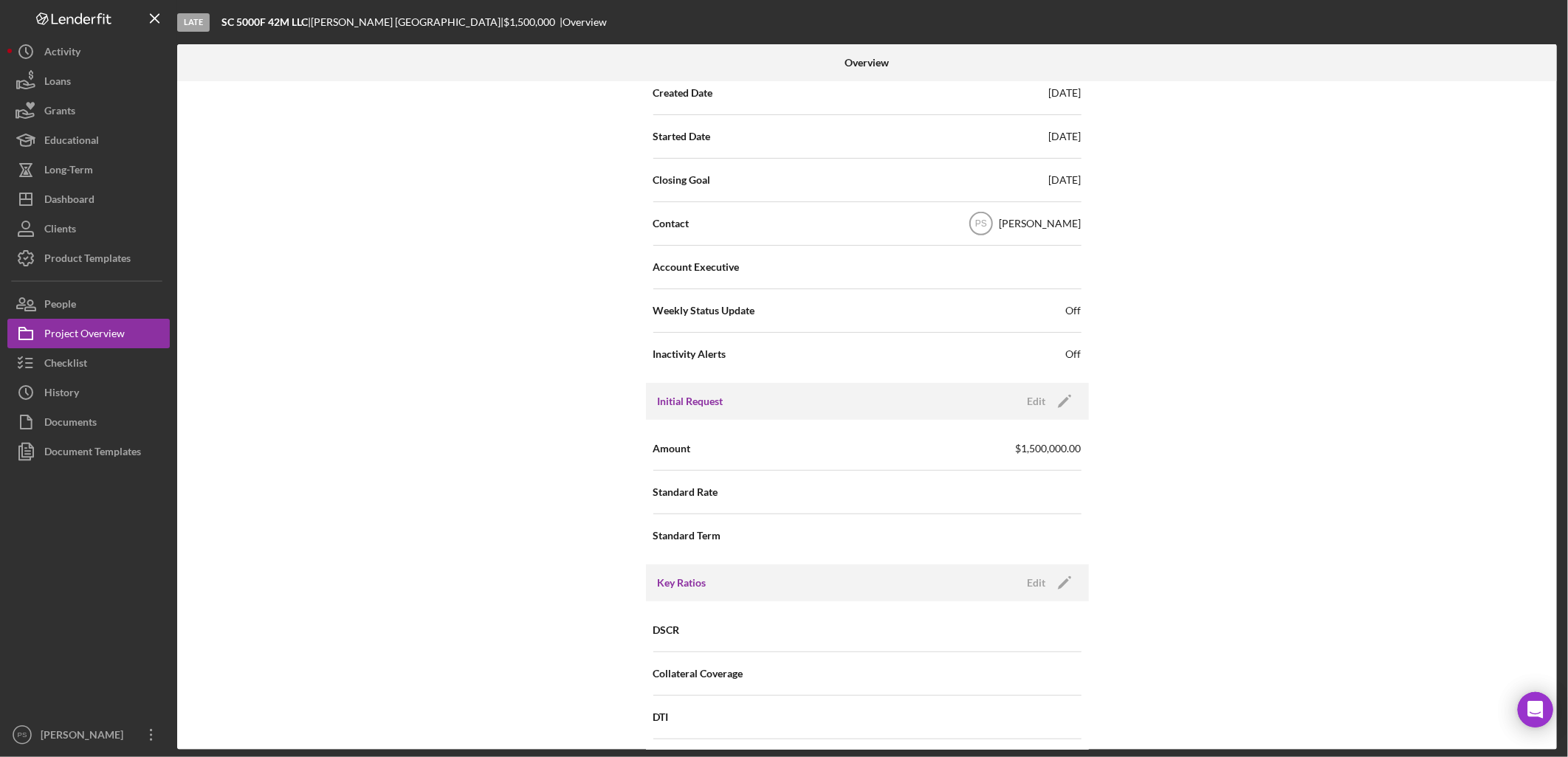
scroll to position [382, 0]
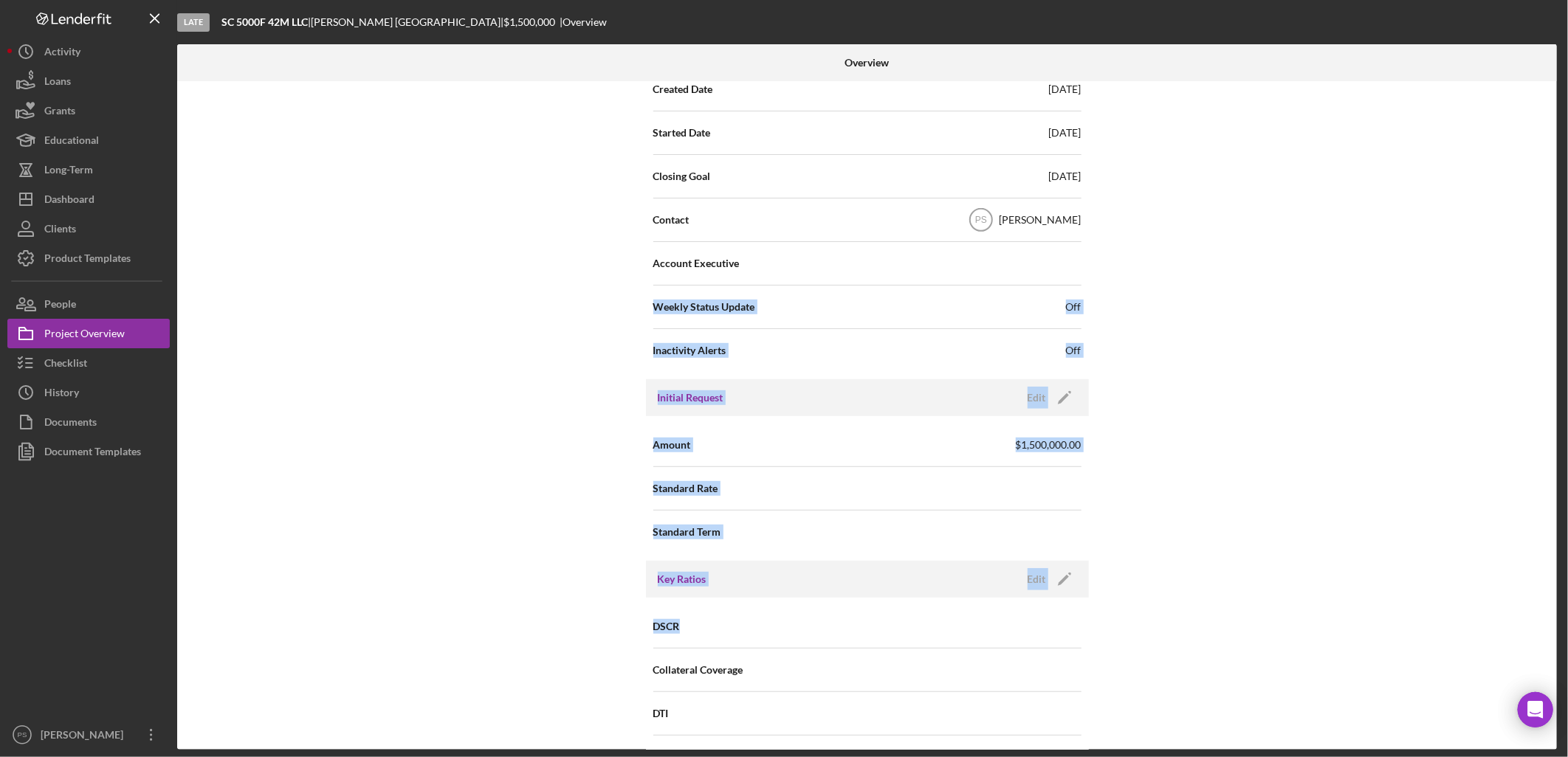
drag, startPoint x: 1560, startPoint y: 255, endPoint x: 1550, endPoint y: 603, distance: 348.1
click at [1550, 603] on div "Overview Internal Workflow Stage Late Icon/Dropdown Arrow Archive (can unarchiv…" at bounding box center [869, 396] width 1384 height 705
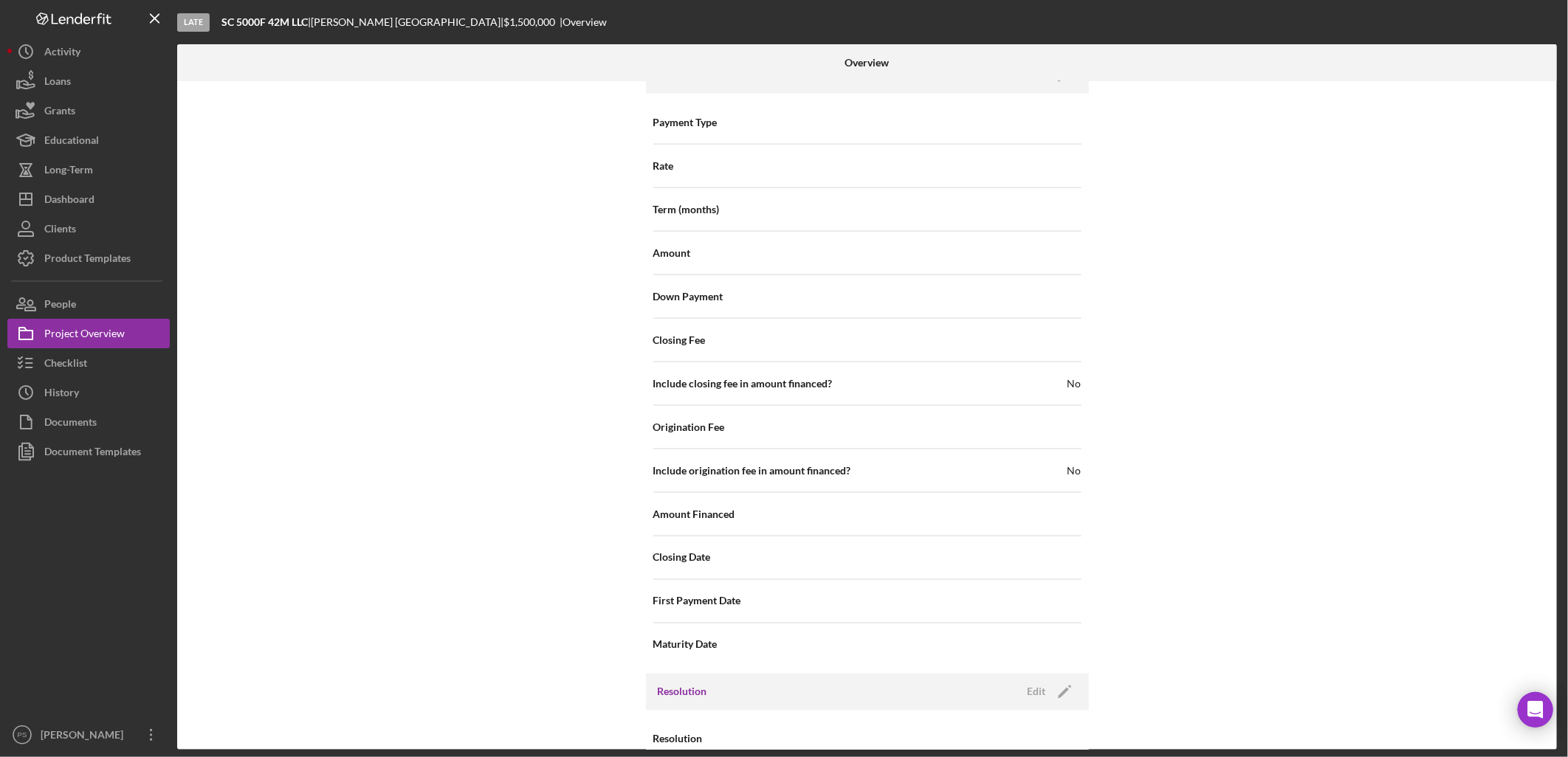
scroll to position [1344, 0]
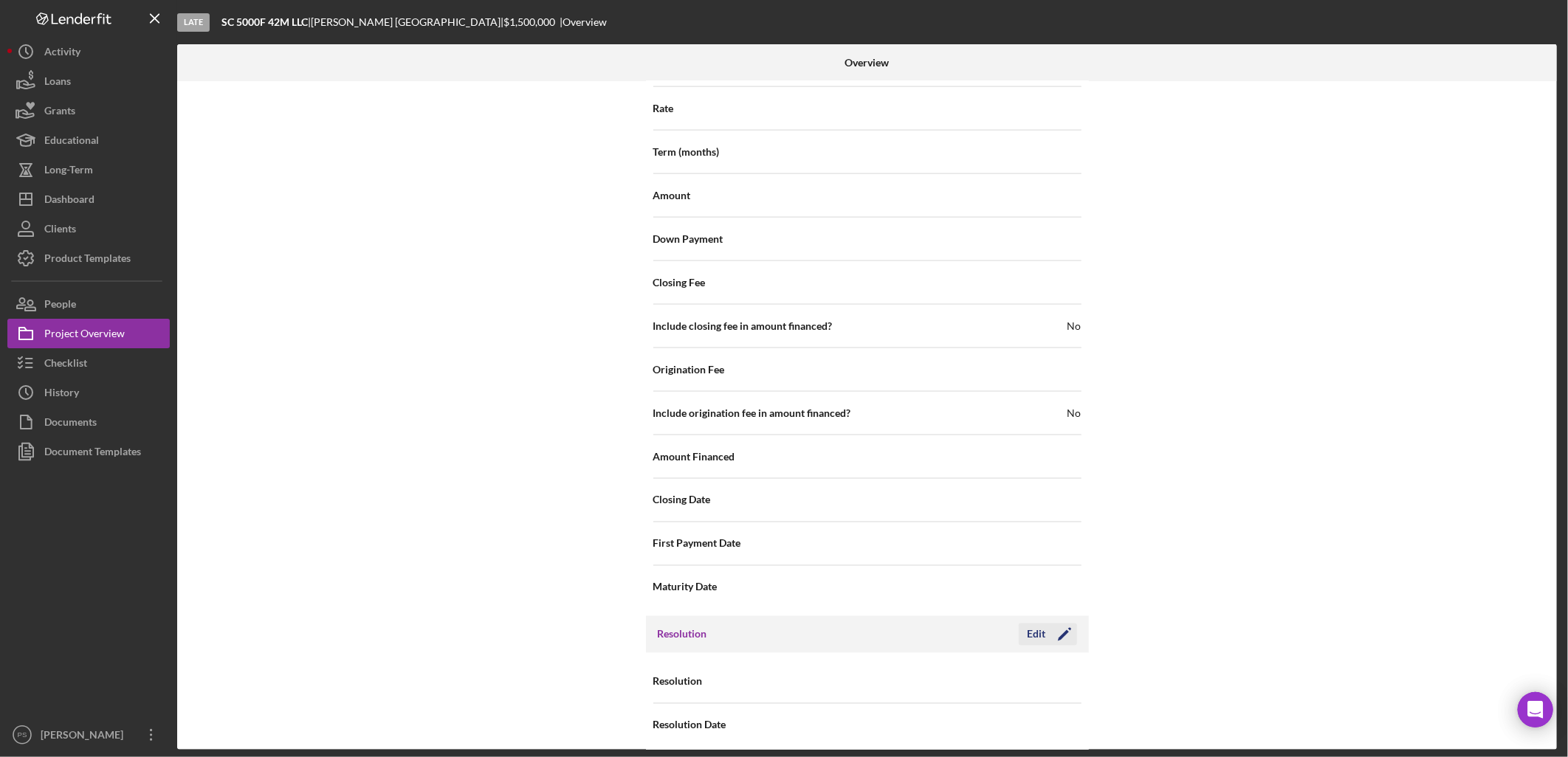
click at [1027, 624] on div "Edit" at bounding box center [1036, 634] width 19 height 22
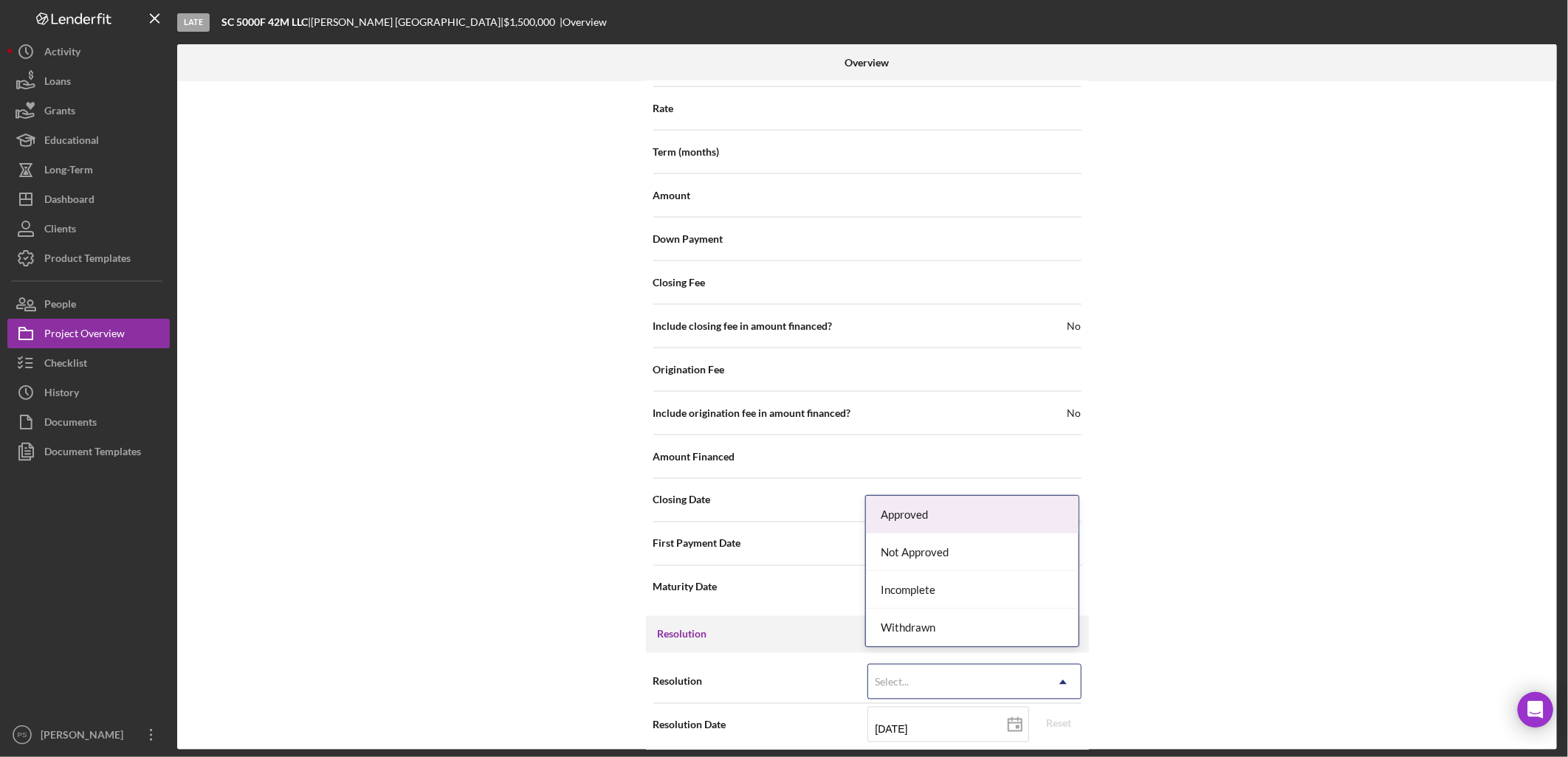
click at [922, 669] on div "Select..." at bounding box center [956, 682] width 177 height 34
click at [918, 627] on div "Withdrawn" at bounding box center [971, 628] width 212 height 38
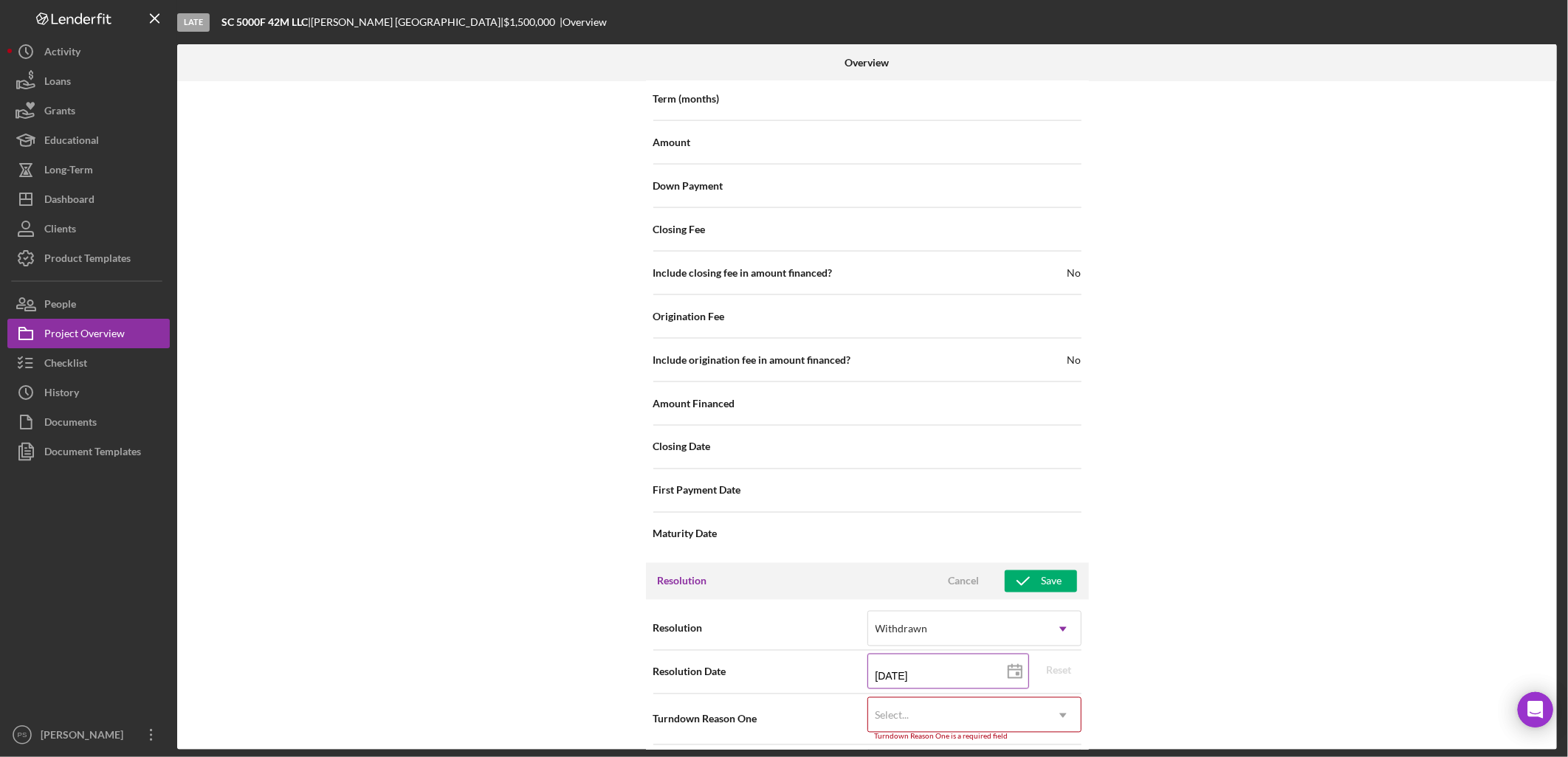
scroll to position [1437, 0]
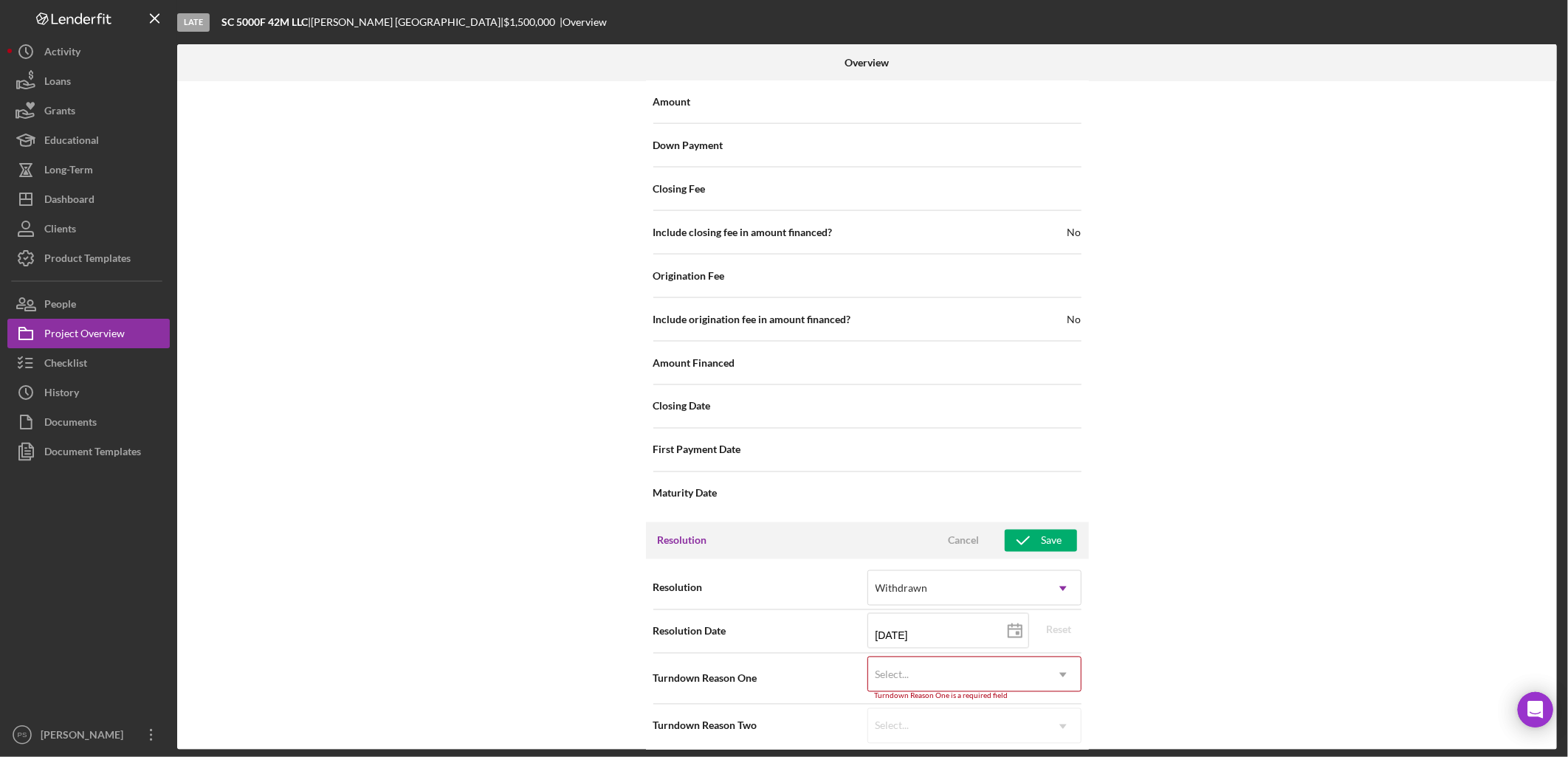
click at [906, 669] on div "Select..." at bounding box center [893, 675] width 34 height 12
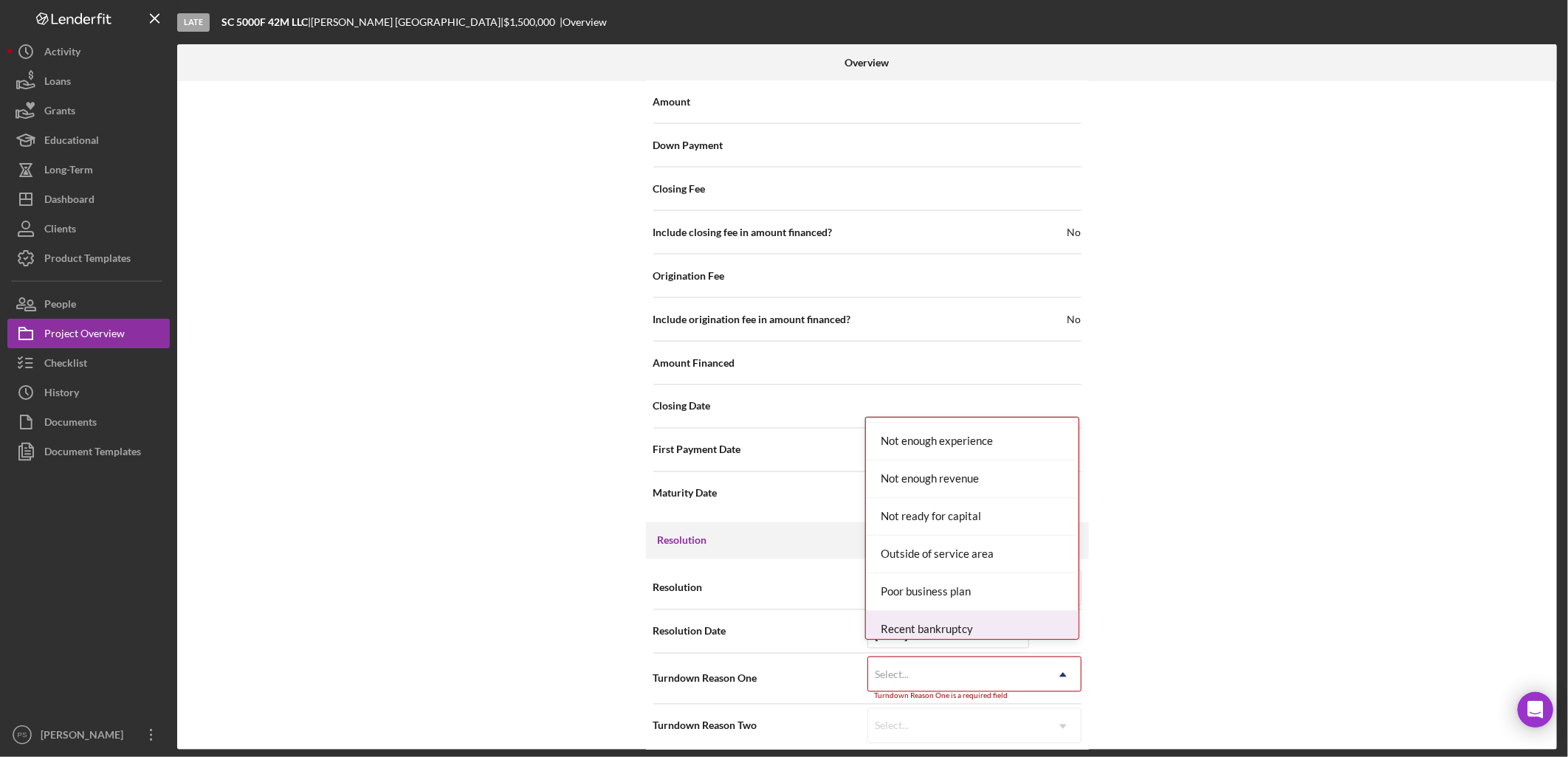
scroll to position [1147, 0]
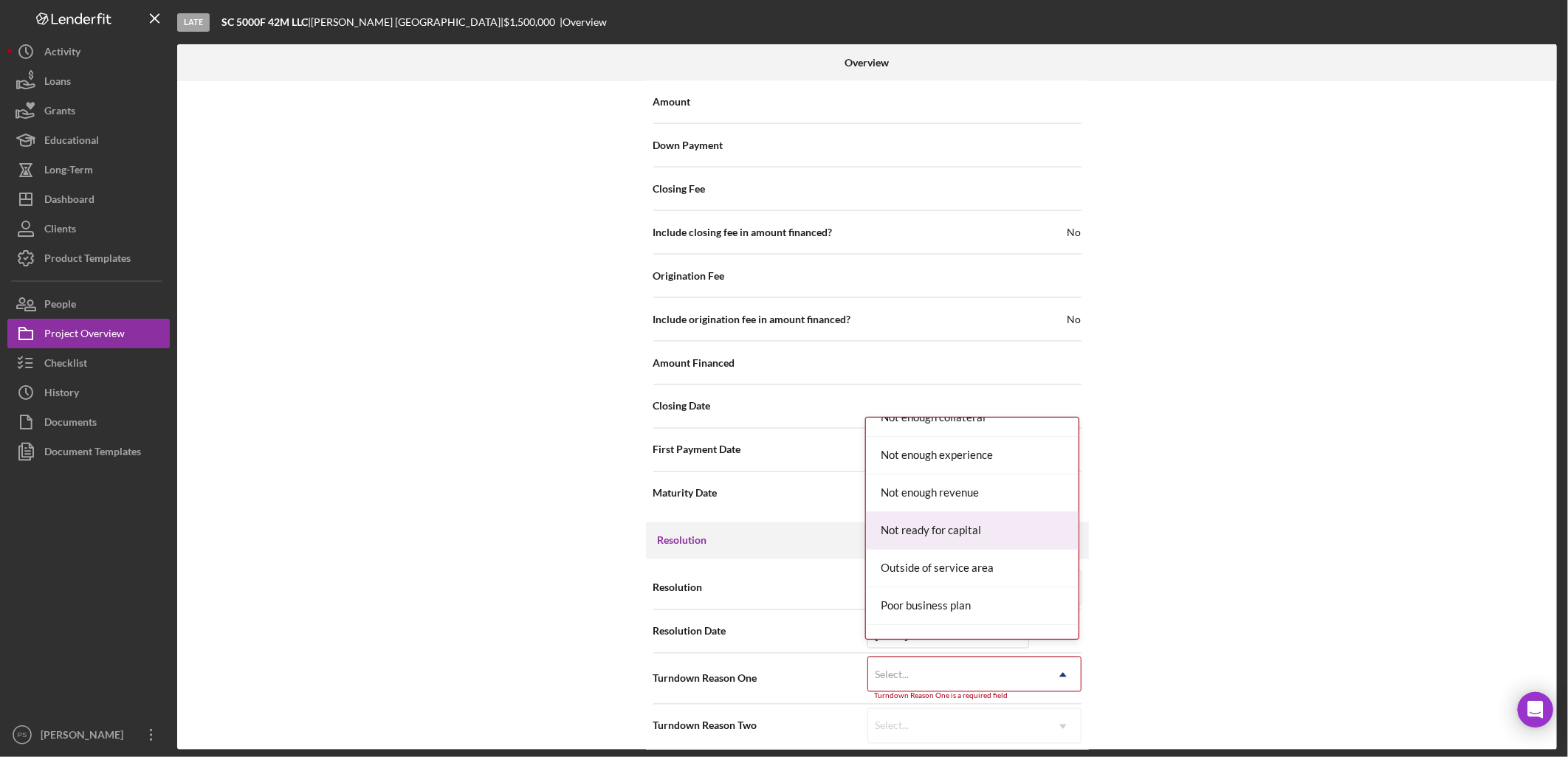
click at [927, 517] on div "Not ready for capital" at bounding box center [971, 531] width 212 height 38
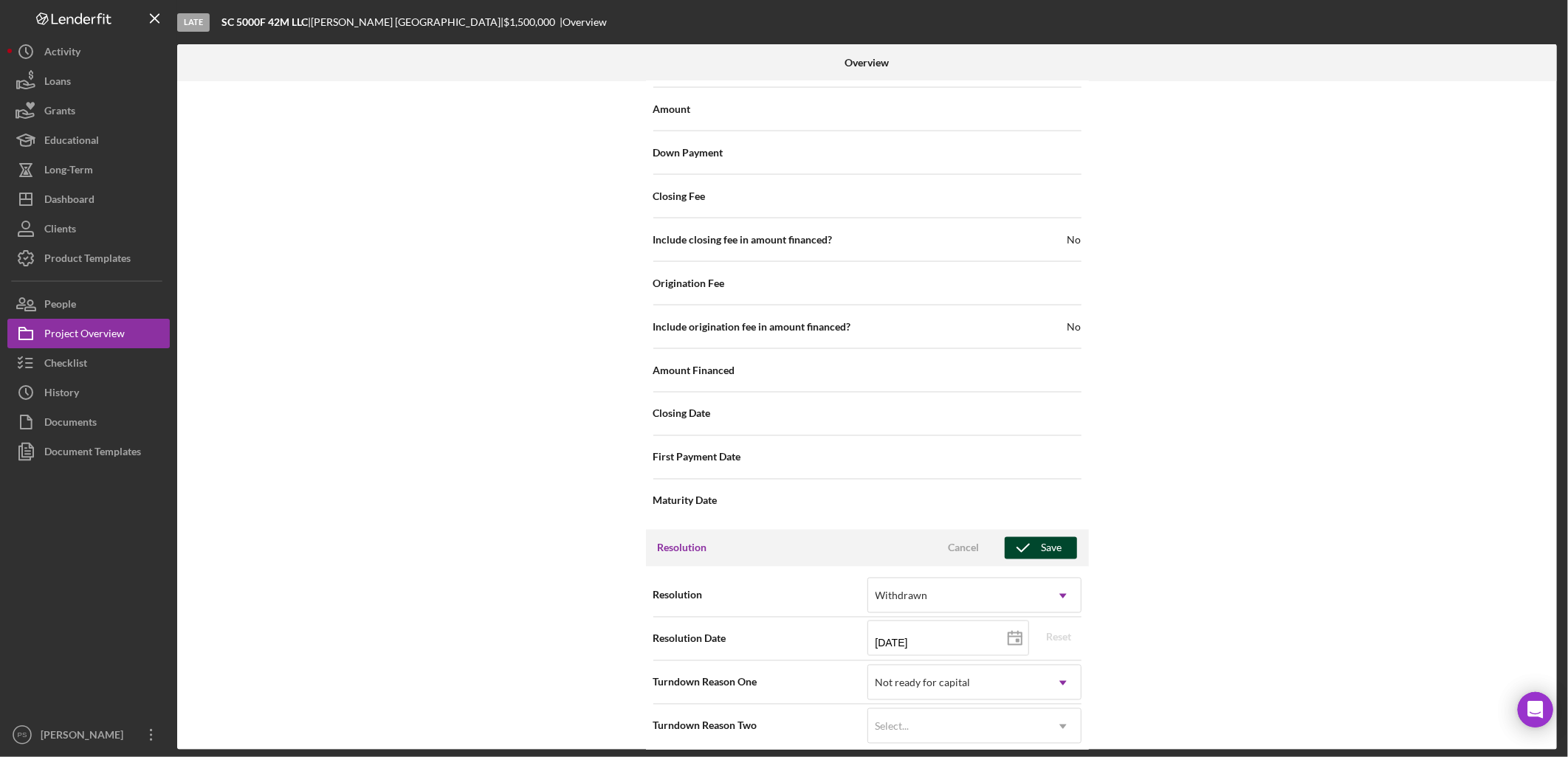
click at [1050, 537] on div "Save" at bounding box center [1051, 548] width 21 height 22
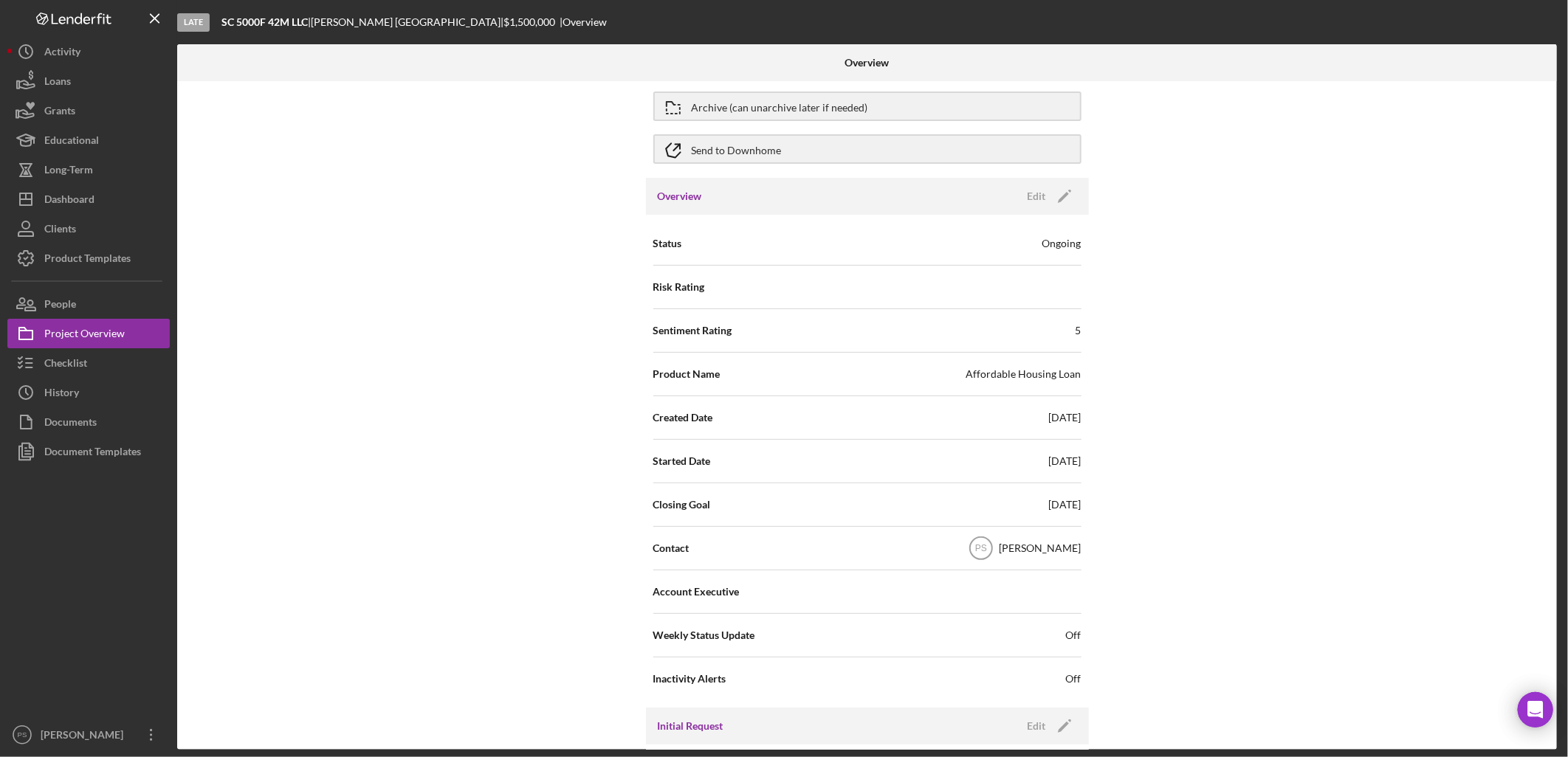
scroll to position [0, 0]
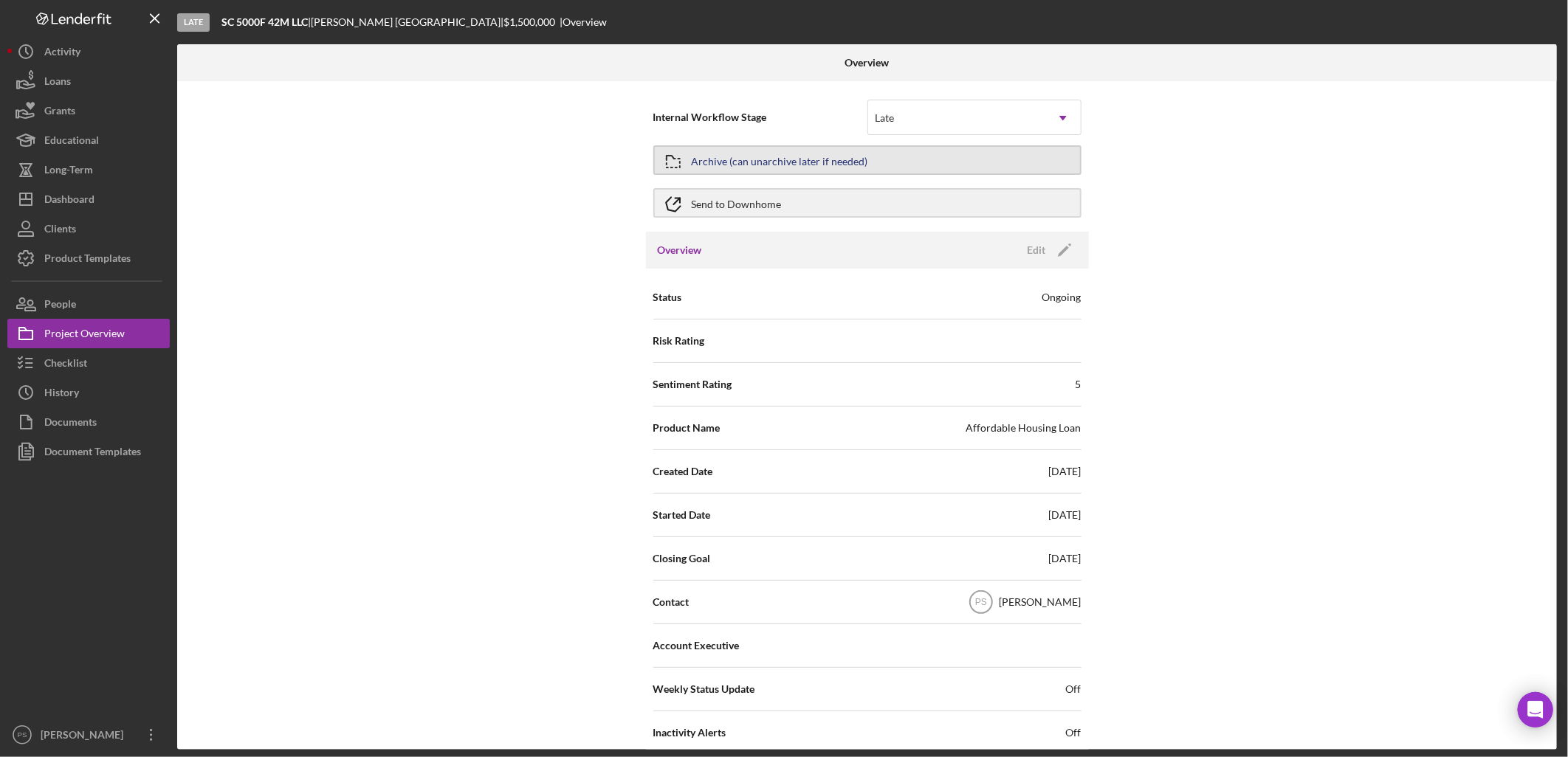
click at [805, 160] on div "Archive (can unarchive later if needed)" at bounding box center [779, 159] width 176 height 27
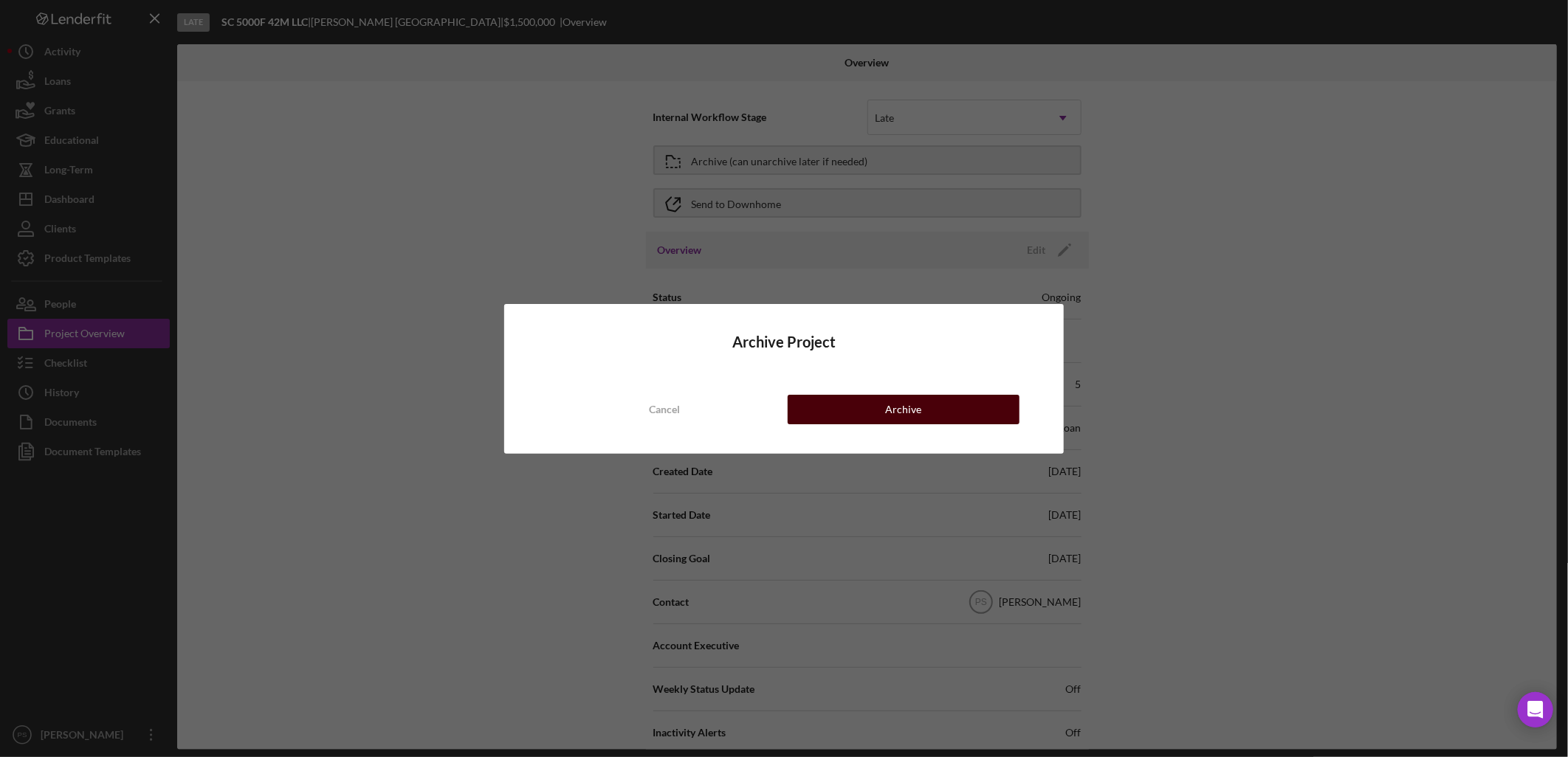
click at [916, 399] on div "Archive" at bounding box center [903, 409] width 36 height 30
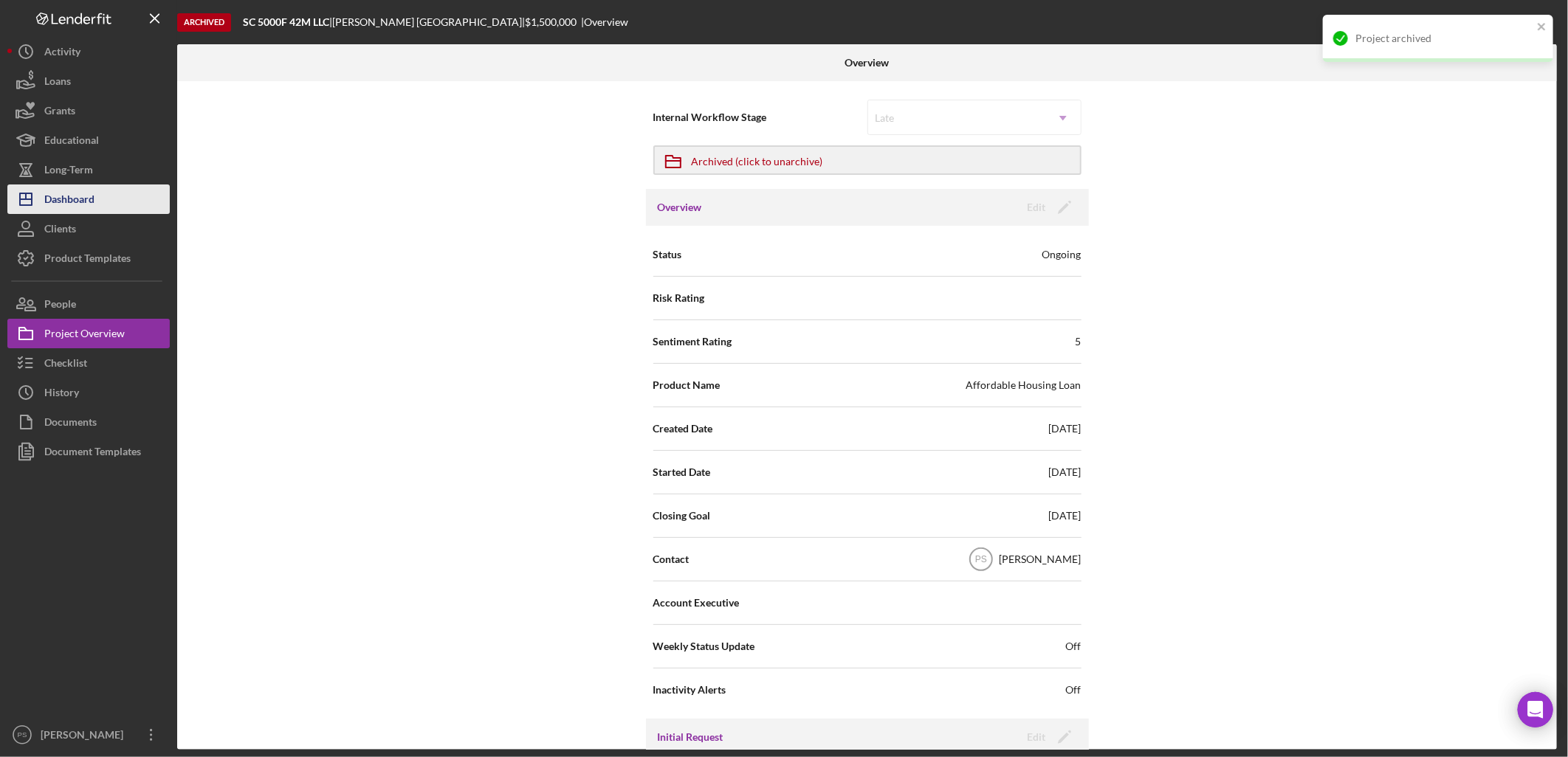
click at [79, 198] on div "Dashboard" at bounding box center [69, 200] width 50 height 33
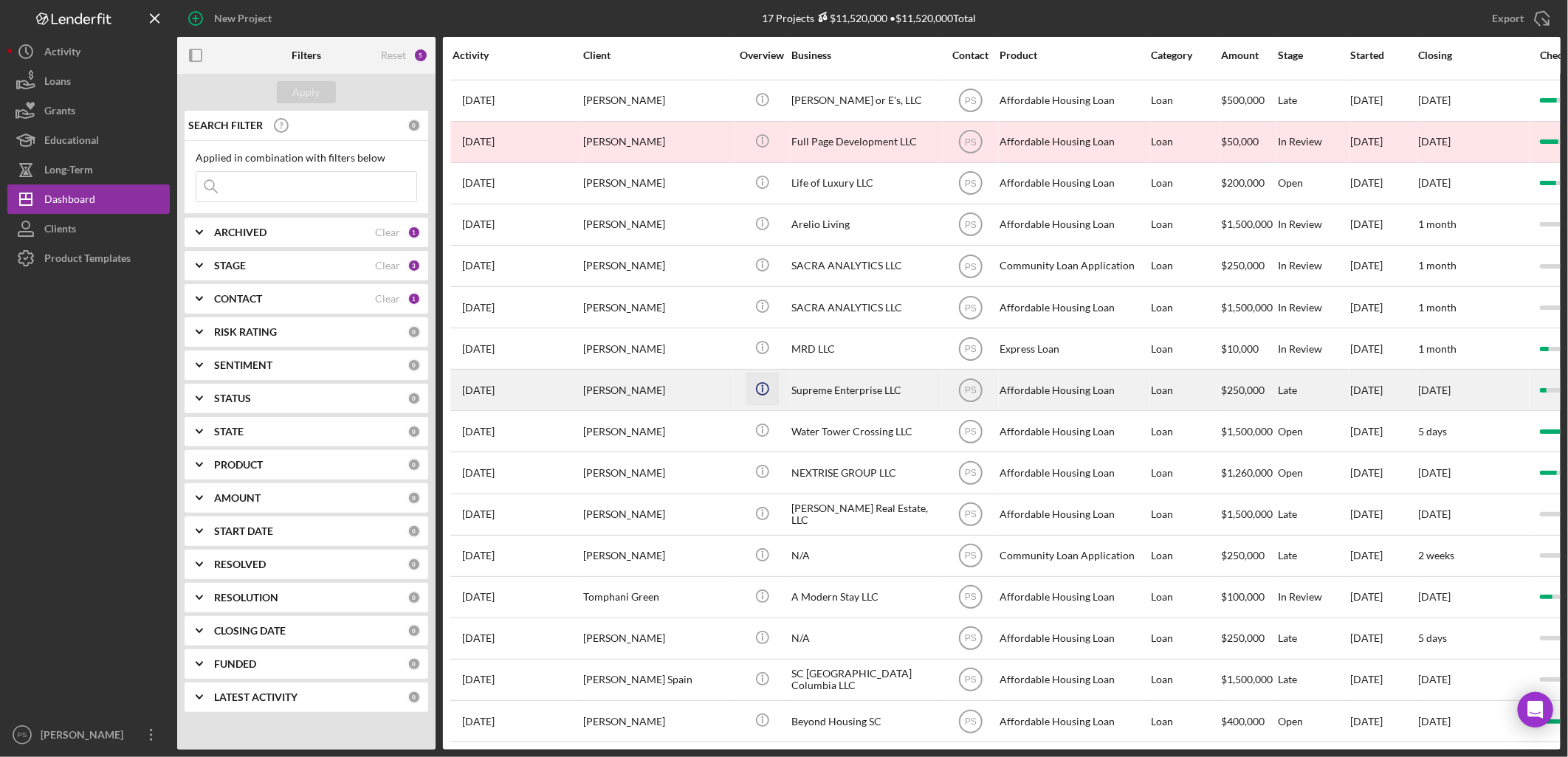
scroll to position [37, 0]
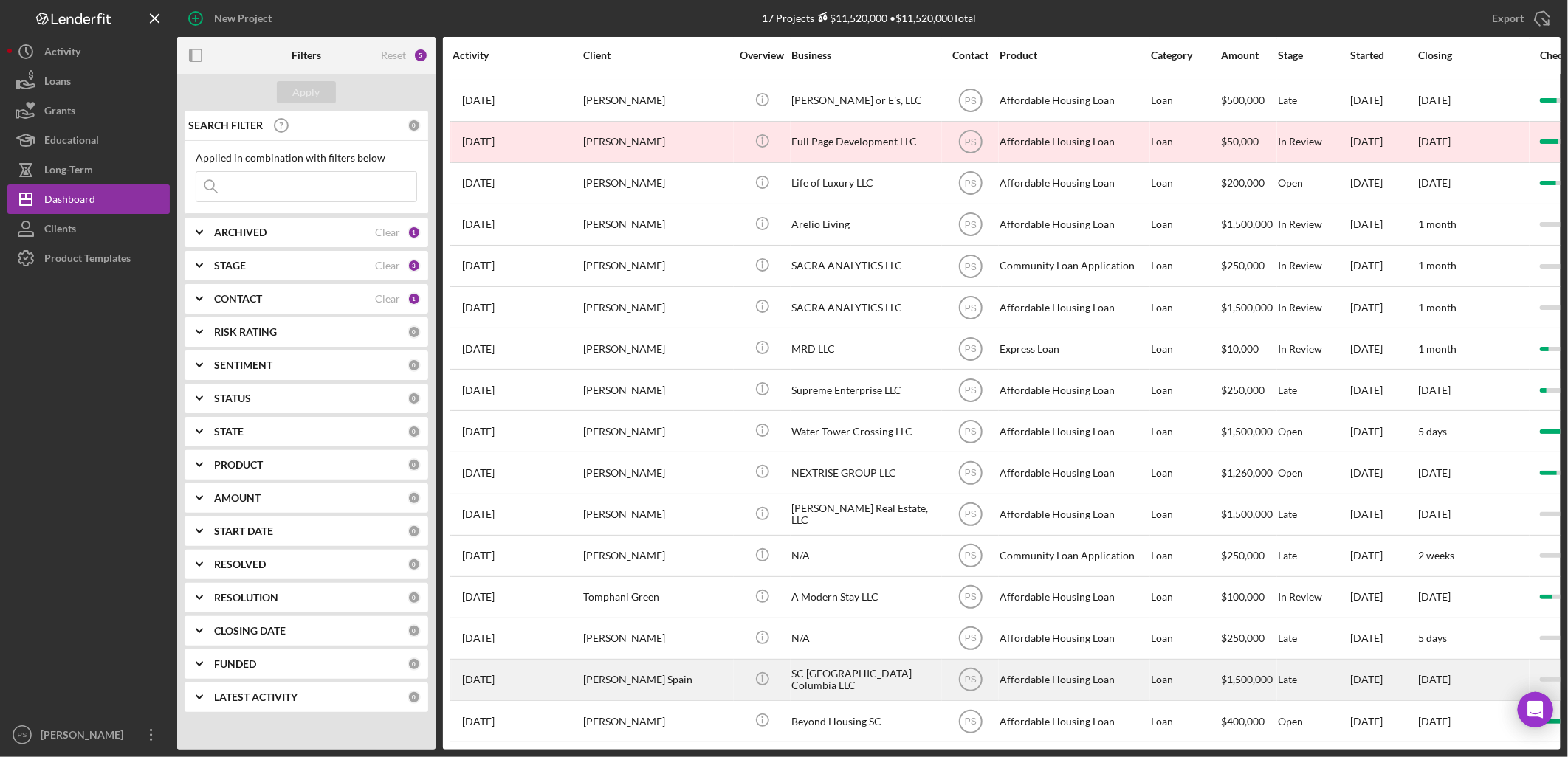
click at [796, 665] on div "SC [GEOGRAPHIC_DATA] Columbia LLC" at bounding box center [865, 679] width 147 height 39
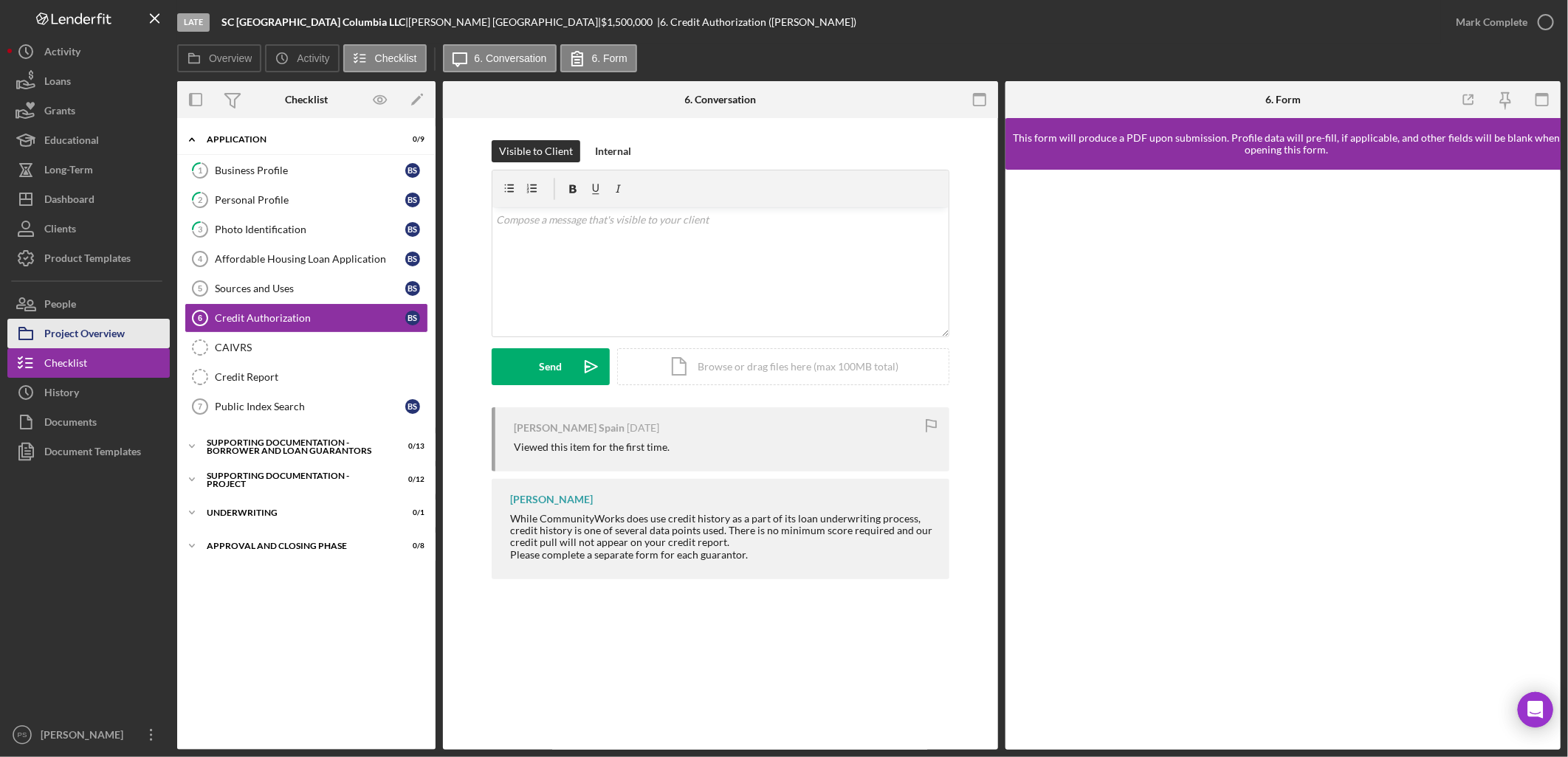
click at [83, 333] on div "Project Overview" at bounding box center [84, 335] width 81 height 33
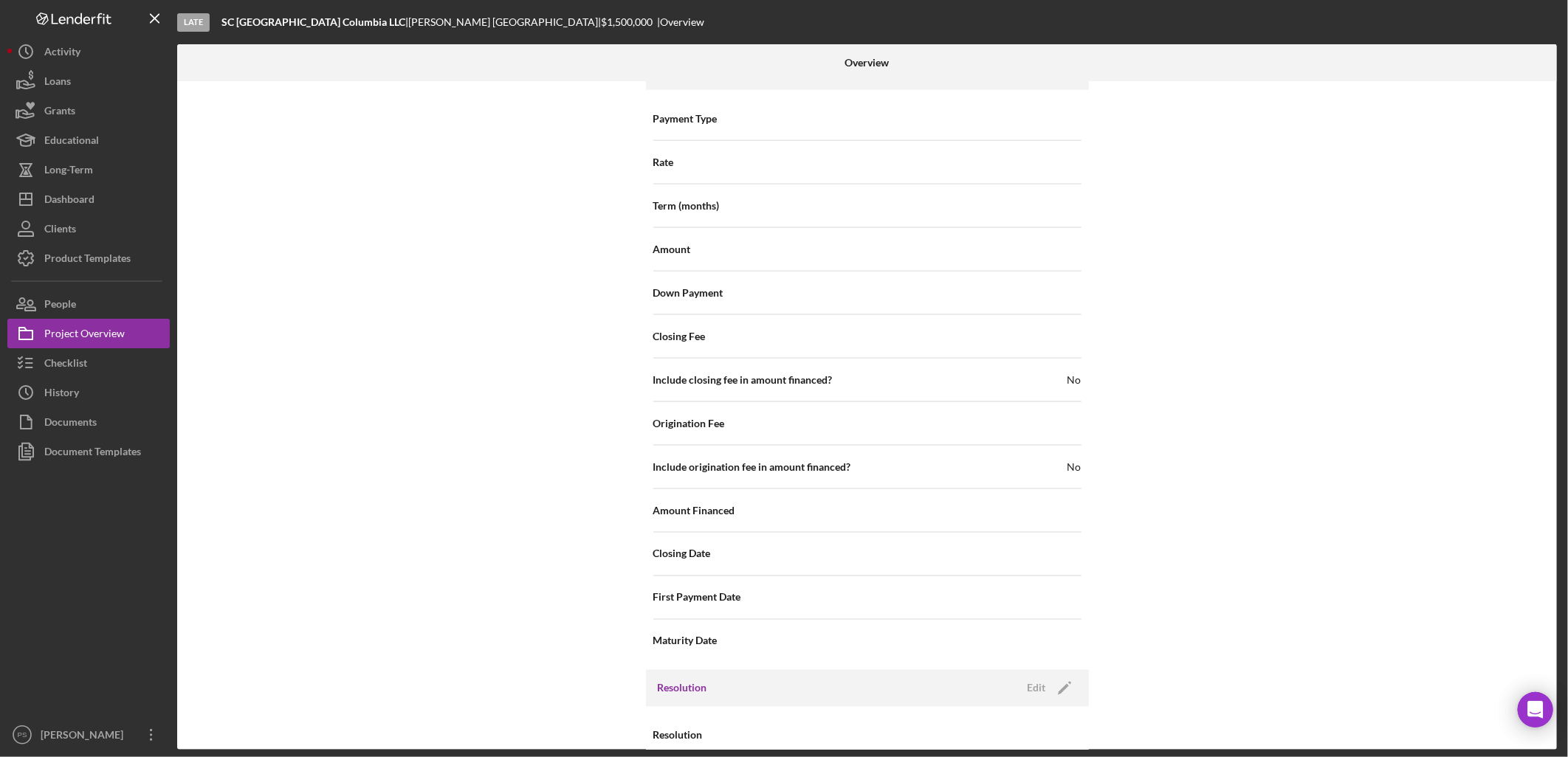
scroll to position [1344, 0]
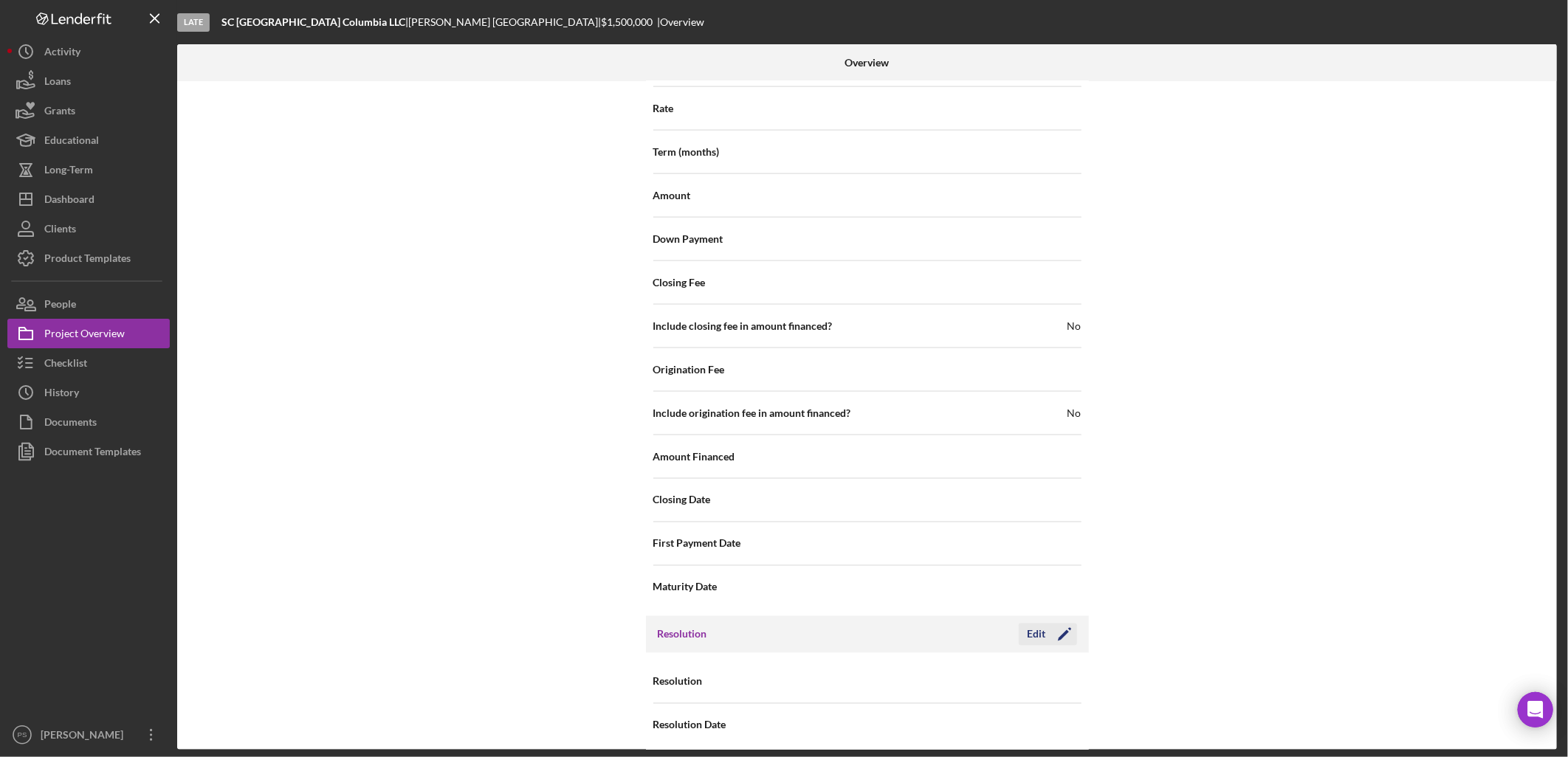
click at [1033, 624] on div "Edit" at bounding box center [1036, 634] width 19 height 22
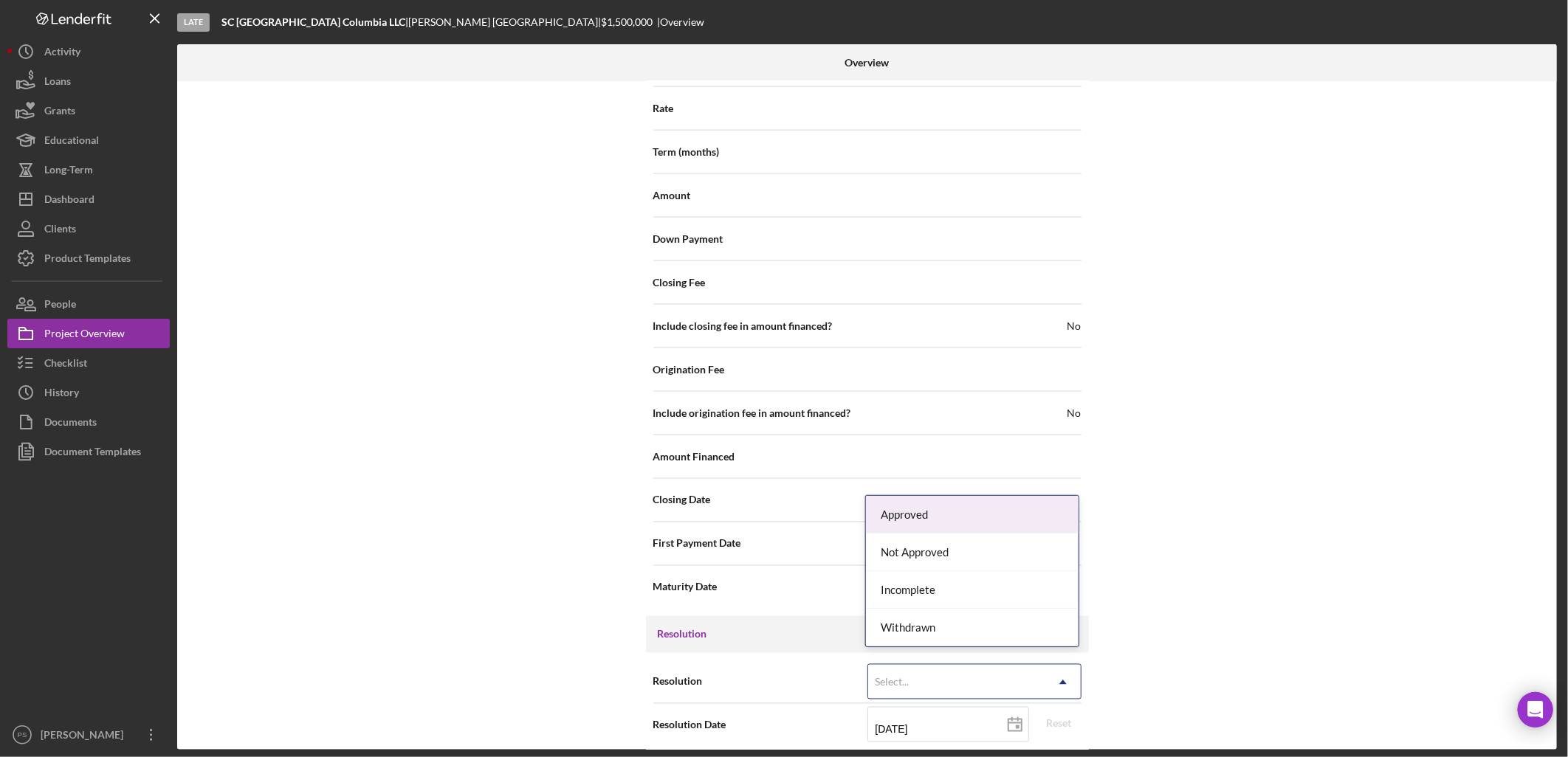
click at [998, 665] on div "Select..." at bounding box center [956, 682] width 177 height 34
click at [964, 629] on div "Withdrawn" at bounding box center [971, 628] width 212 height 38
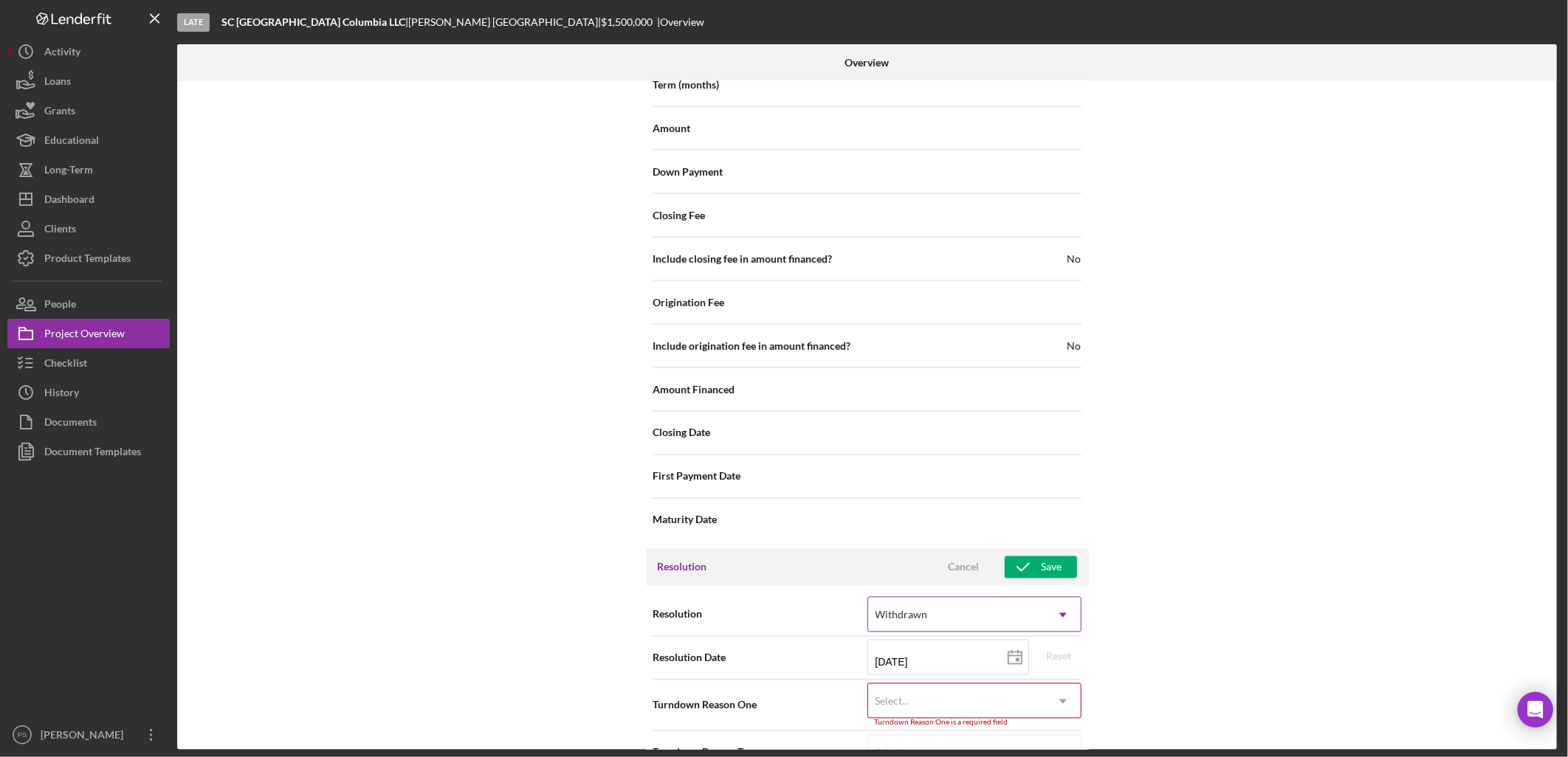
scroll to position [1437, 0]
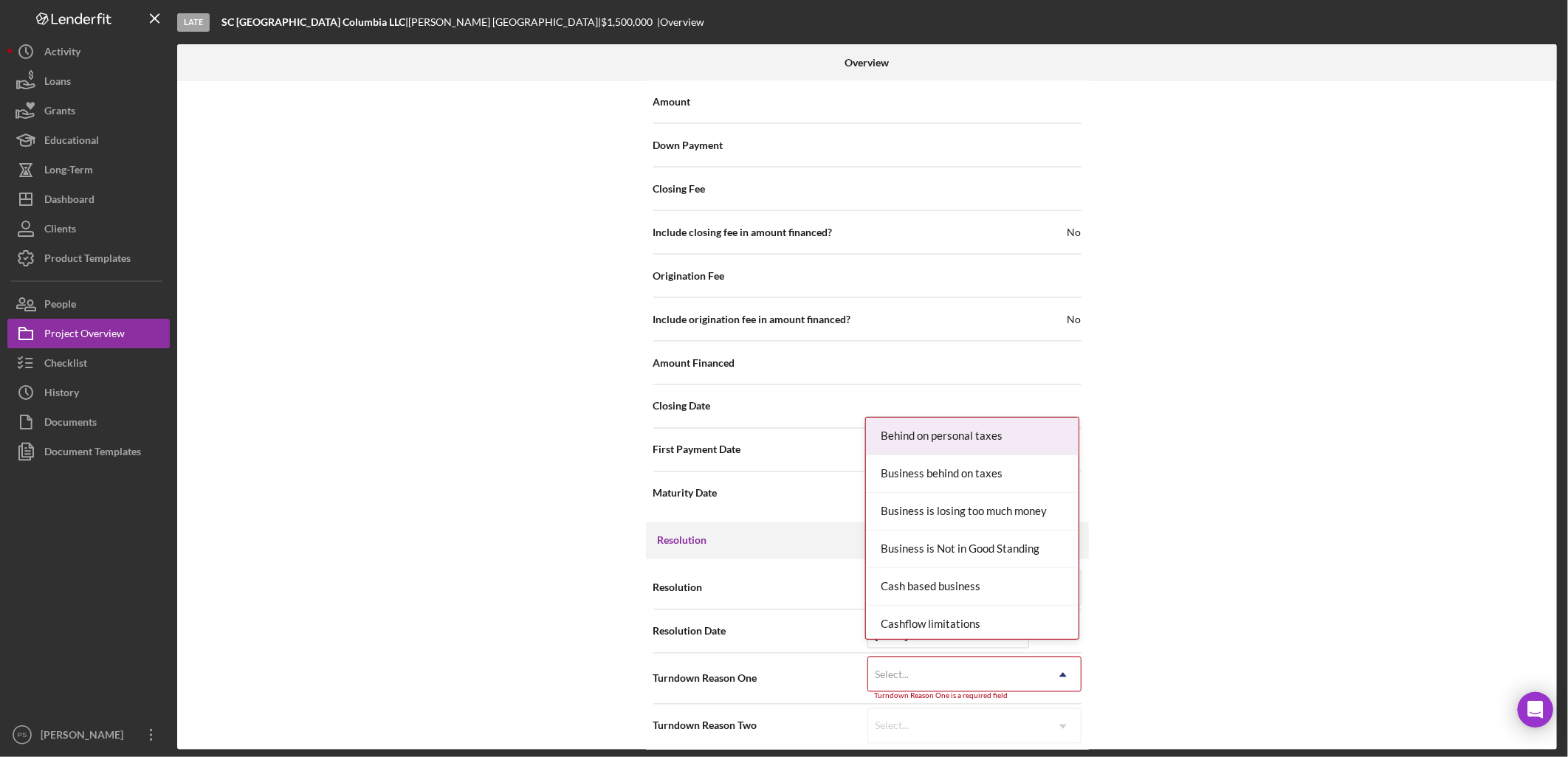
click at [949, 658] on div "Select..." at bounding box center [956, 675] width 177 height 34
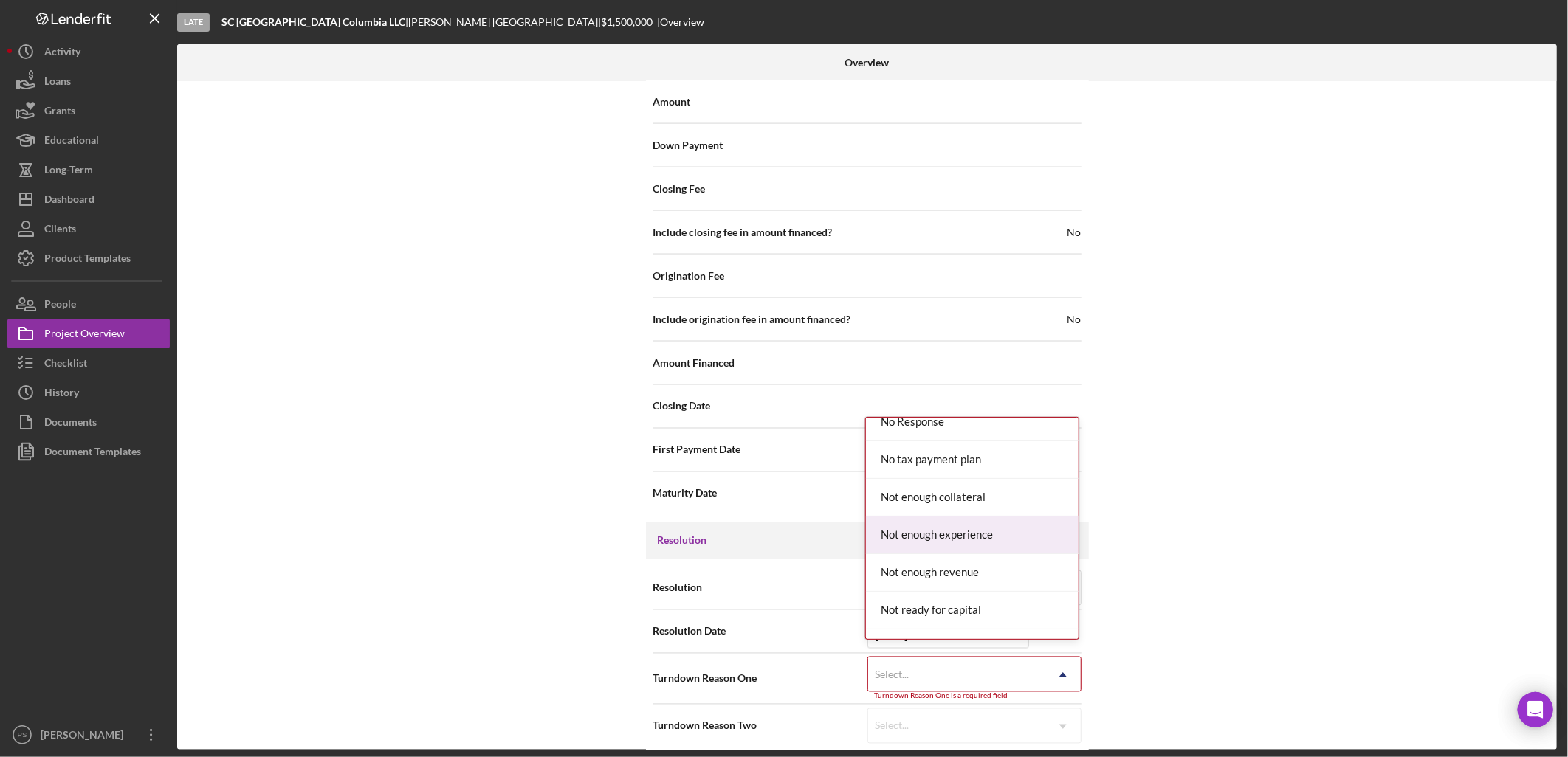
scroll to position [1093, 0]
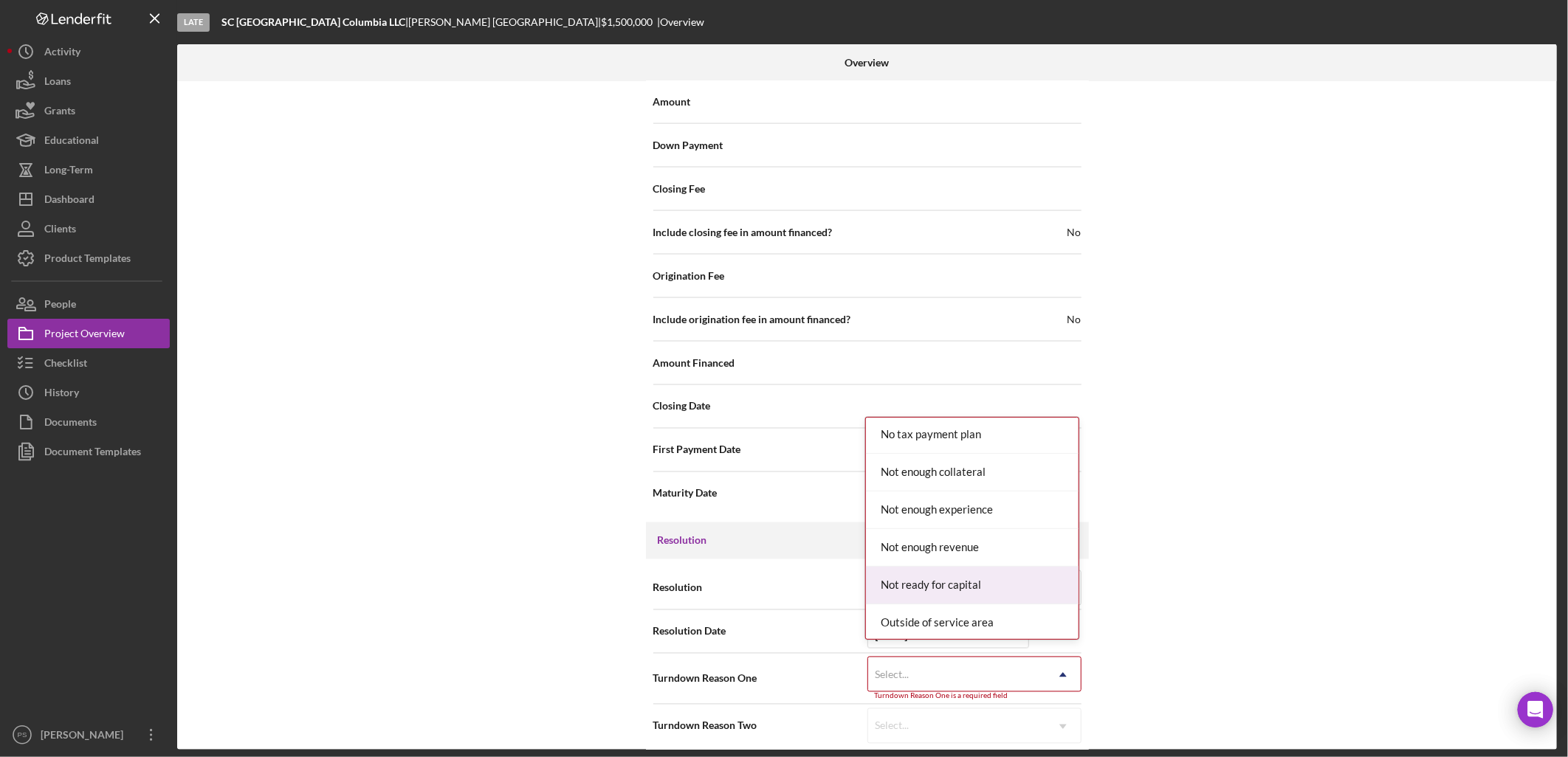
click at [933, 569] on div "Not ready for capital" at bounding box center [971, 586] width 212 height 38
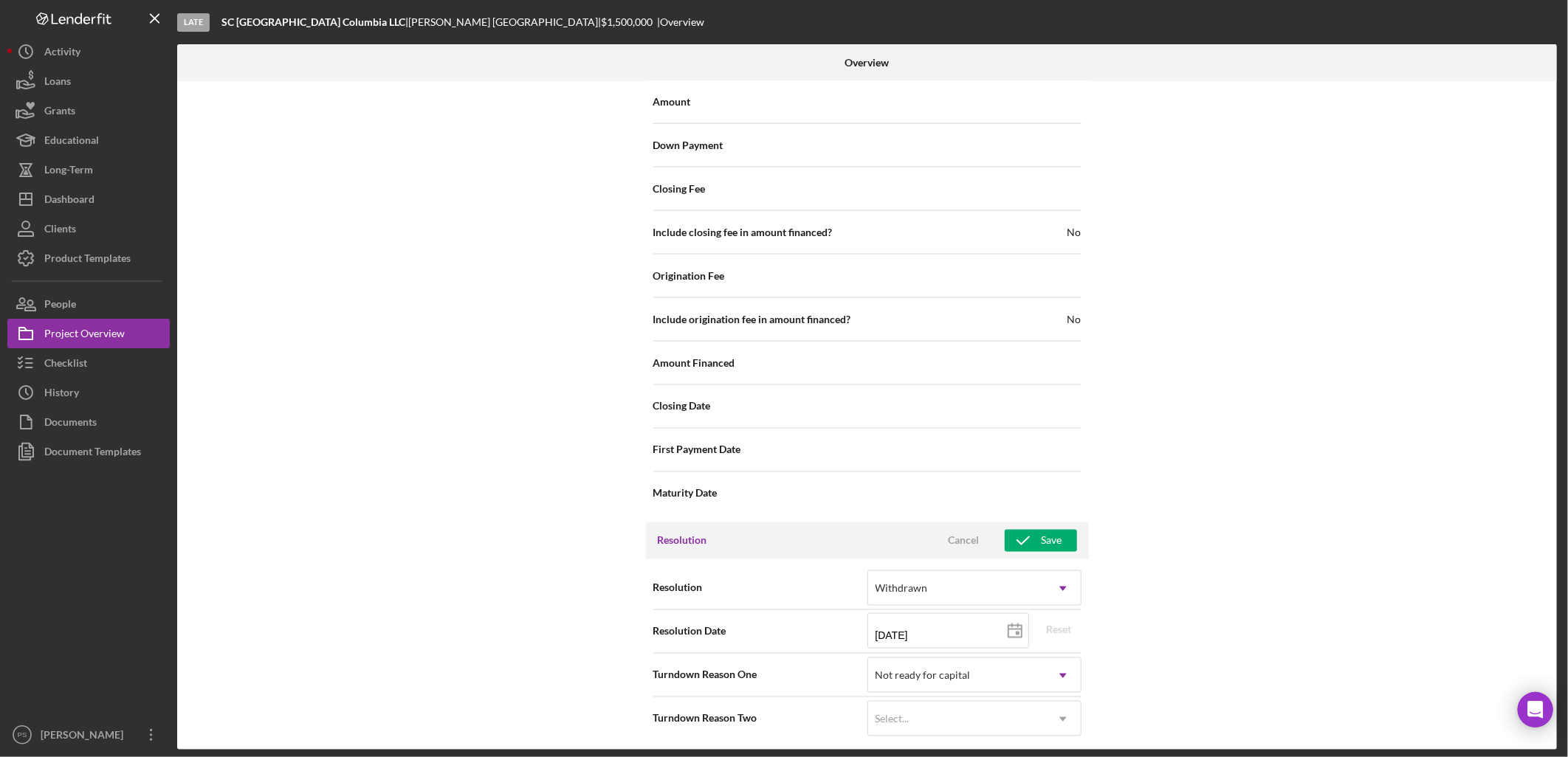
scroll to position [1429, 0]
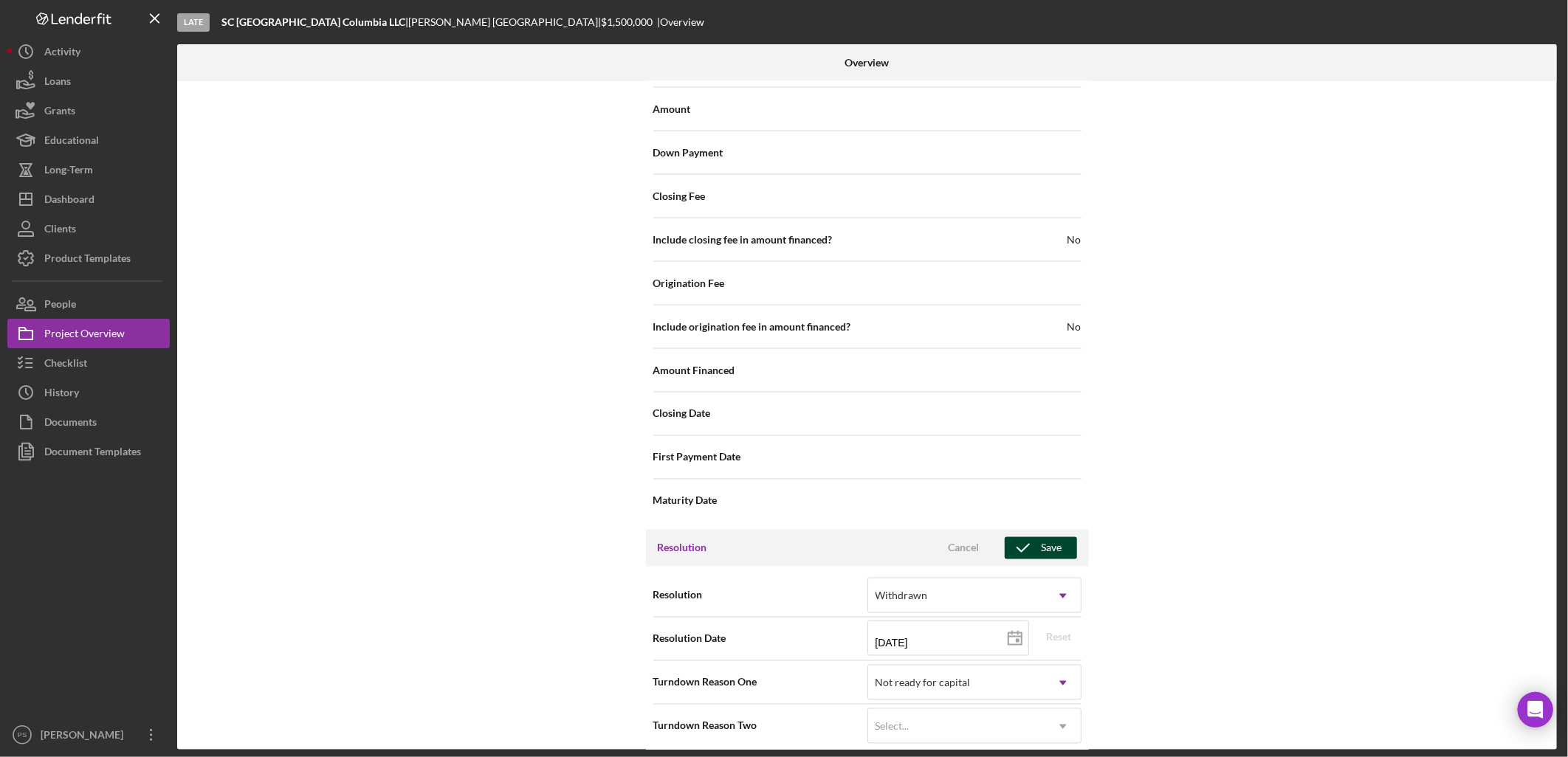
click at [1038, 532] on icon "button" at bounding box center [1022, 548] width 37 height 37
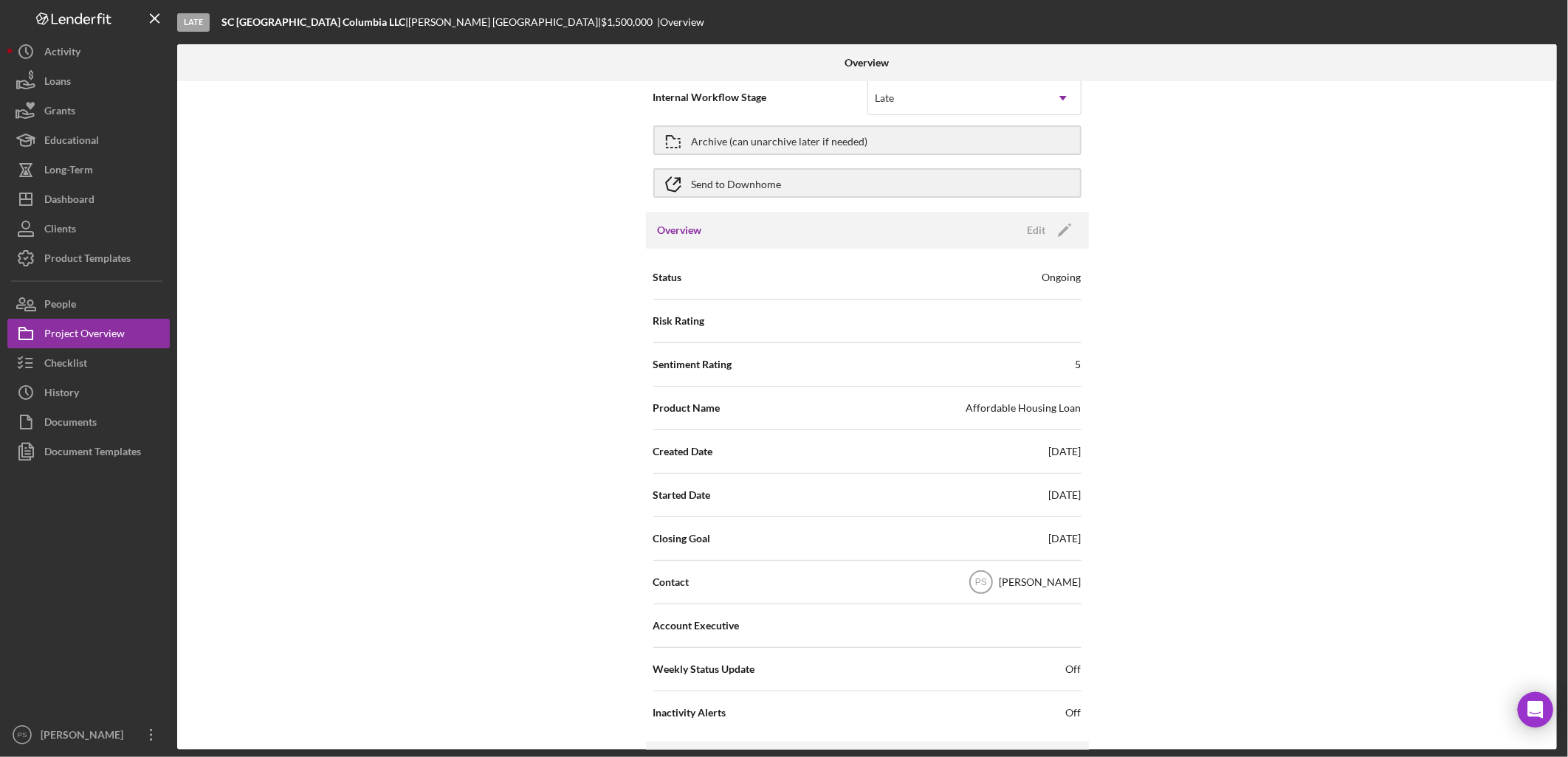
scroll to position [0, 0]
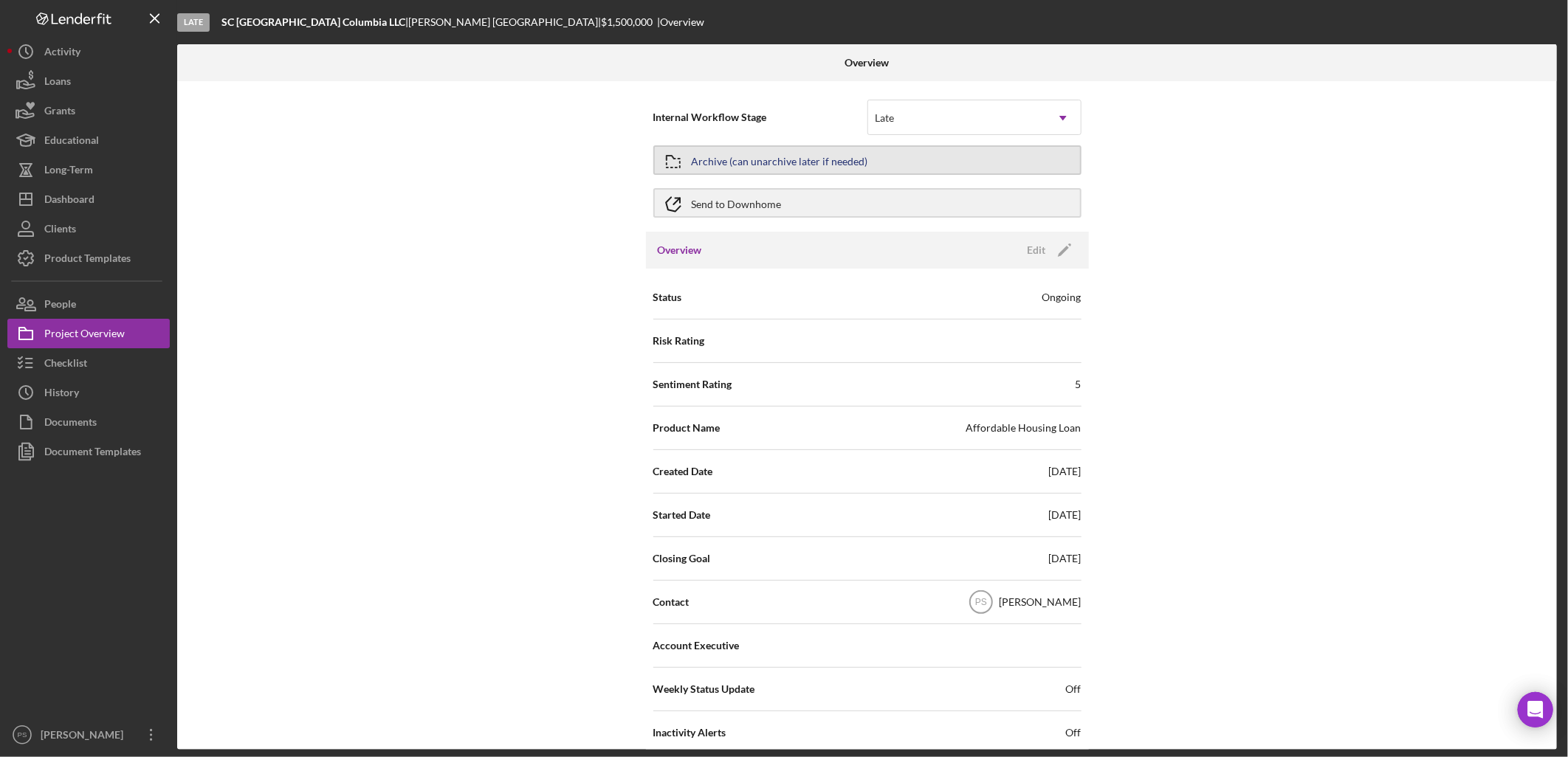
click at [973, 152] on button "Archive (can unarchive later if needed)" at bounding box center [868, 160] width 428 height 30
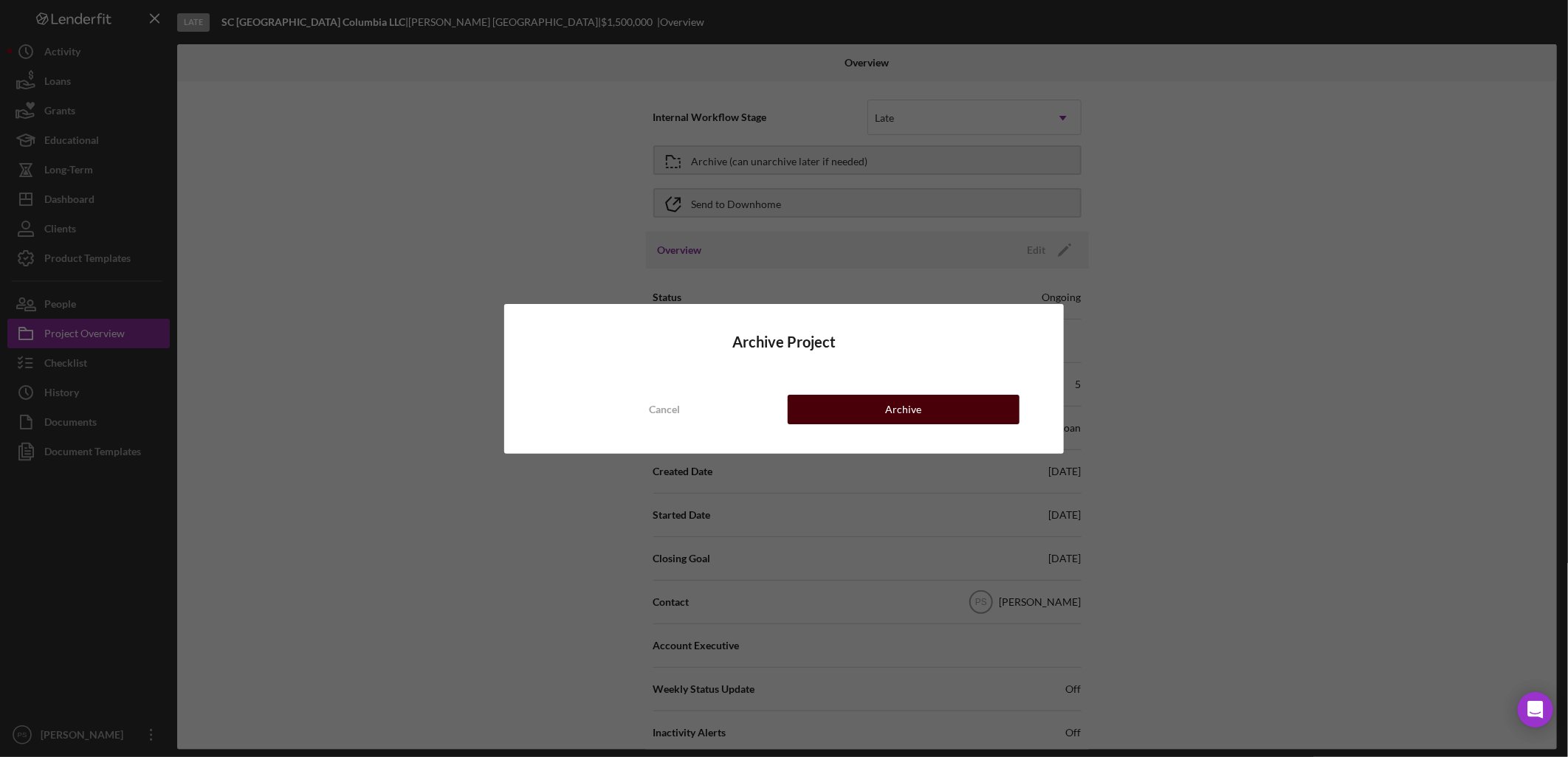
click at [907, 400] on div "Archive" at bounding box center [903, 409] width 36 height 30
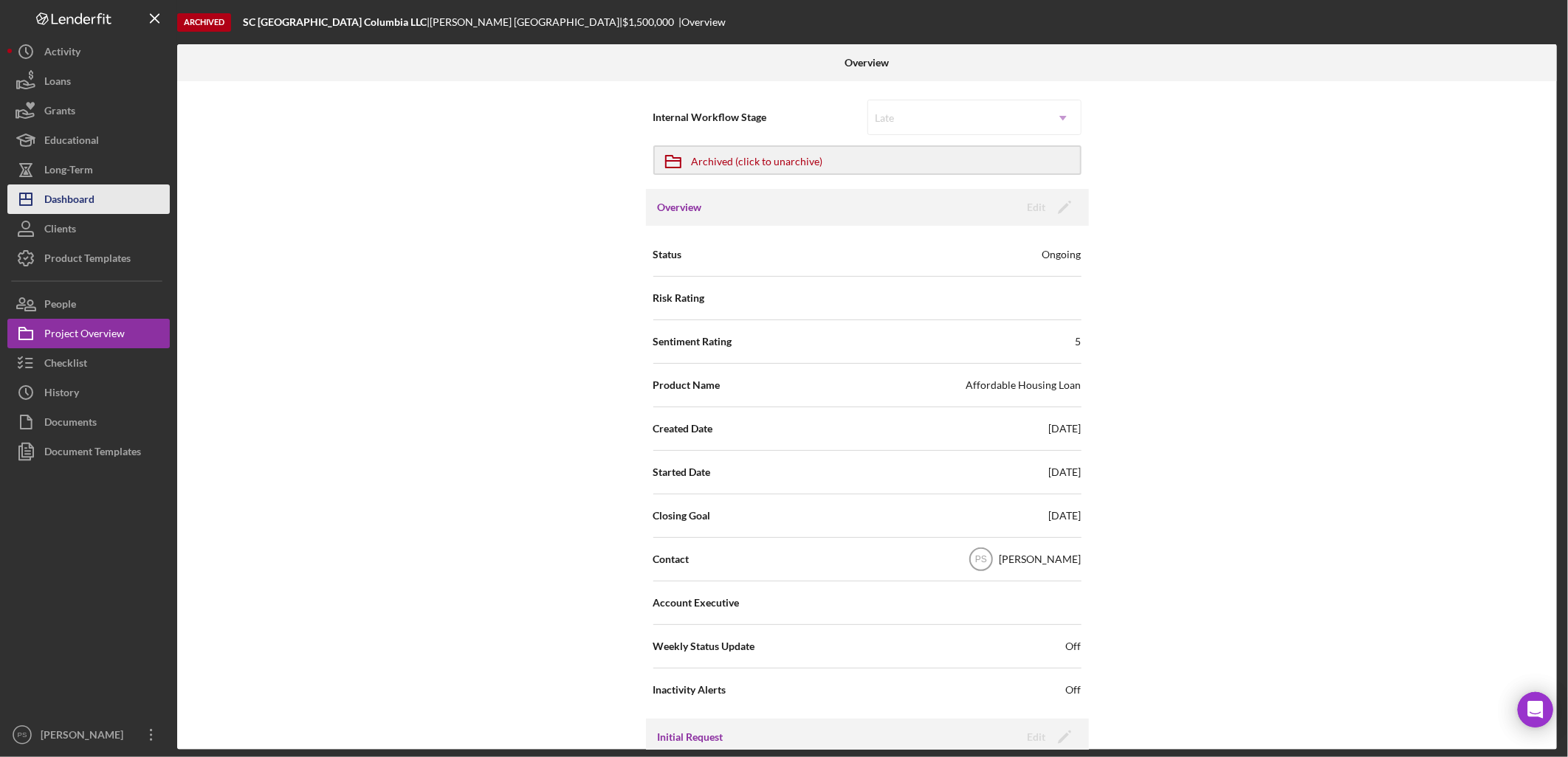
click at [89, 200] on div "Dashboard" at bounding box center [69, 200] width 50 height 33
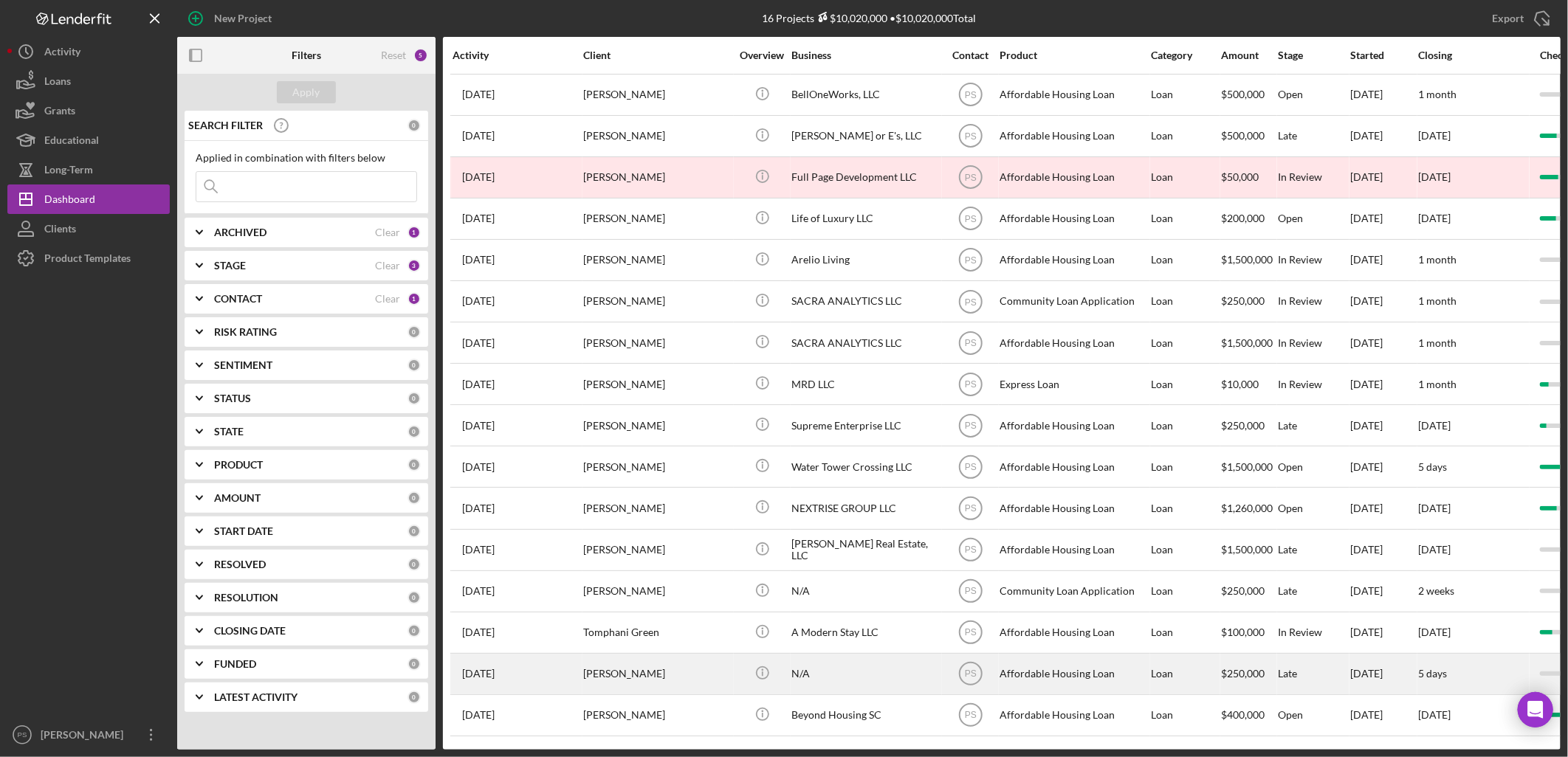
click at [831, 657] on div "N/A" at bounding box center [865, 673] width 147 height 39
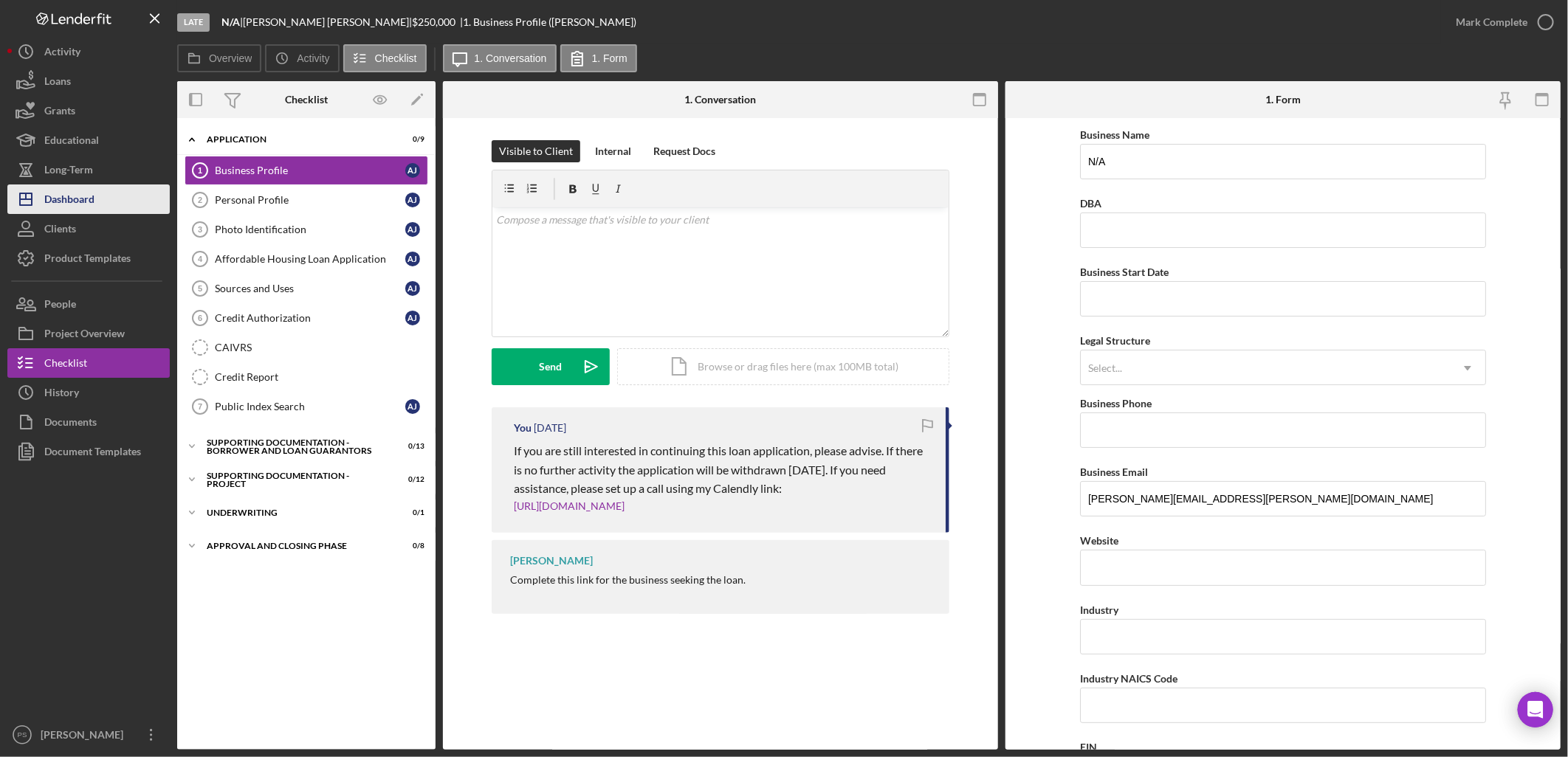
click at [82, 197] on div "Dashboard" at bounding box center [69, 200] width 50 height 33
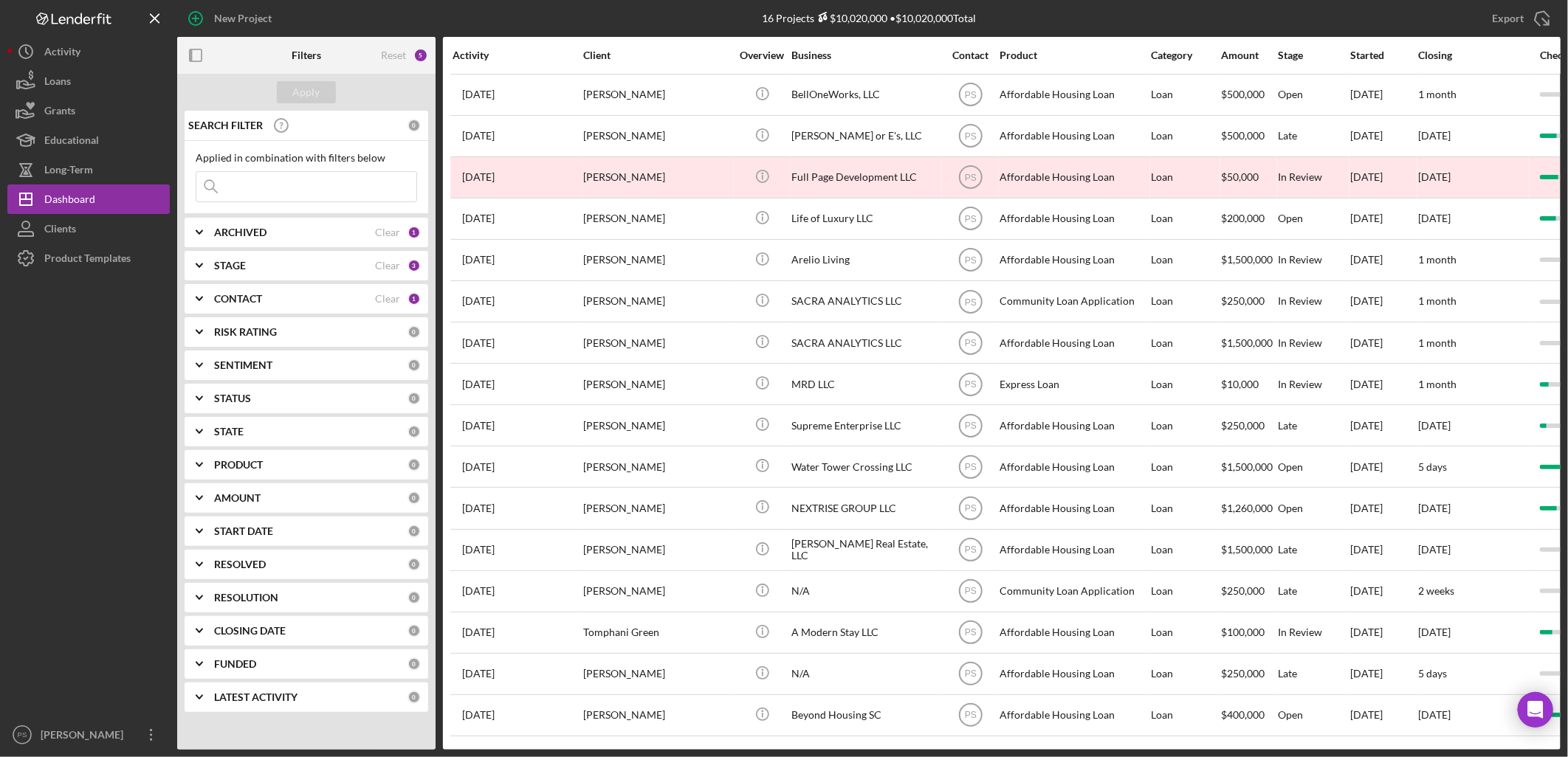
click at [238, 229] on b "ARCHIVED" at bounding box center [240, 232] width 53 height 12
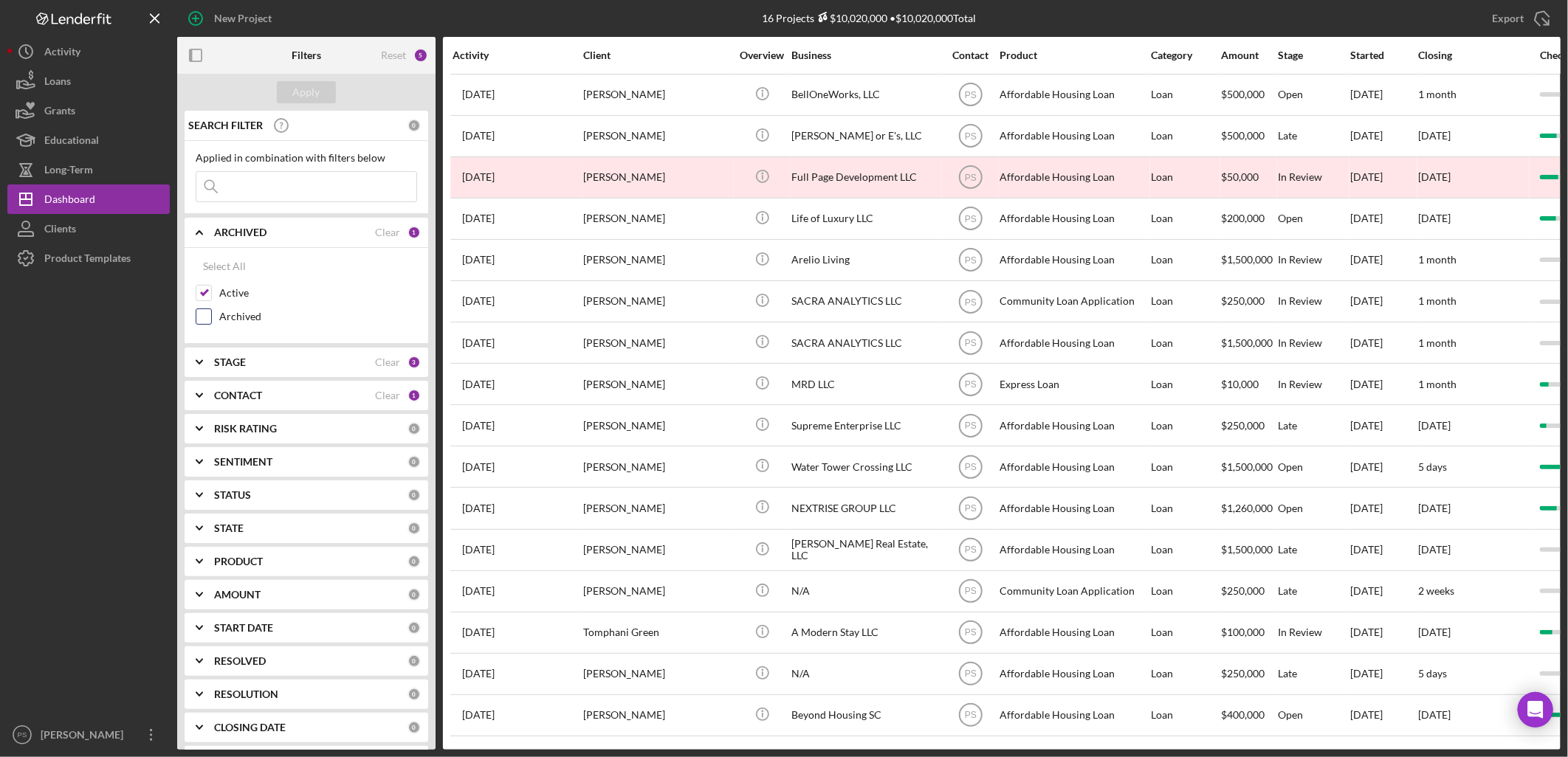
click at [237, 316] on label "Archived" at bounding box center [318, 316] width 198 height 15
click at [211, 316] on input "Archived" at bounding box center [203, 316] width 15 height 15
checkbox input "true"
click at [817, 56] on div "Business" at bounding box center [865, 56] width 147 height 12
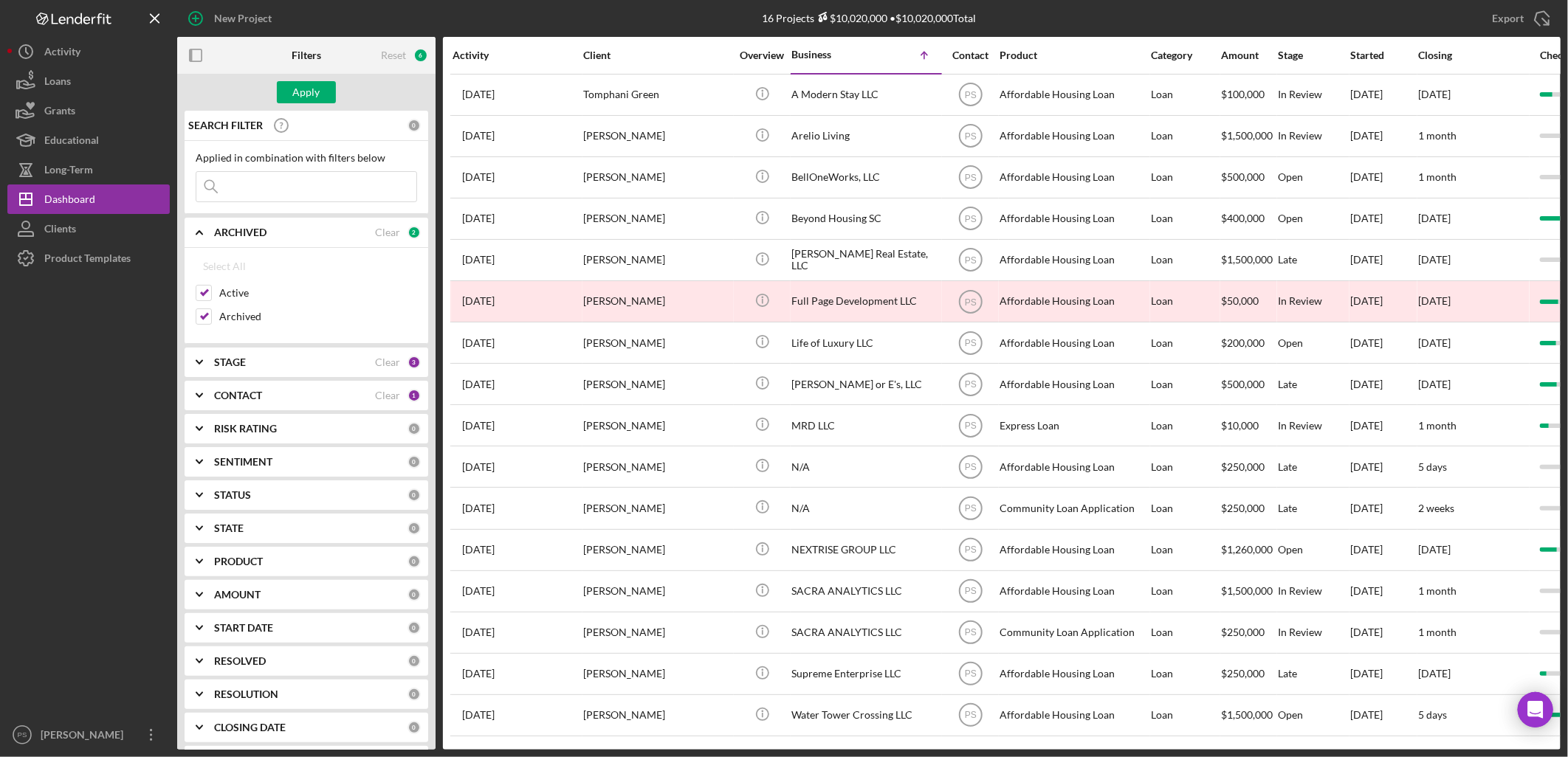
click at [223, 357] on b "STAGE" at bounding box center [230, 363] width 32 height 12
click at [229, 392] on div "Select All" at bounding box center [224, 396] width 43 height 30
checkbox input "true"
click at [309, 80] on div "Apply" at bounding box center [306, 92] width 258 height 37
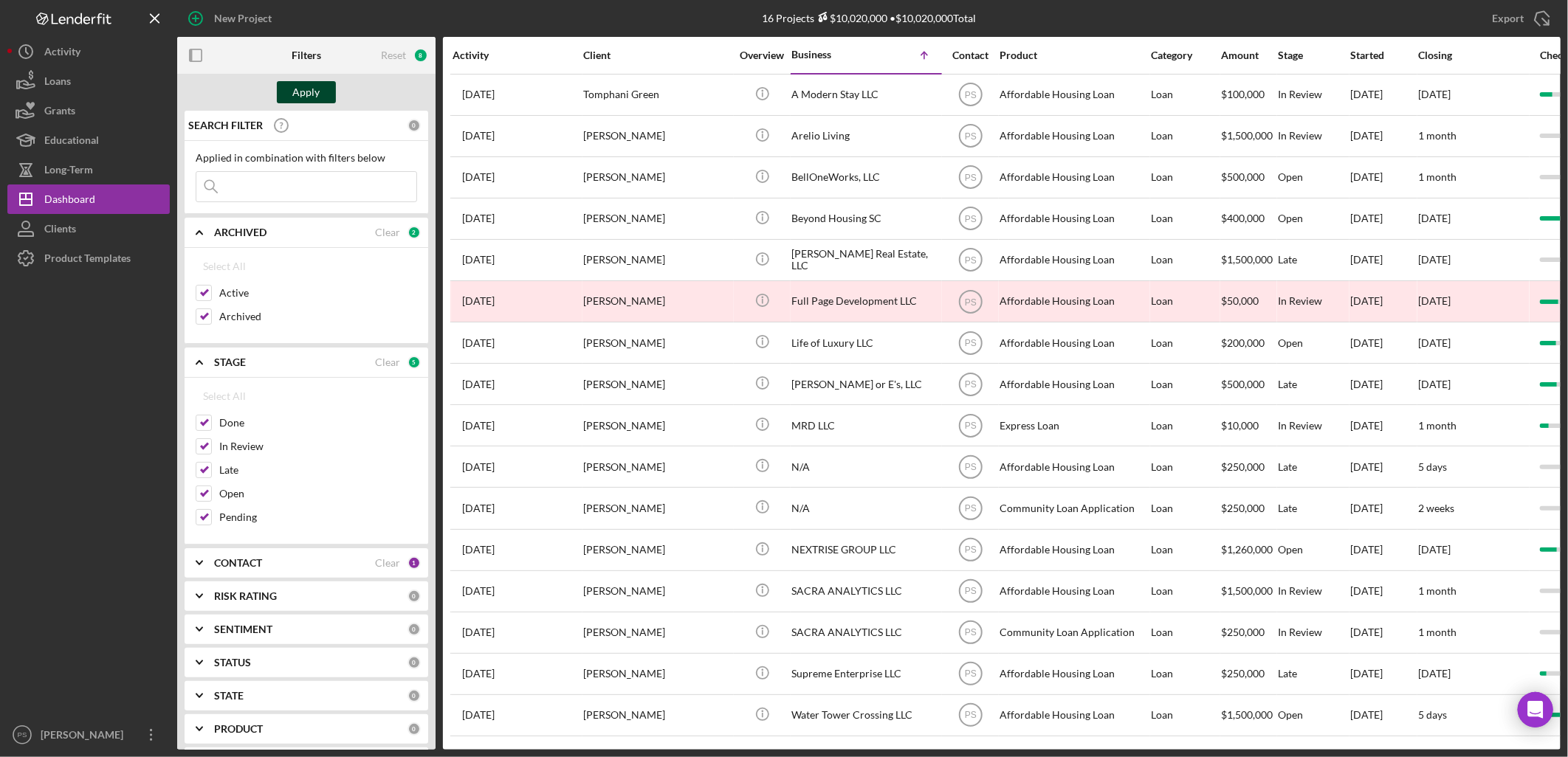
click at [311, 93] on div "Apply" at bounding box center [306, 93] width 27 height 22
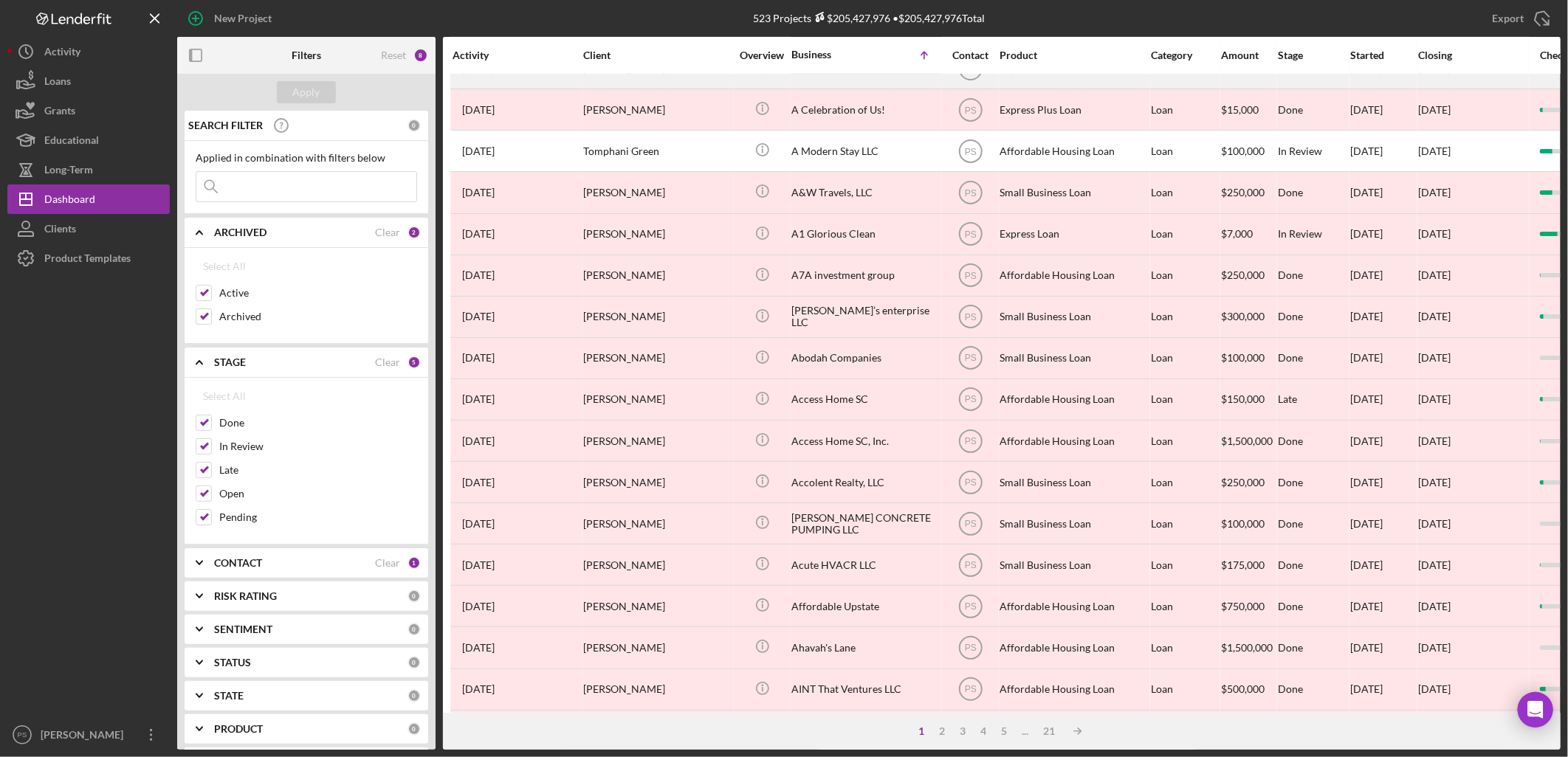
scroll to position [328, 0]
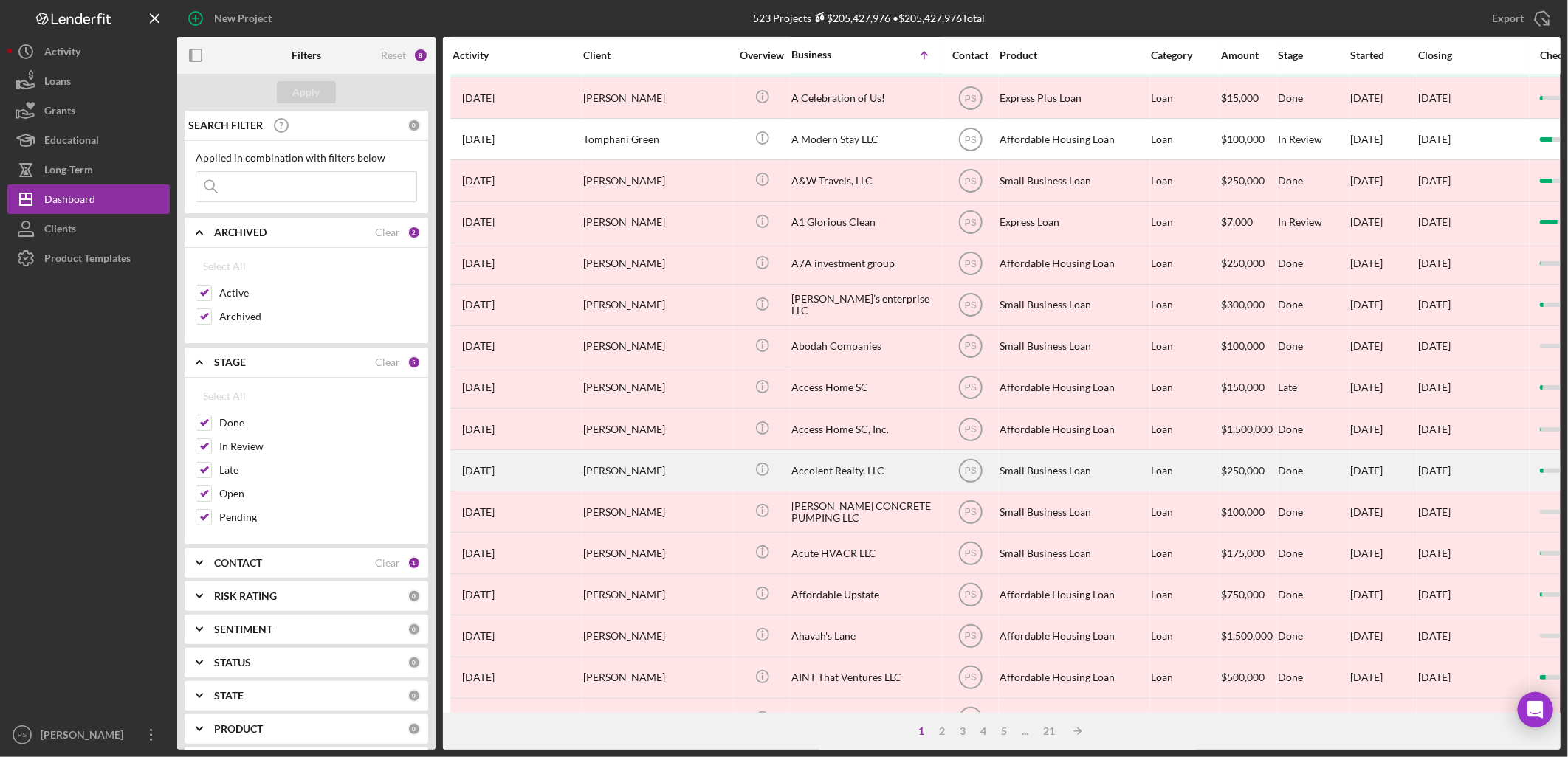
click at [833, 462] on div "Accolent Realty, LLC" at bounding box center [865, 470] width 147 height 39
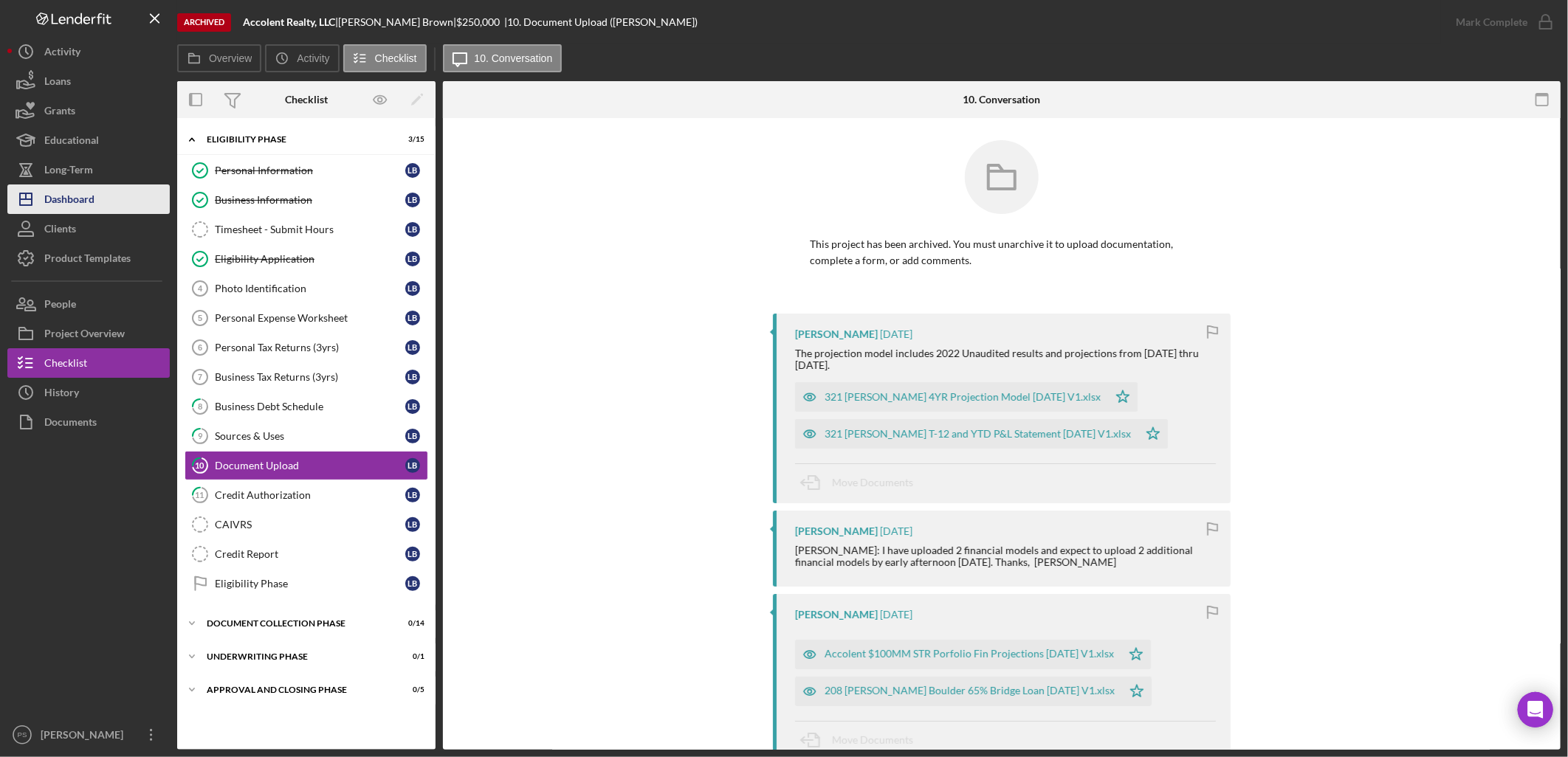
click at [103, 196] on button "Icon/Dashboard Dashboard" at bounding box center [88, 199] width 162 height 30
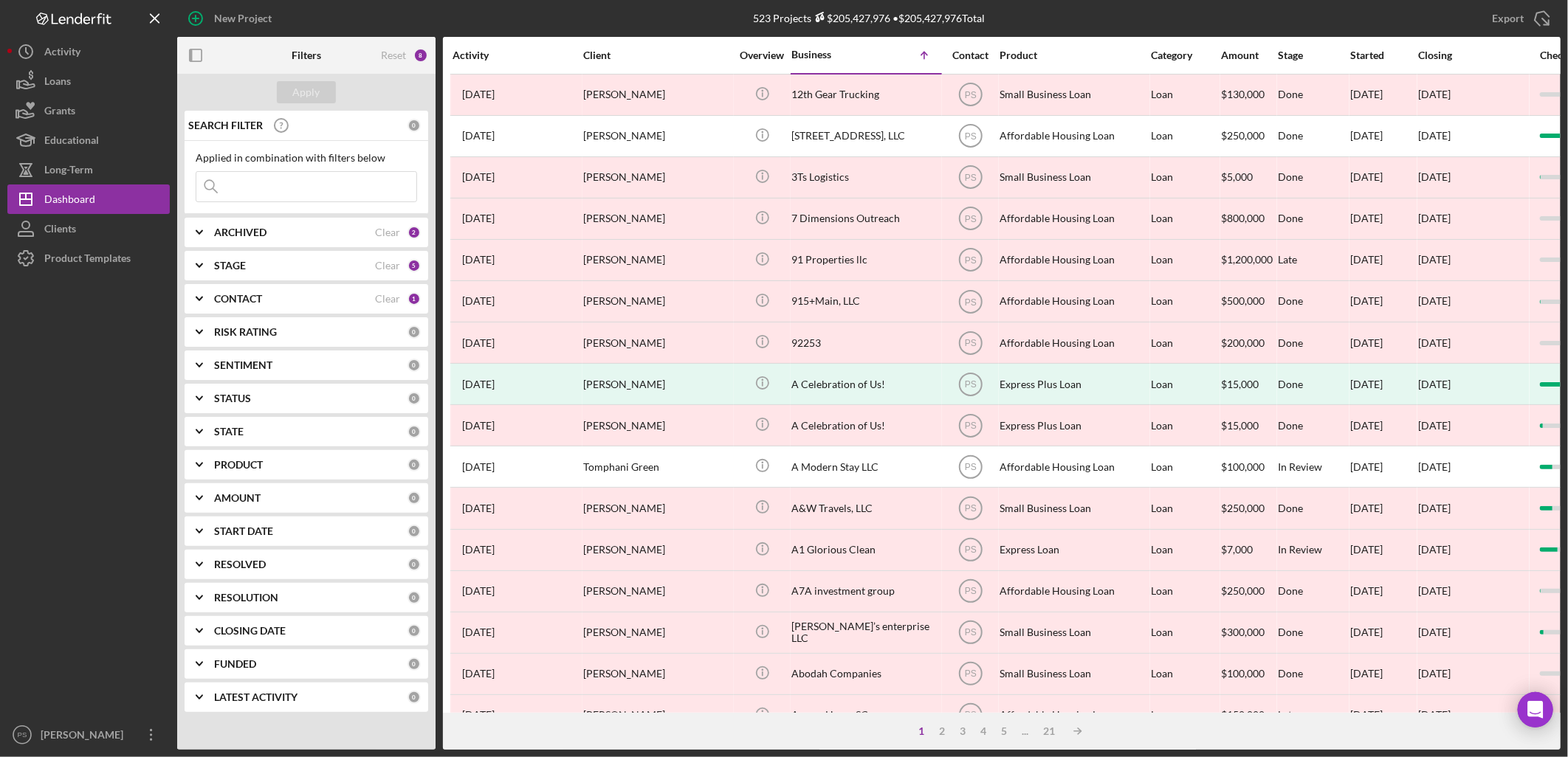
click at [255, 229] on b "ARCHIVED" at bounding box center [240, 232] width 53 height 12
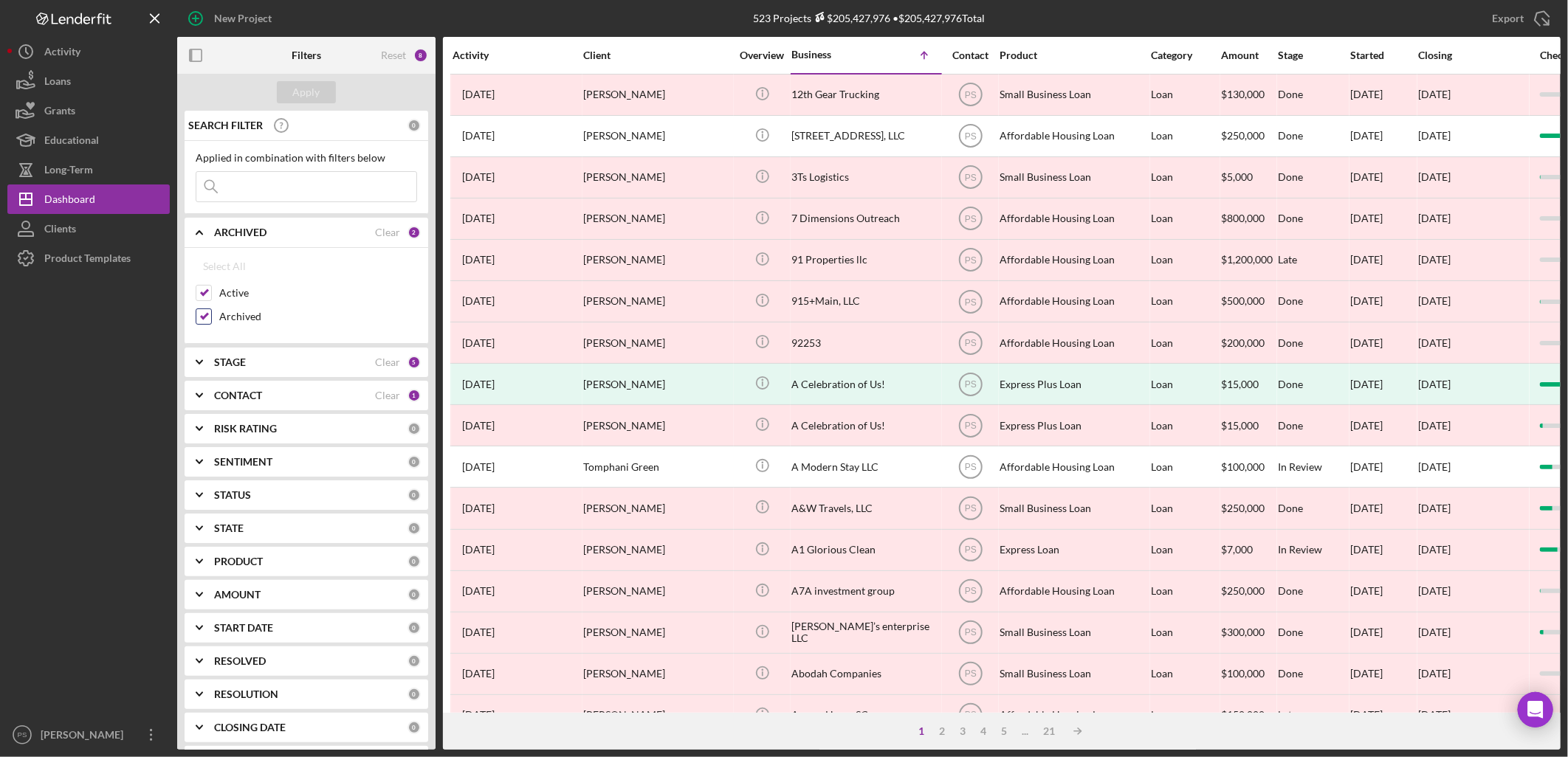
click at [235, 315] on label "Archived" at bounding box center [318, 316] width 198 height 15
click at [211, 315] on input "Archived" at bounding box center [203, 316] width 15 height 15
checkbox input "false"
click at [307, 87] on div "Apply" at bounding box center [306, 93] width 27 height 22
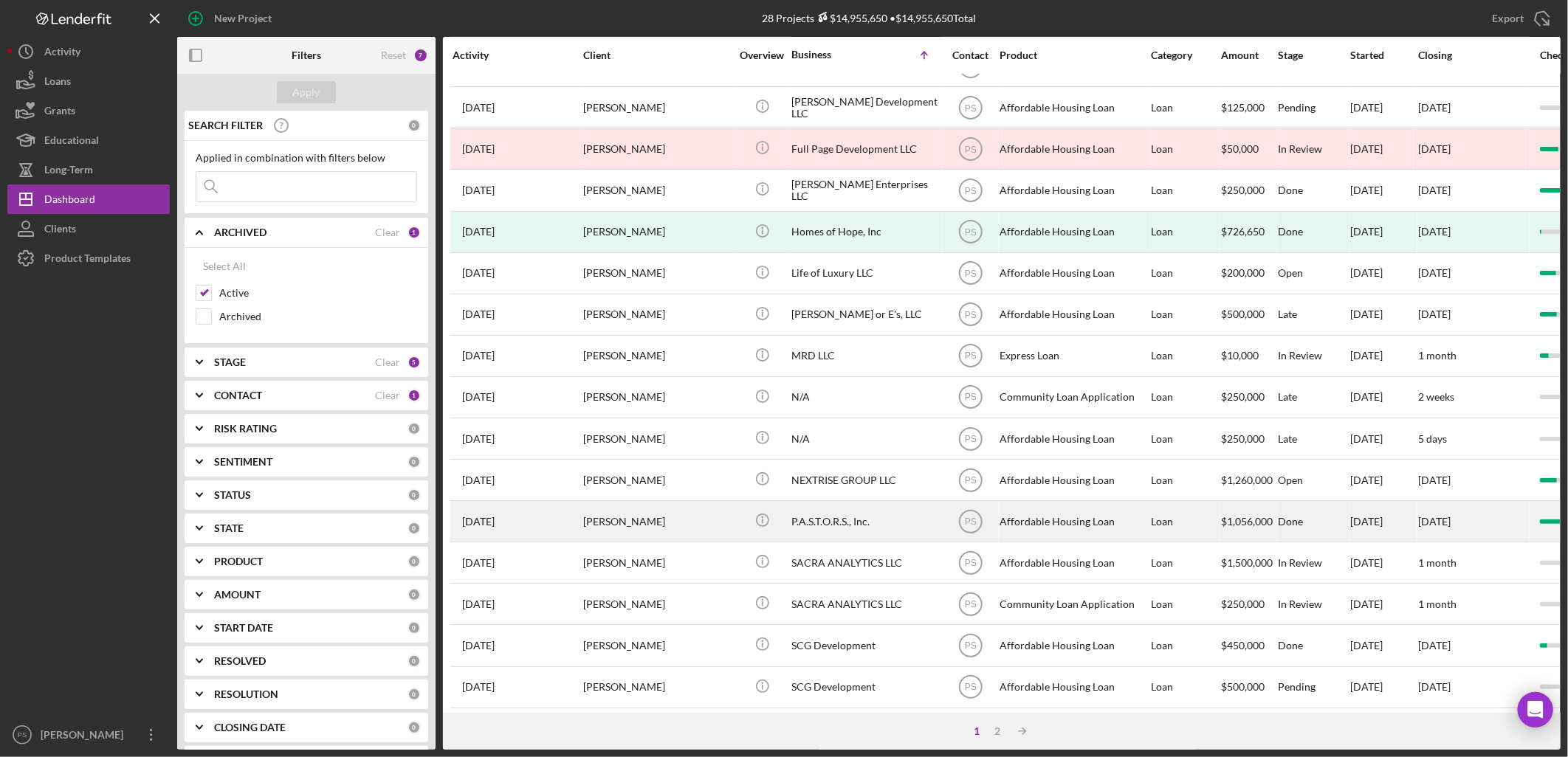
scroll to position [400, 0]
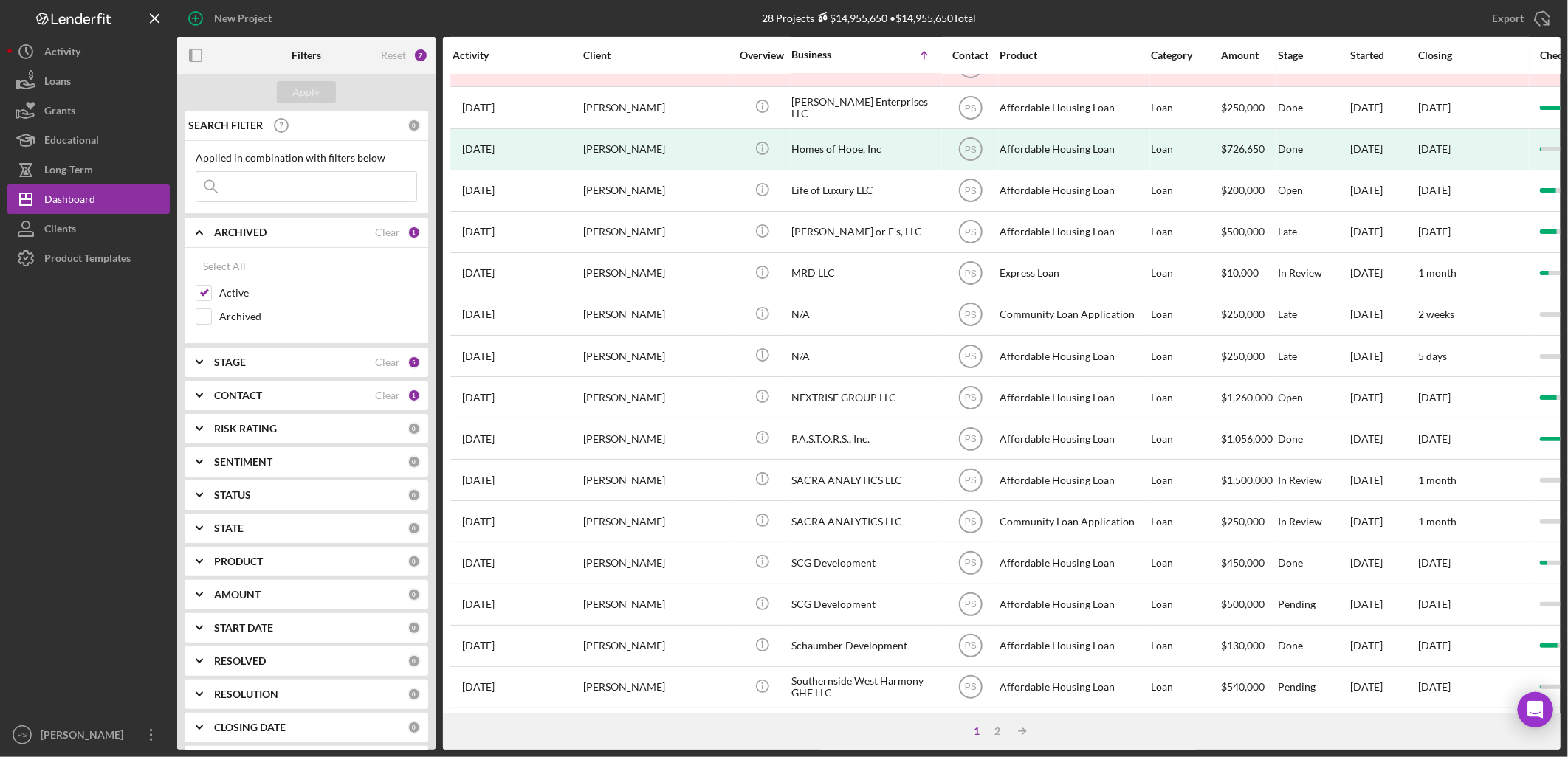
click at [275, 358] on div "STAGE" at bounding box center [295, 363] width 161 height 12
click at [229, 424] on label "Done" at bounding box center [318, 422] width 198 height 15
click at [211, 424] on input "Done" at bounding box center [203, 422] width 15 height 15
checkbox input "false"
click at [226, 510] on label "Pending" at bounding box center [318, 517] width 198 height 15
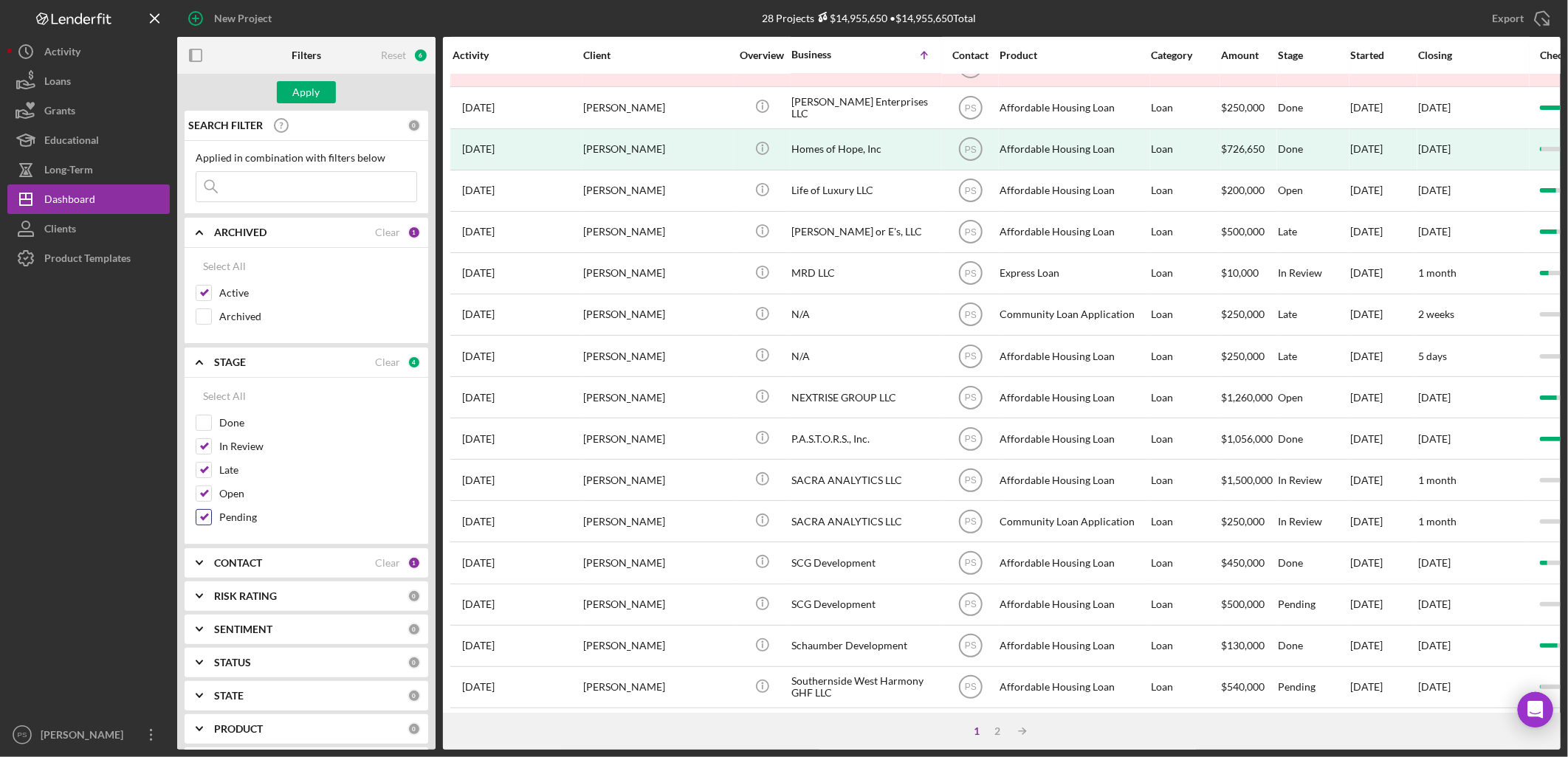
click at [211, 510] on input "Pending" at bounding box center [203, 517] width 15 height 15
checkbox input "false"
click at [306, 92] on div "Apply" at bounding box center [306, 93] width 27 height 22
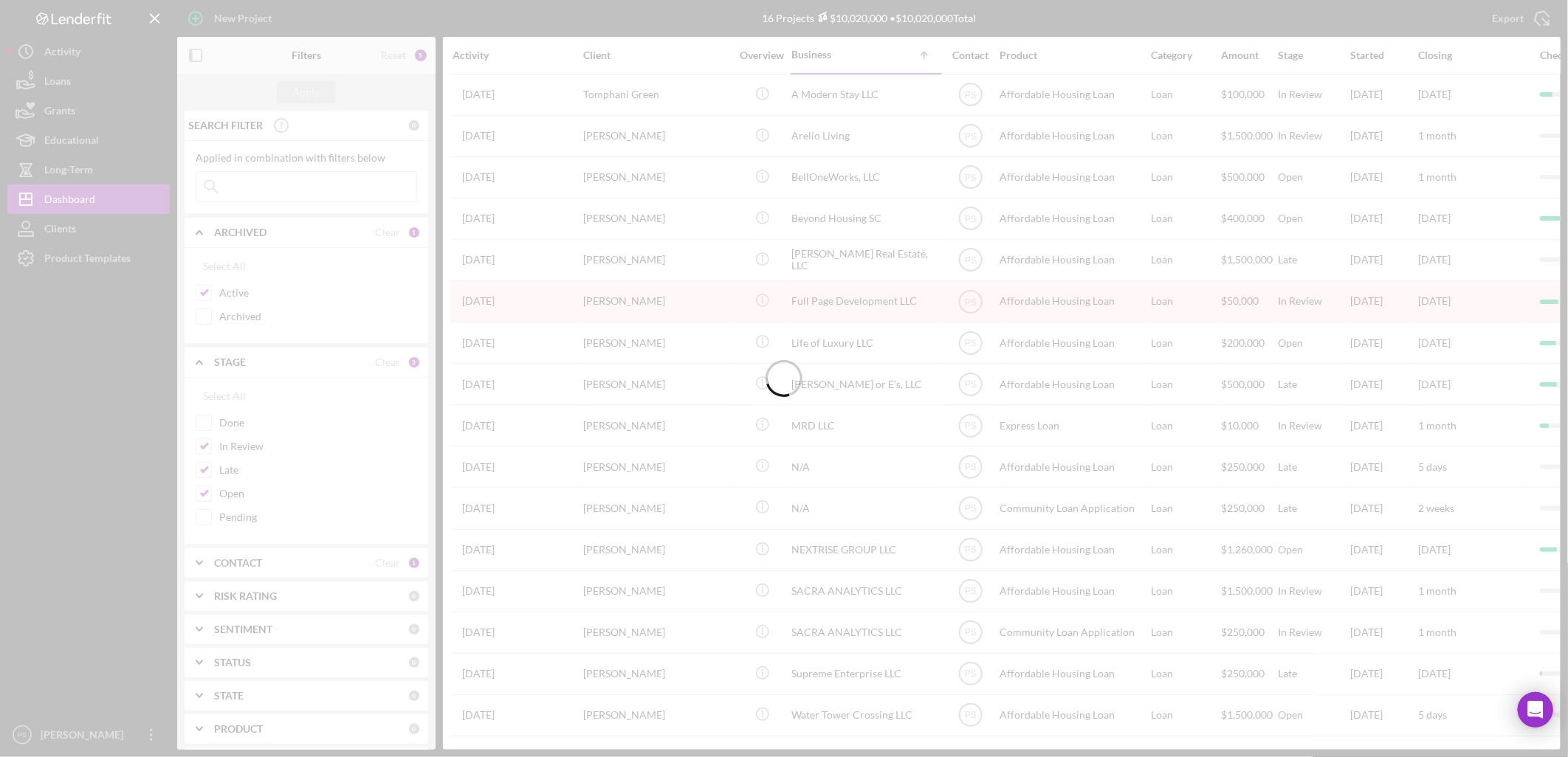
scroll to position [0, 0]
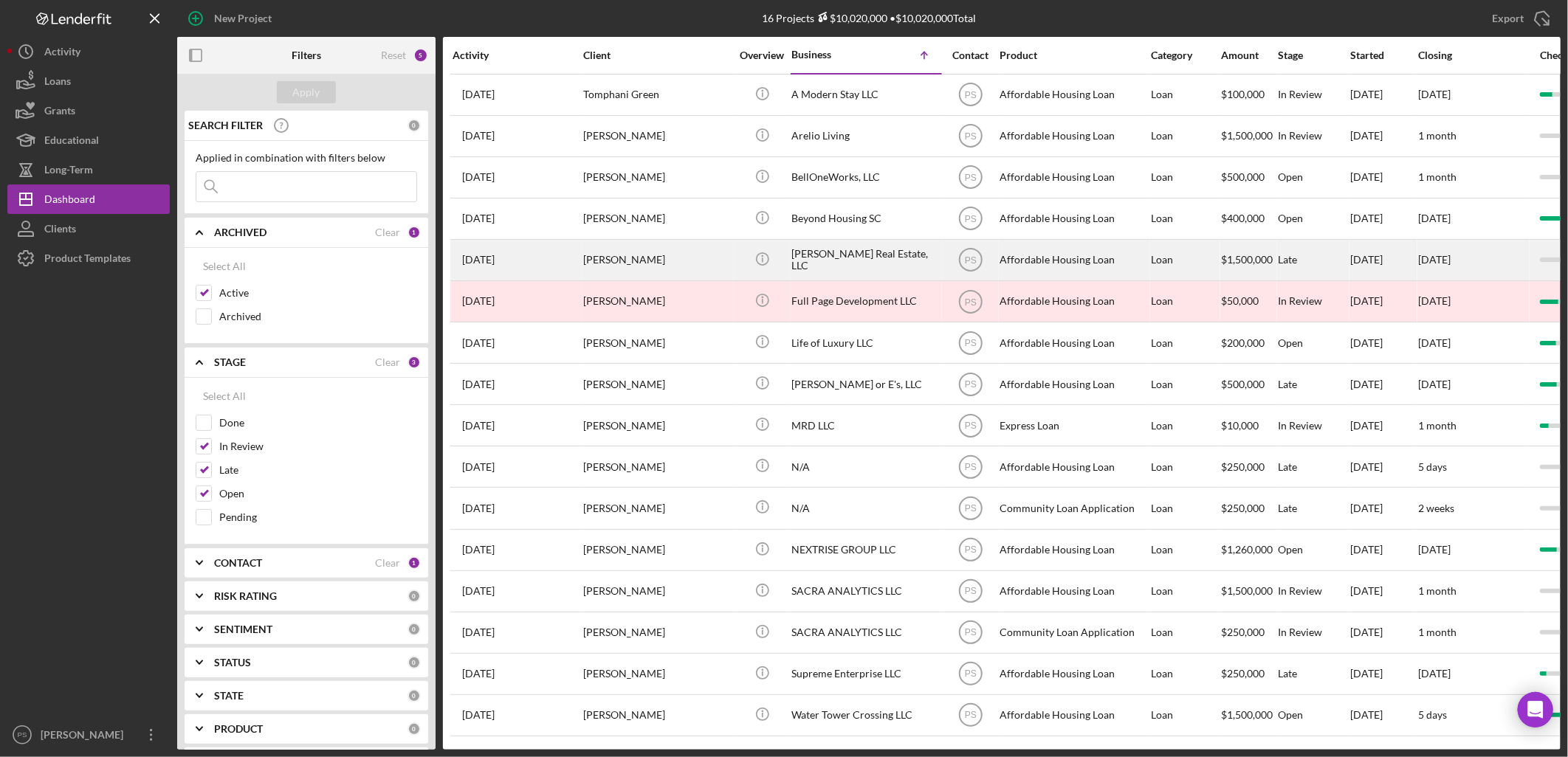
click at [860, 259] on div "[PERSON_NAME] Real Estate, LLC" at bounding box center [865, 260] width 147 height 39
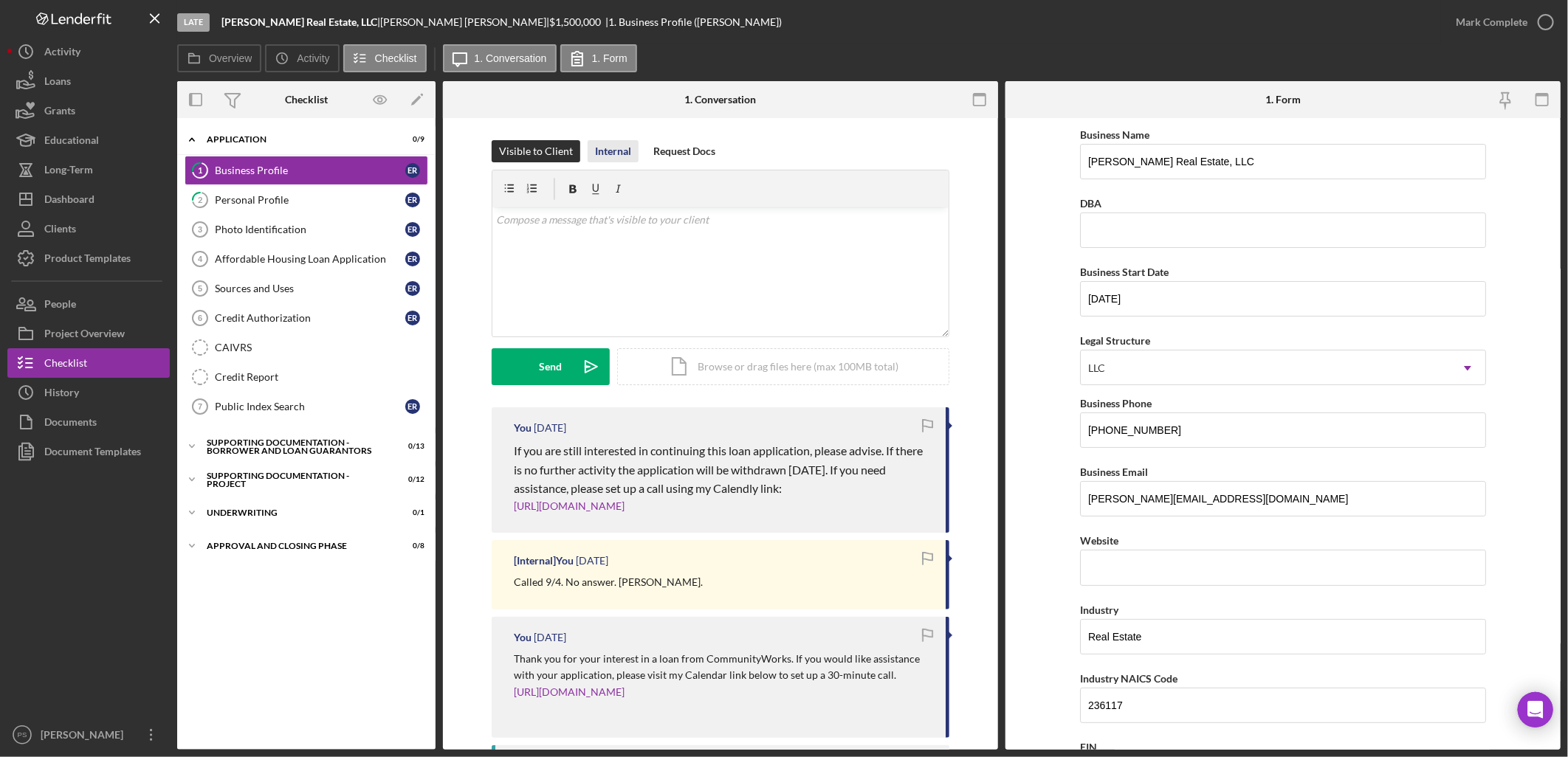
click at [613, 155] on div "Internal" at bounding box center [613, 151] width 36 height 22
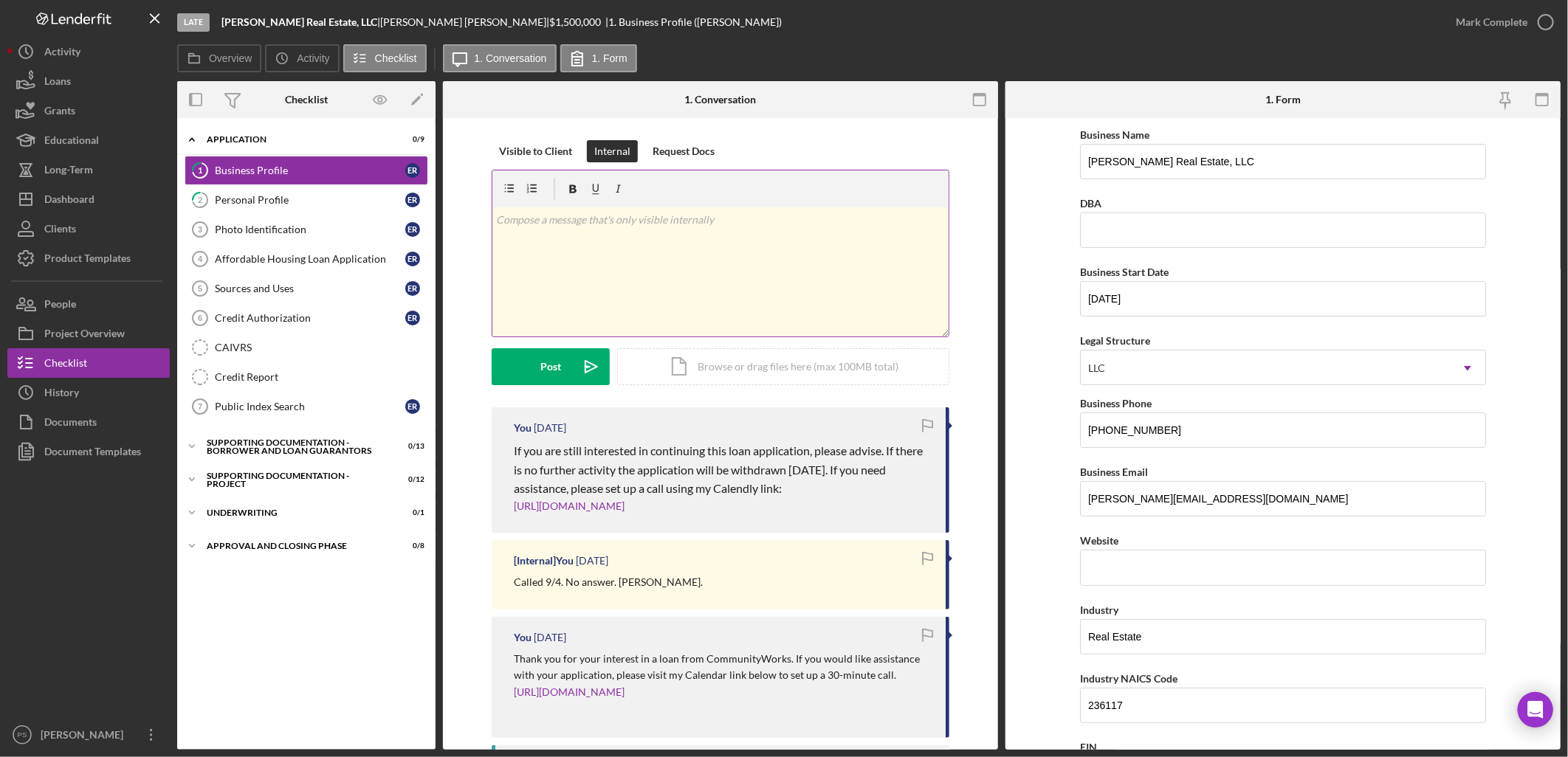
click at [626, 224] on p at bounding box center [721, 220] width 448 height 16
click at [685, 221] on p "Spoke with on 9/8." at bounding box center [721, 220] width 448 height 16
click at [794, 221] on p "Spoke with on 9/8. Working on 100 MF possibly LIHTC in [DATE]. ALso 100 townhom…" at bounding box center [721, 228] width 448 height 33
click at [781, 241] on p "Spoke with on 9/8. Working on 100 MF possibly LIHTC in [DATE]. Also 100 townhom…" at bounding box center [721, 228] width 448 height 33
click at [679, 283] on div "v Color teal Color pink Remove color Add row above Add row below Add column bef…" at bounding box center [720, 272] width 456 height 129
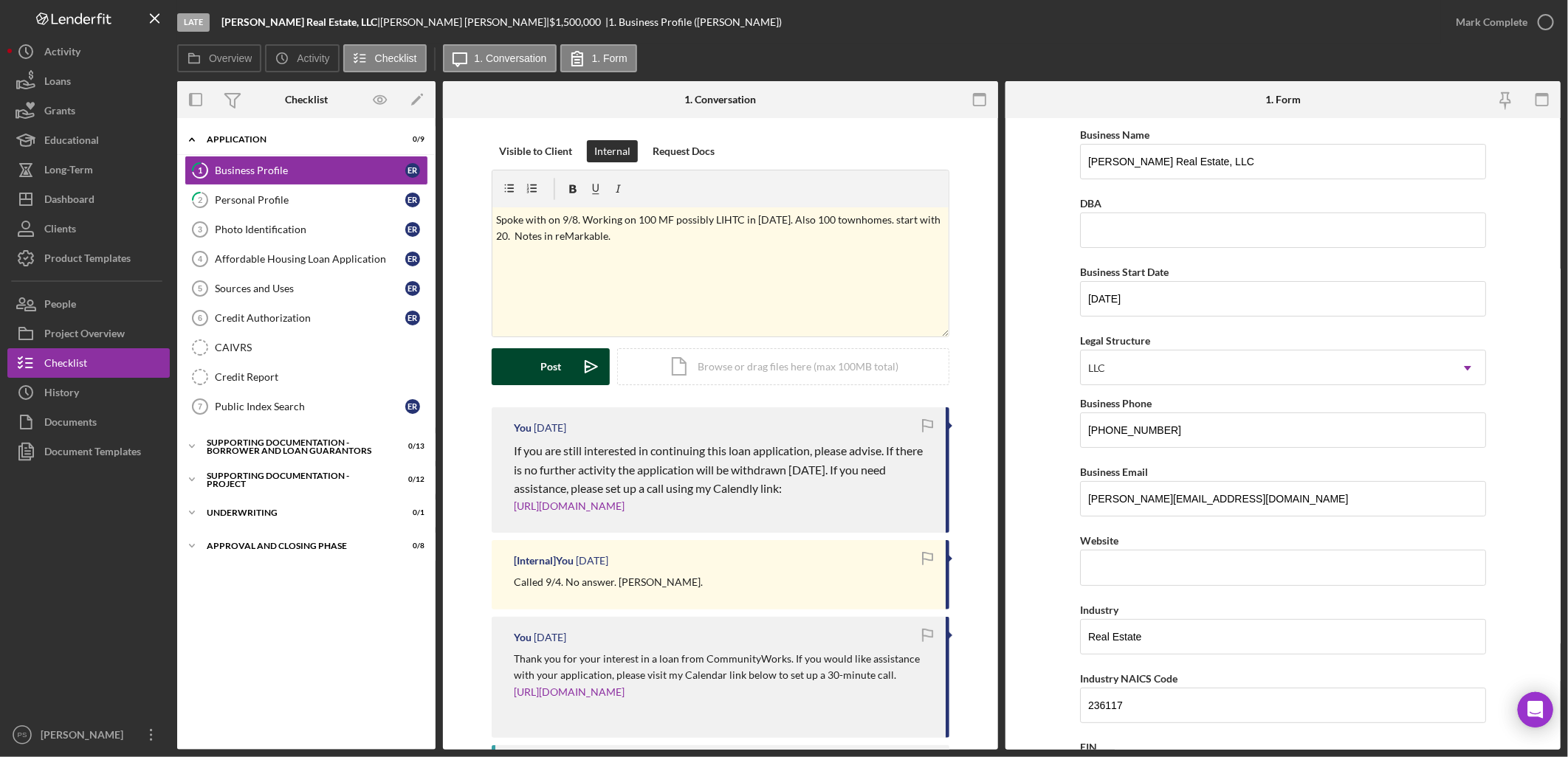
click at [560, 364] on button "Post Icon/icon-invite-send" at bounding box center [550, 367] width 119 height 37
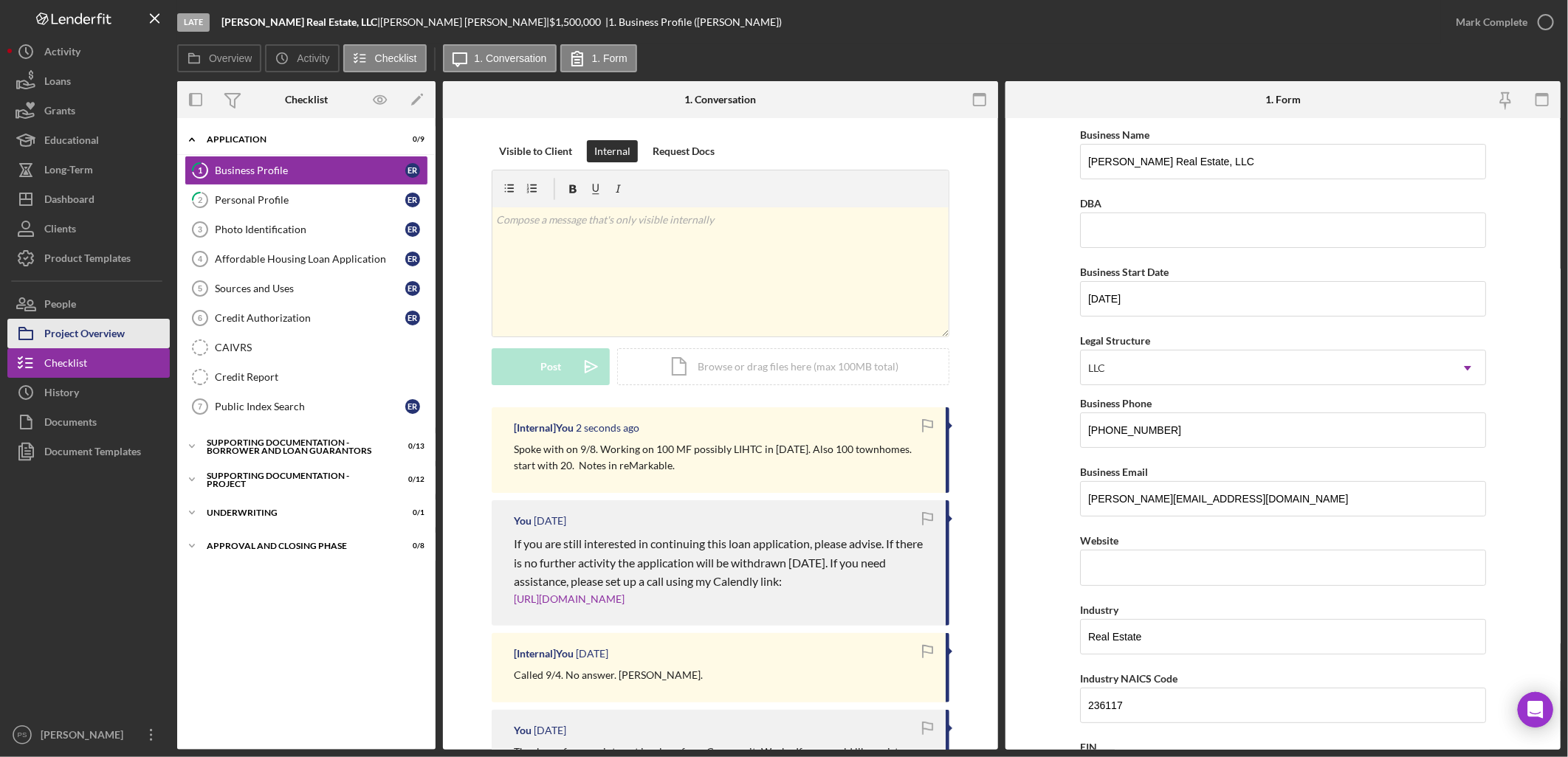
click at [106, 331] on div "Project Overview" at bounding box center [84, 335] width 81 height 33
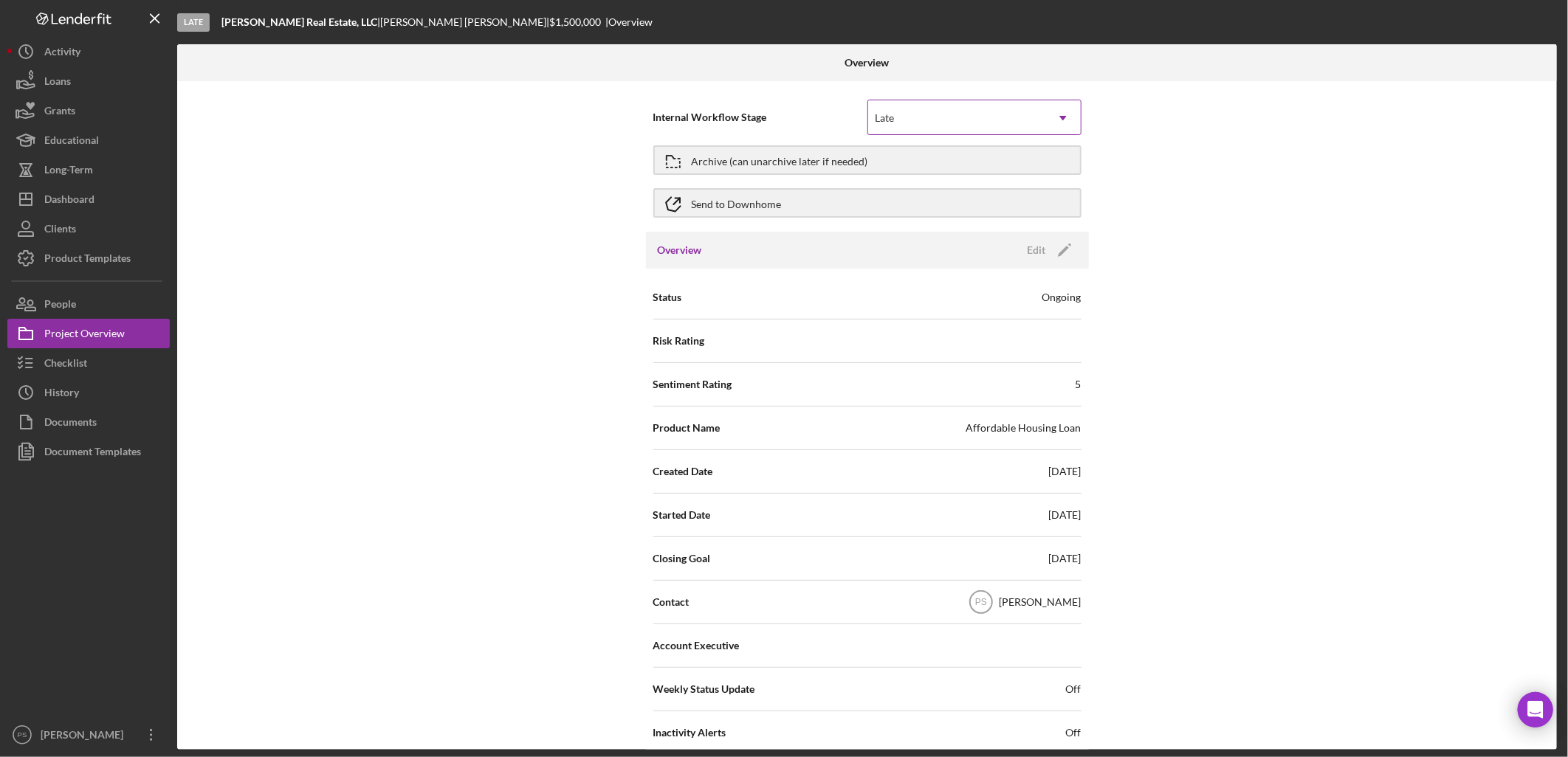
click at [906, 115] on div "Late" at bounding box center [956, 119] width 177 height 34
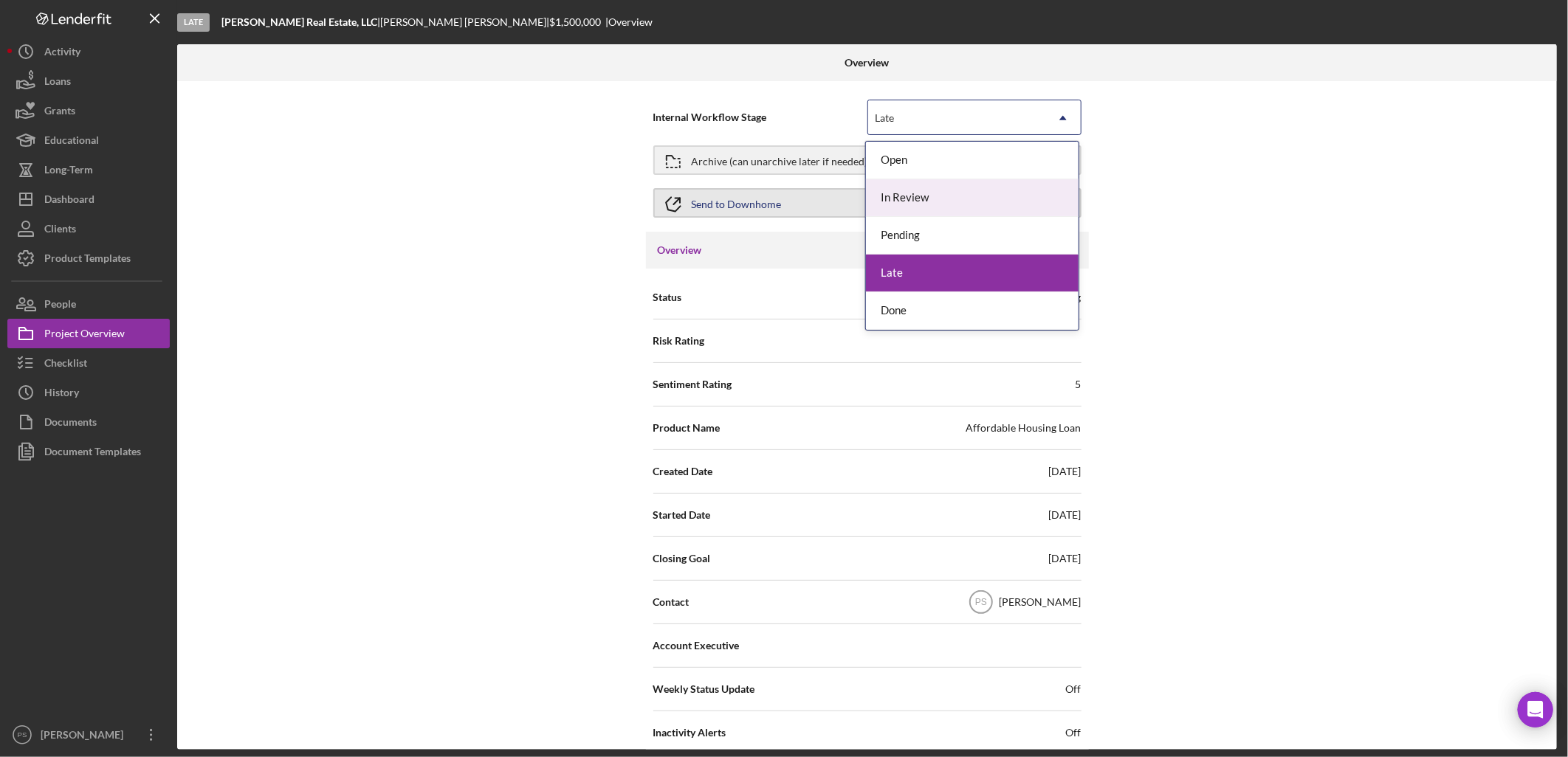
click at [920, 192] on div "In Review" at bounding box center [971, 198] width 212 height 38
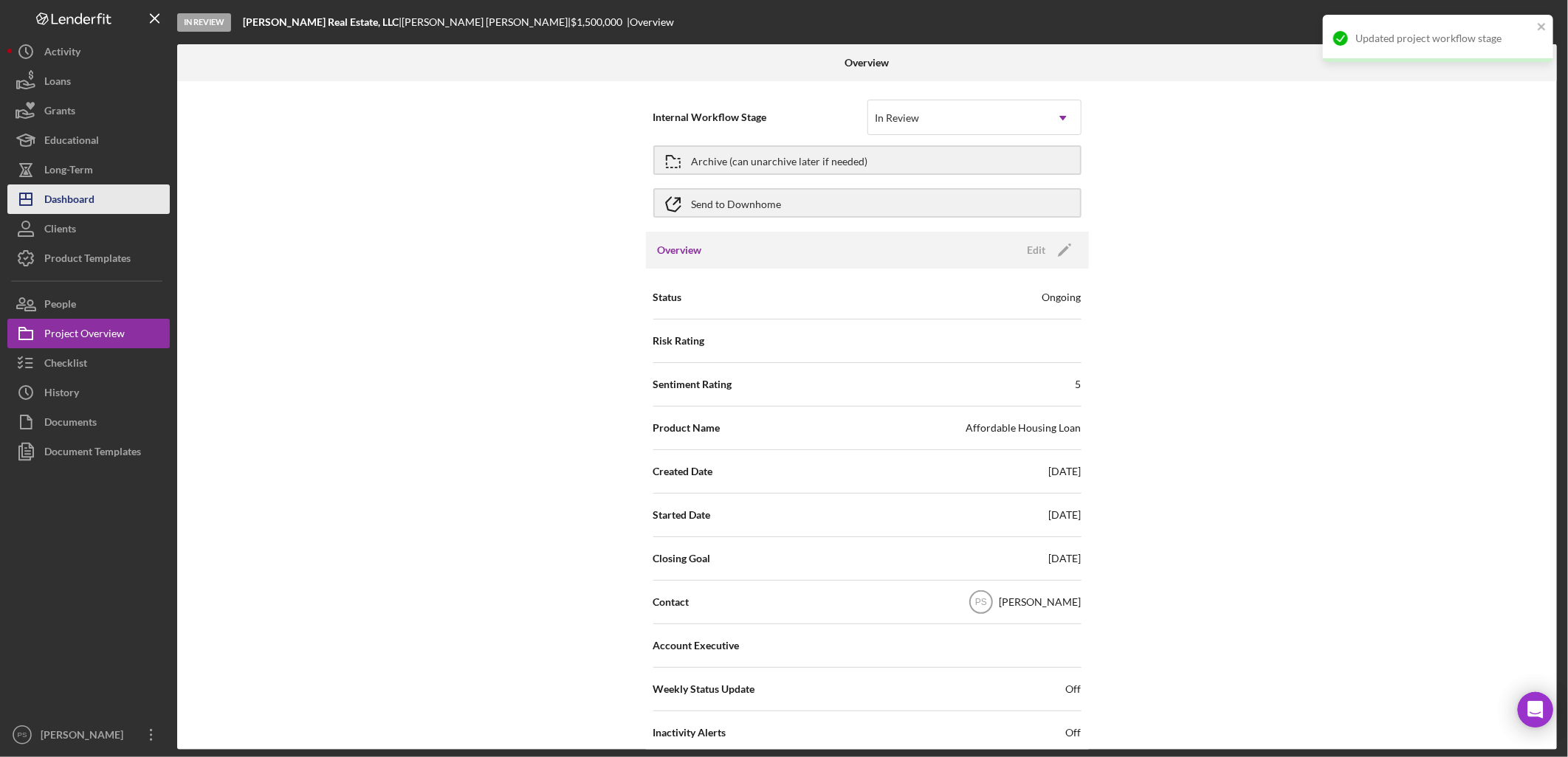
click at [106, 192] on button "Icon/Dashboard Dashboard" at bounding box center [88, 199] width 162 height 30
